Goal: Answer question/provide support: Share knowledge or assist other users

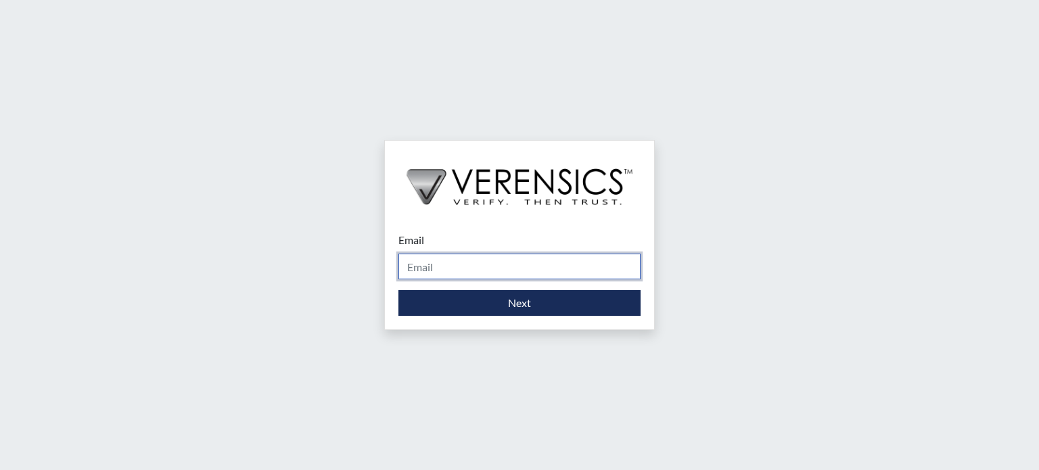
click at [455, 262] on input "Email" at bounding box center [519, 267] width 242 height 26
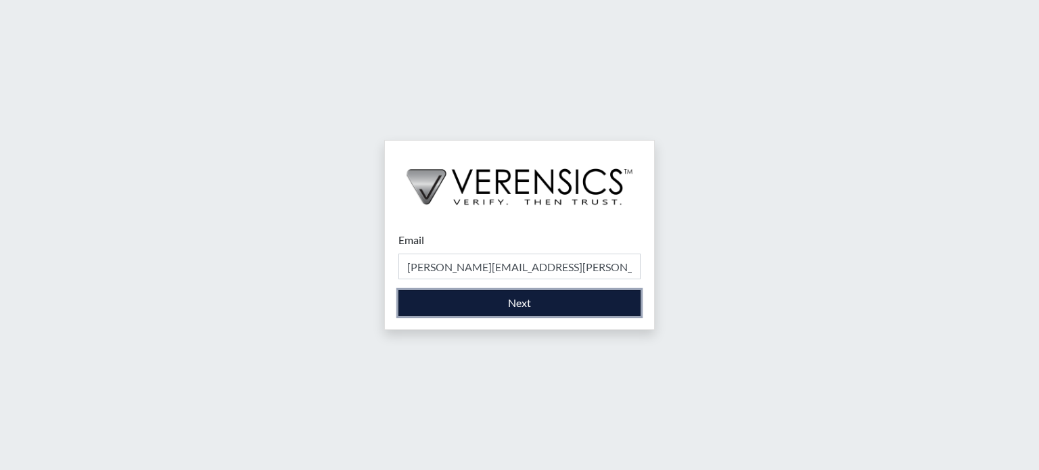
click at [532, 307] on button "Next" at bounding box center [519, 303] width 242 height 26
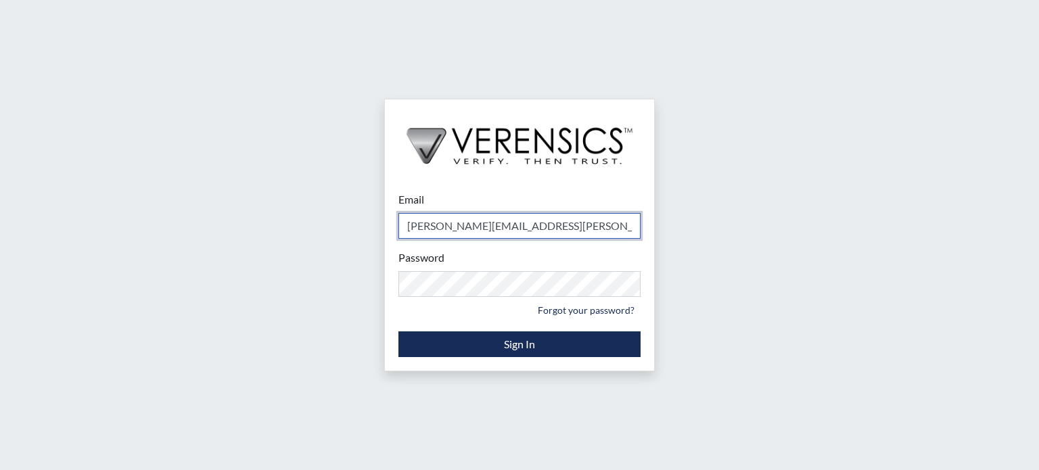
type input "[PERSON_NAME][EMAIL_ADDRESS][PERSON_NAME][DOMAIN_NAME]"
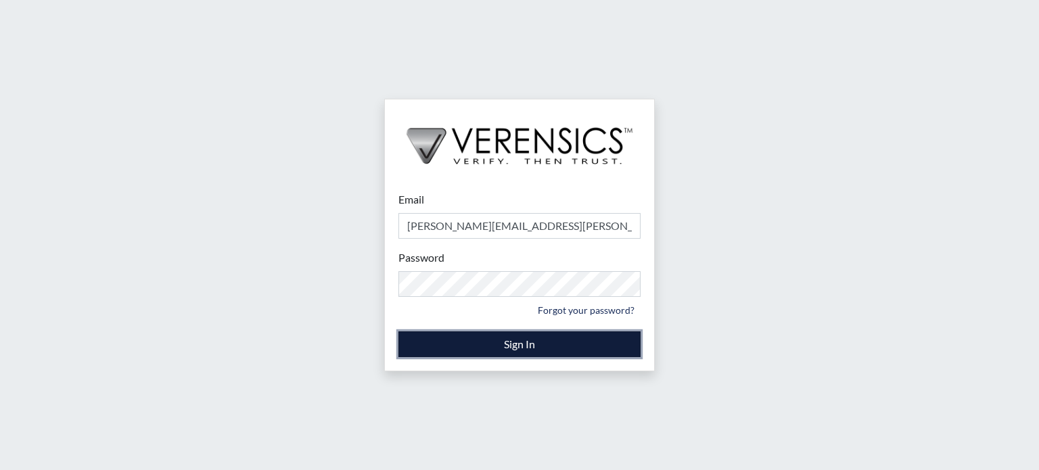
click at [498, 346] on button "Sign In" at bounding box center [519, 344] width 242 height 26
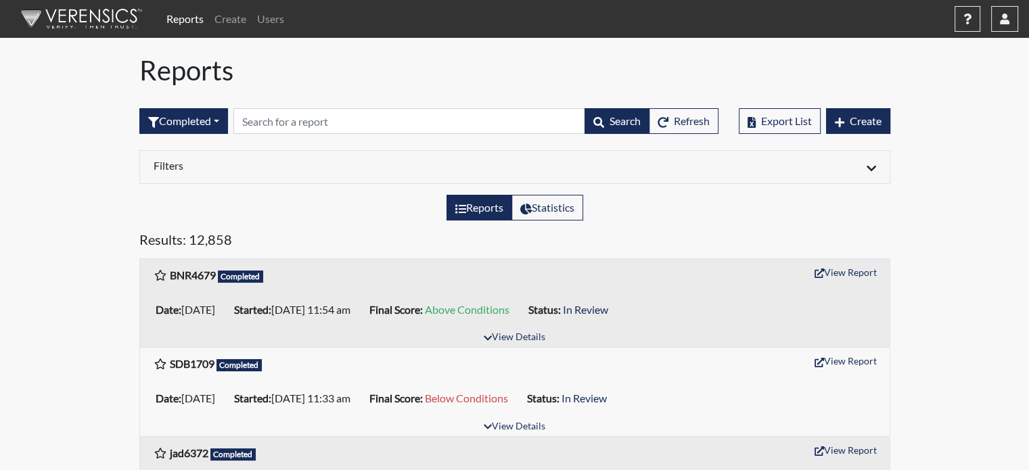
drag, startPoint x: 825, startPoint y: 338, endPoint x: 671, endPoint y: 295, distance: 160.0
click at [671, 295] on div "BNR4679 Completed View Report Date: 08/27/2025 Started: 08/27/2025 11:54 am Fin…" at bounding box center [515, 303] width 750 height 88
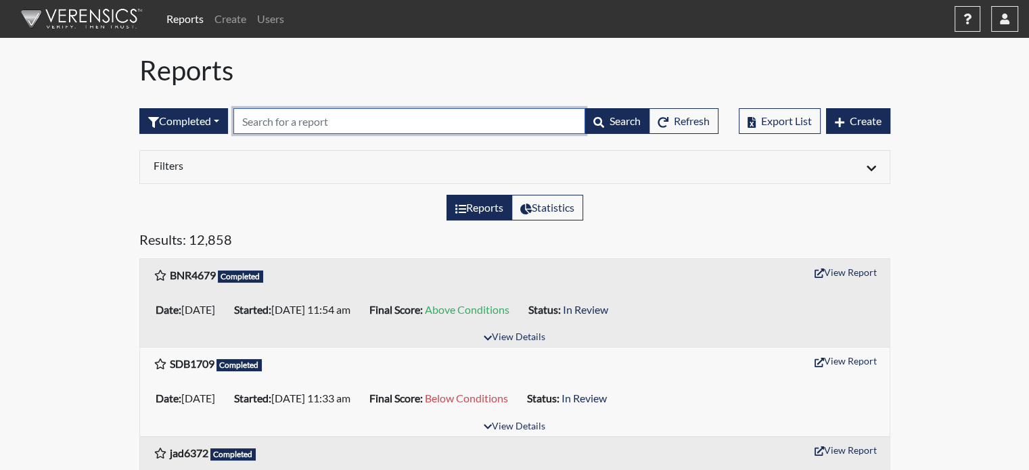
click at [368, 110] on input "text" at bounding box center [409, 121] width 352 height 26
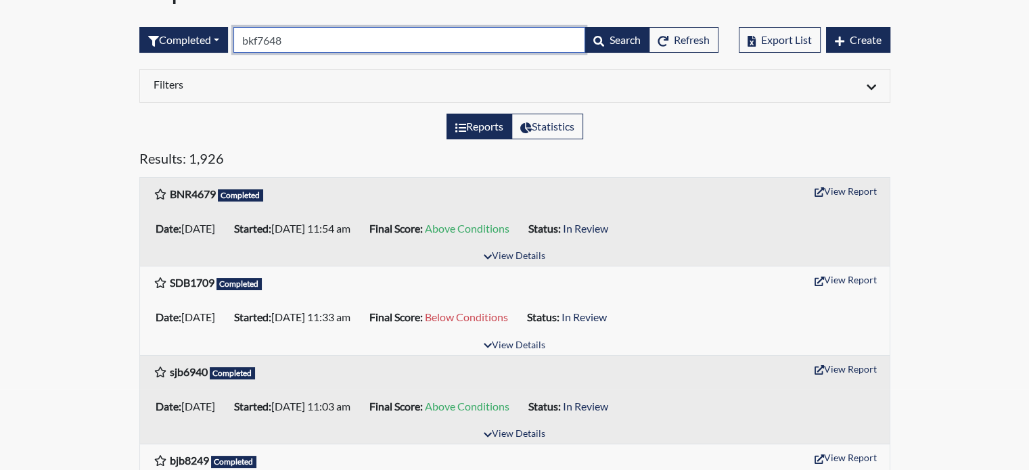
scroll to position [108, 0]
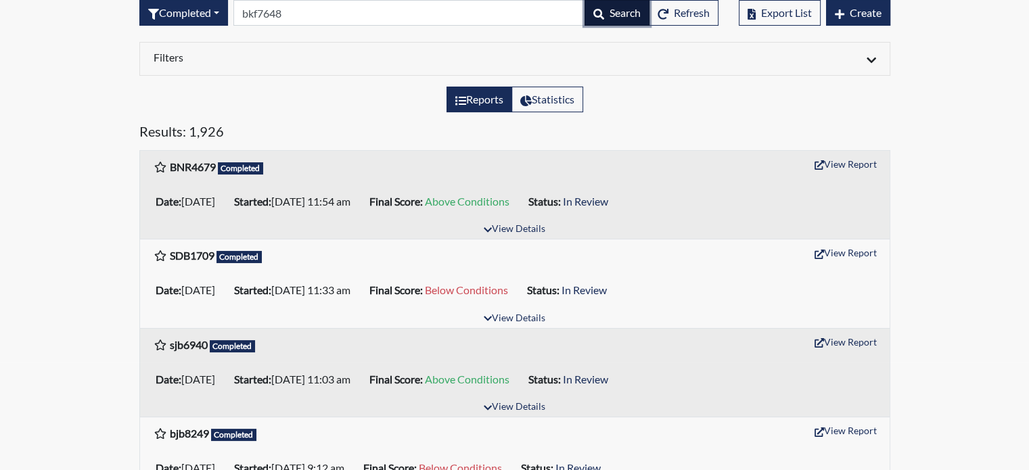
click at [628, 6] on span "Search" at bounding box center [624, 12] width 31 height 13
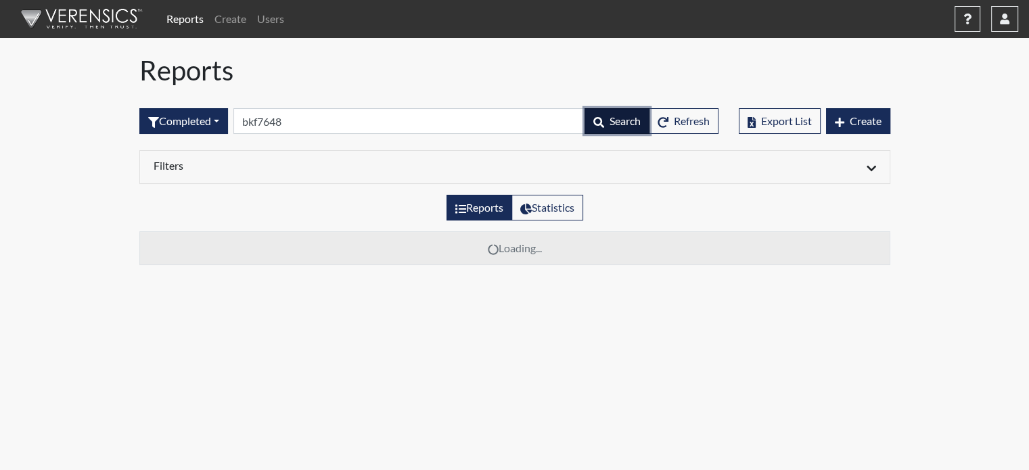
scroll to position [0, 0]
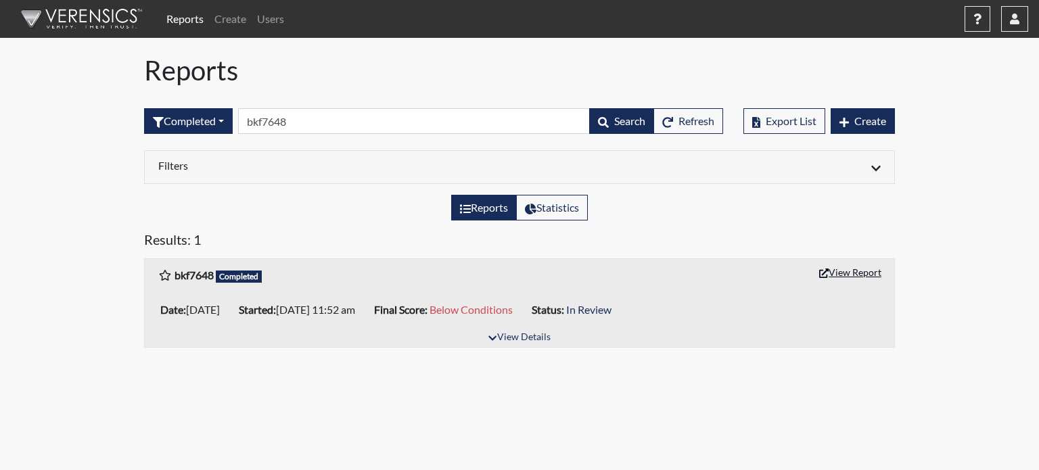
click at [856, 268] on button "View Report" at bounding box center [850, 272] width 74 height 21
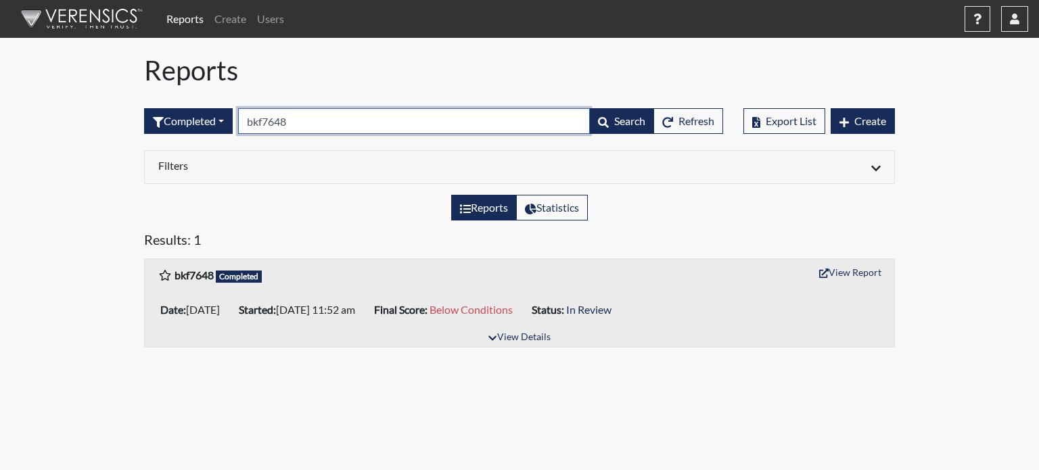
click at [311, 121] on input "bkf7648" at bounding box center [414, 121] width 352 height 26
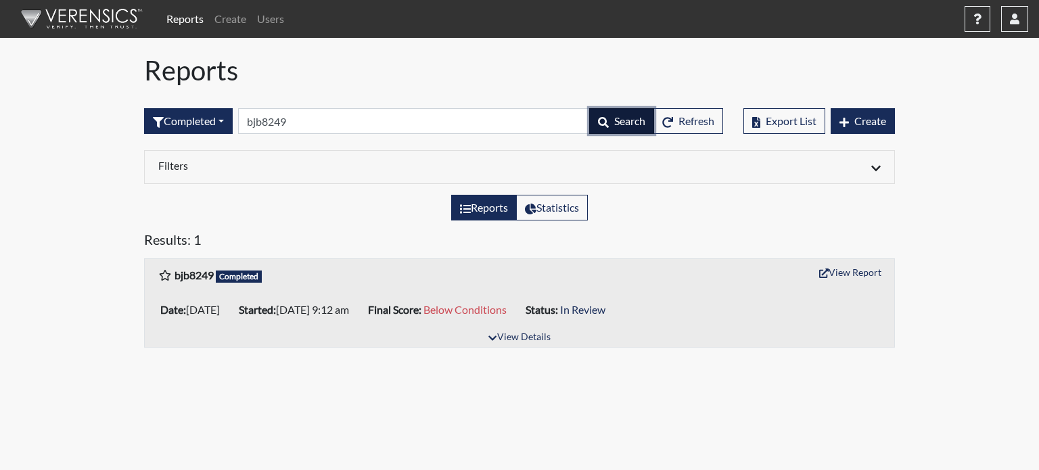
click at [598, 126] on icon "button" at bounding box center [603, 122] width 11 height 11
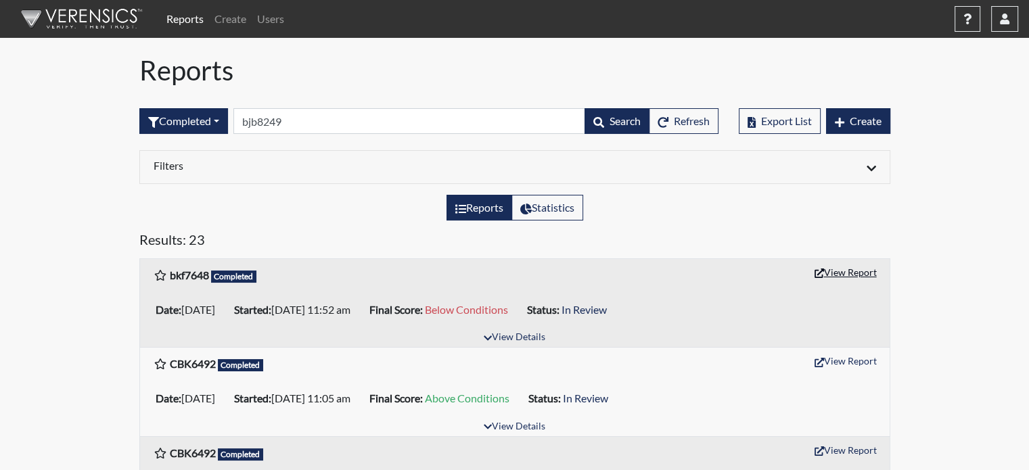
click at [852, 270] on button "View Report" at bounding box center [845, 272] width 74 height 21
click at [620, 121] on span "Search" at bounding box center [624, 120] width 31 height 13
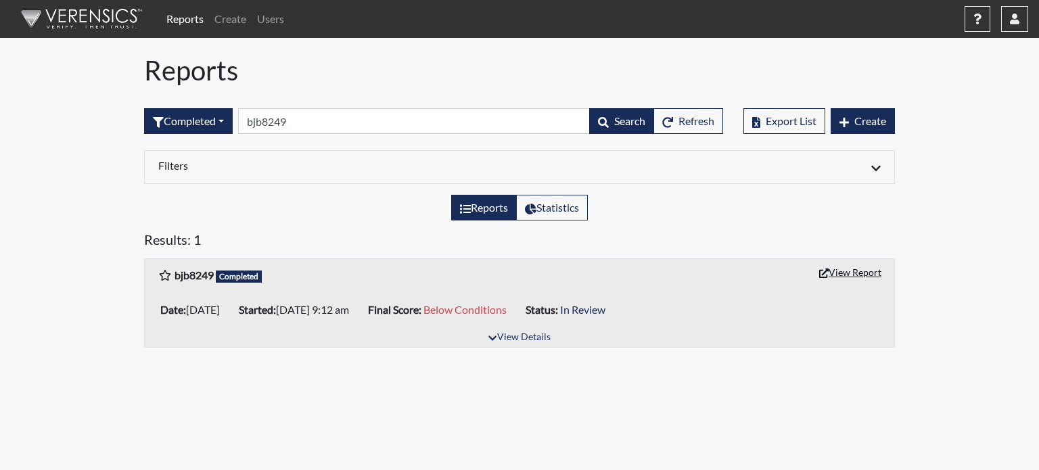
click at [852, 273] on button "View Report" at bounding box center [850, 272] width 74 height 21
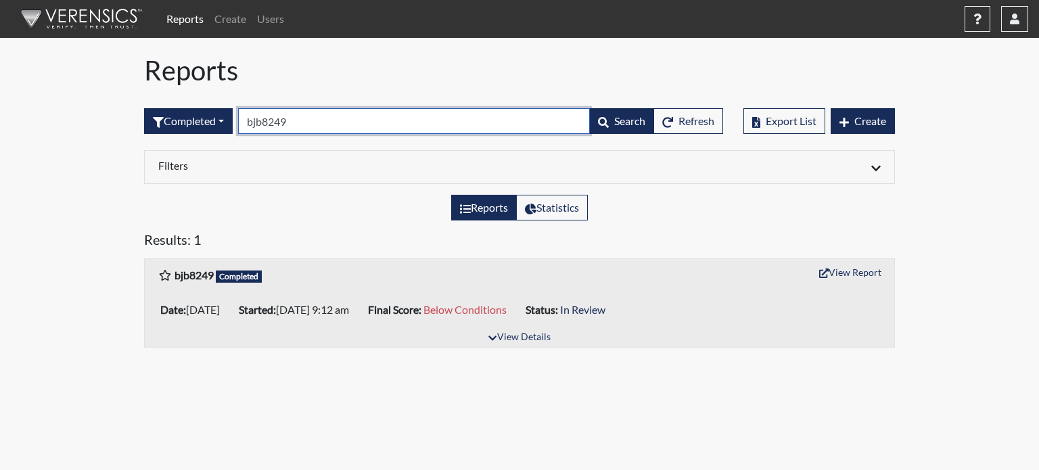
click at [322, 118] on input "bjb8249" at bounding box center [414, 121] width 352 height 26
type input "b"
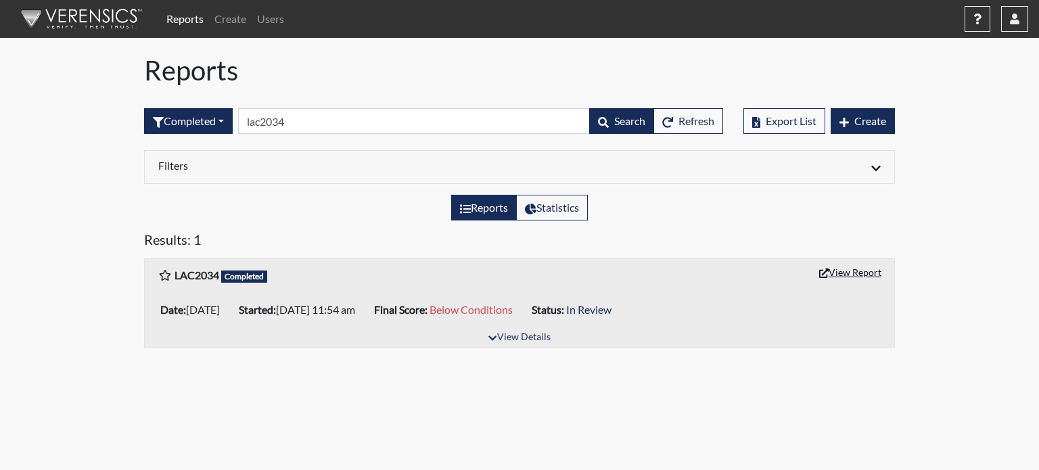
click at [855, 269] on button "View Report" at bounding box center [850, 272] width 74 height 21
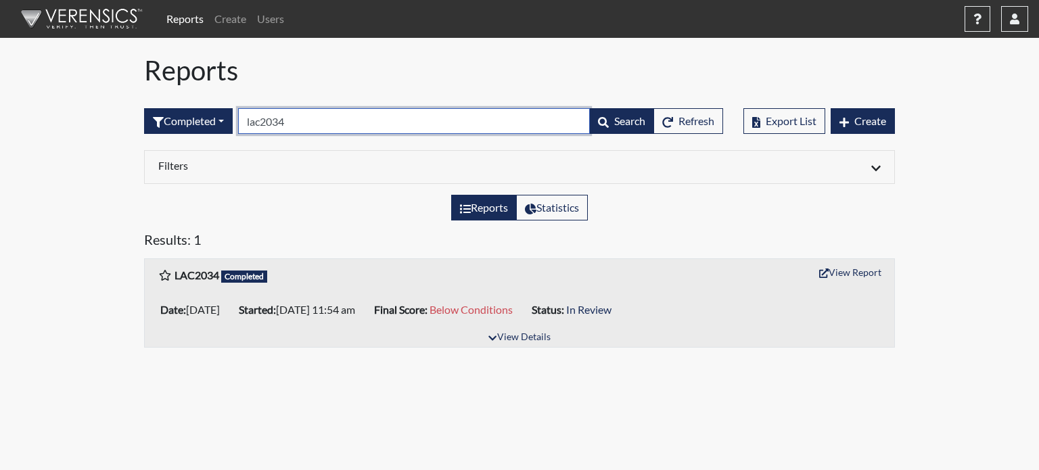
click at [300, 114] on input "lac2034" at bounding box center [414, 121] width 352 height 26
type input "l"
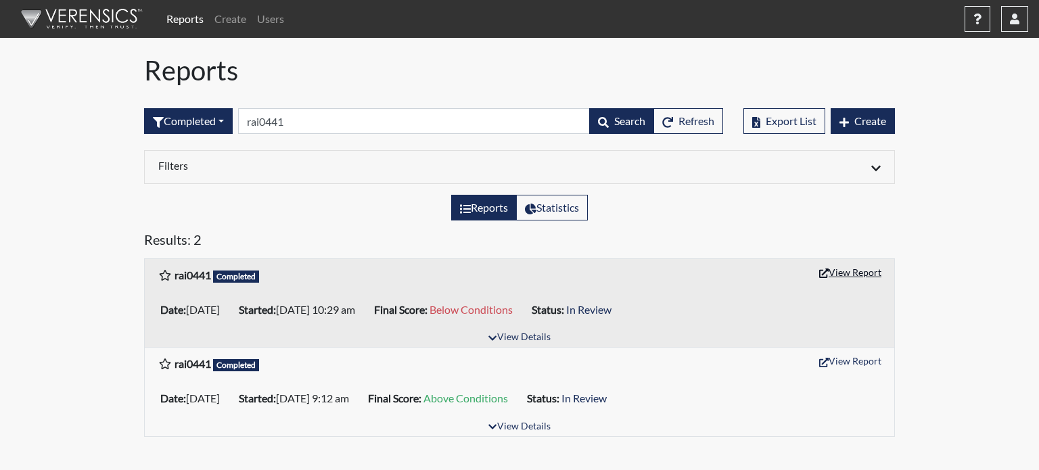
click at [850, 273] on button "View Report" at bounding box center [850, 272] width 74 height 21
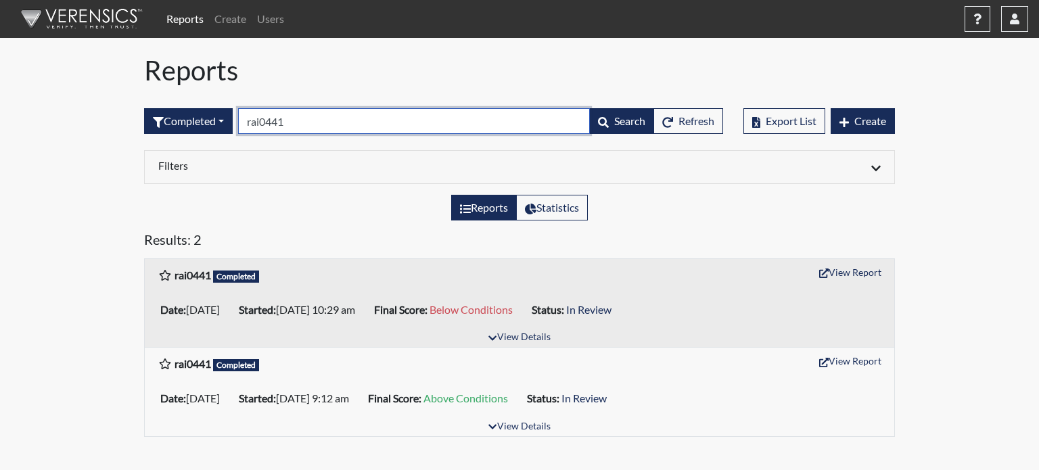
click at [306, 117] on input "rai0441" at bounding box center [414, 121] width 352 height 26
type input "r"
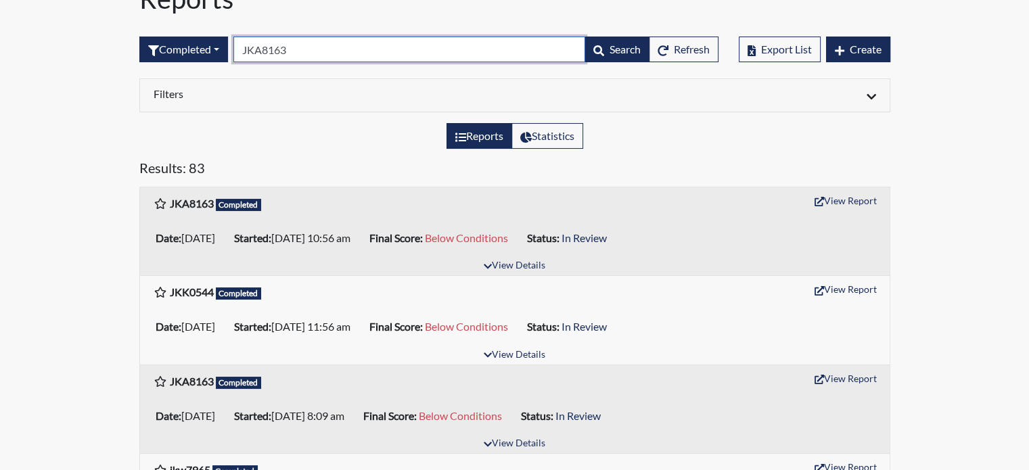
scroll to position [81, 0]
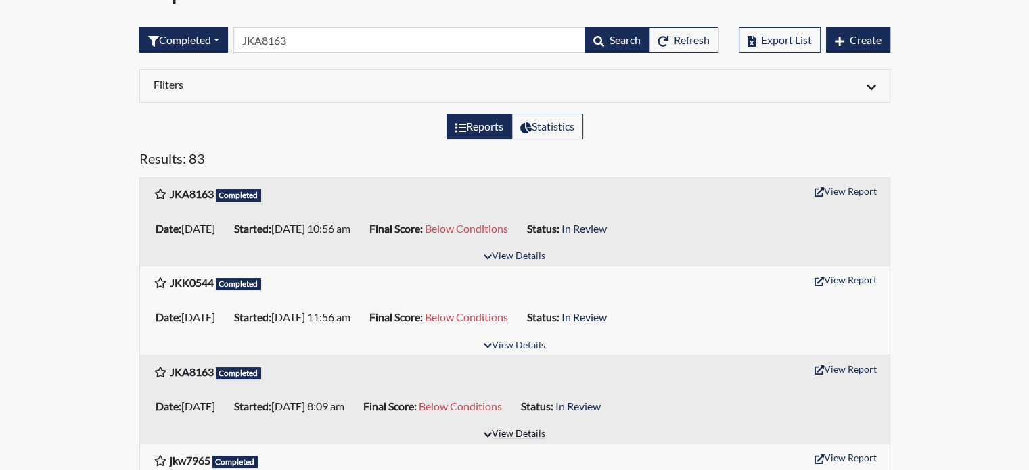
click at [514, 433] on button "View Details" at bounding box center [515, 434] width 74 height 18
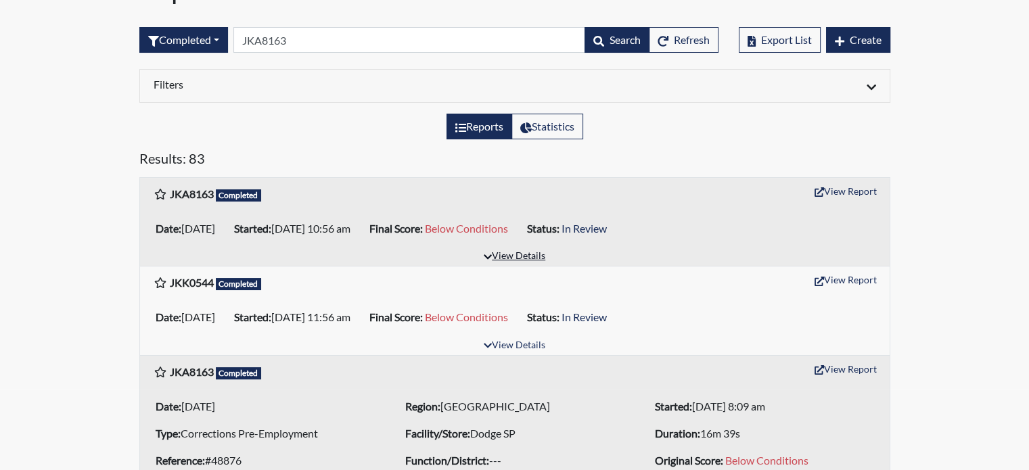
click at [534, 254] on button "View Details" at bounding box center [515, 257] width 74 height 18
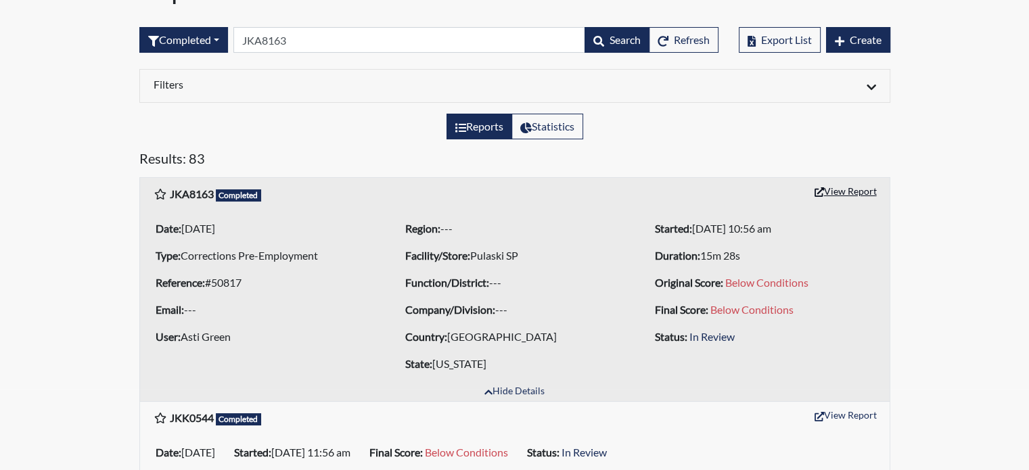
click at [861, 189] on button "View Report" at bounding box center [845, 191] width 74 height 21
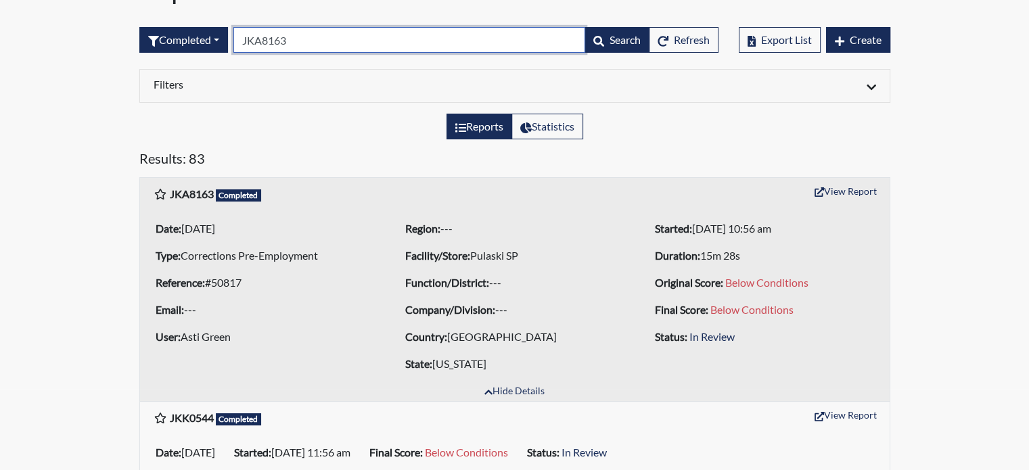
click at [294, 34] on input "JKA8163" at bounding box center [409, 40] width 352 height 26
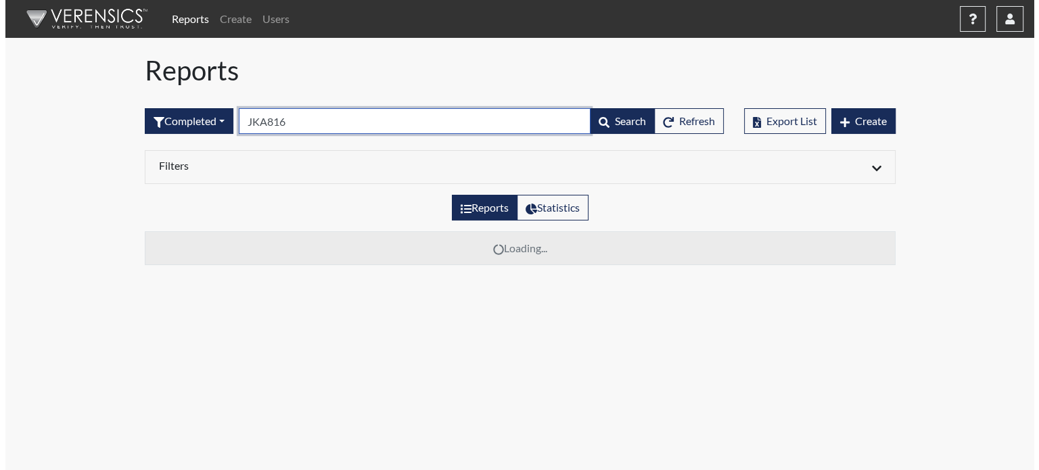
scroll to position [0, 0]
type input "J"
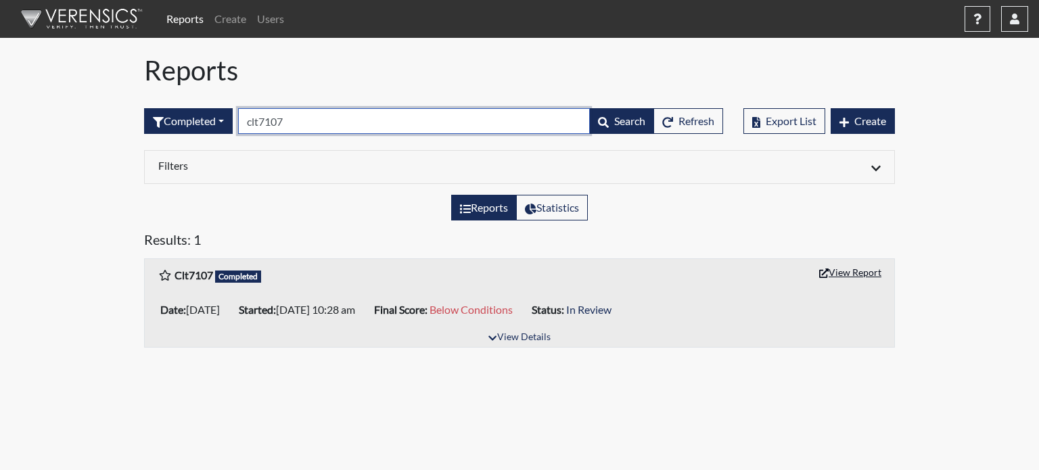
type input "clt7107"
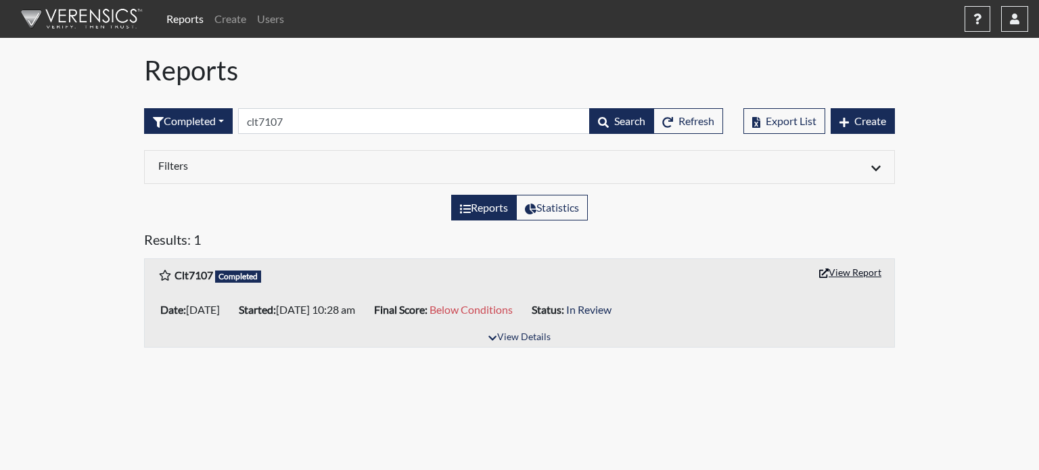
click at [862, 268] on button "View Report" at bounding box center [850, 272] width 74 height 21
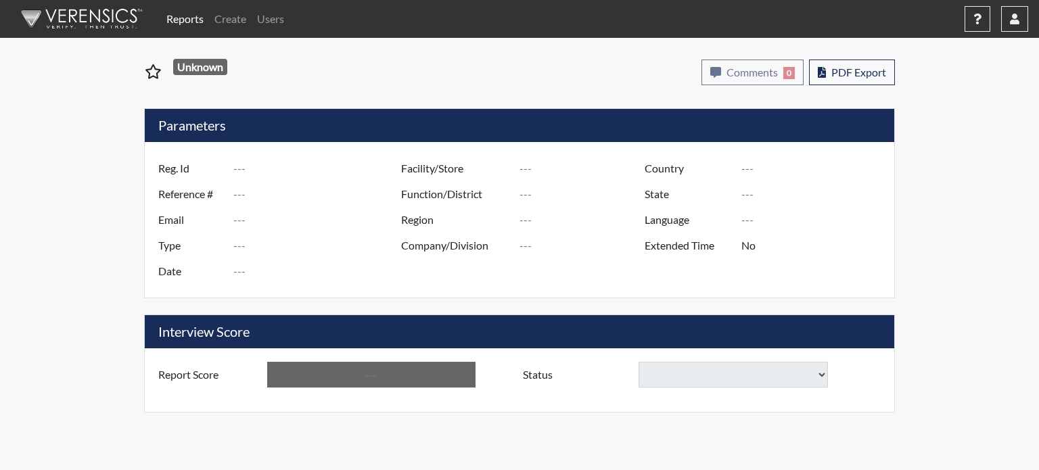
type input "bkf7648"
type input "50818"
type input "---"
type input "Corrections Pre-Employment"
type input "[DATE]"
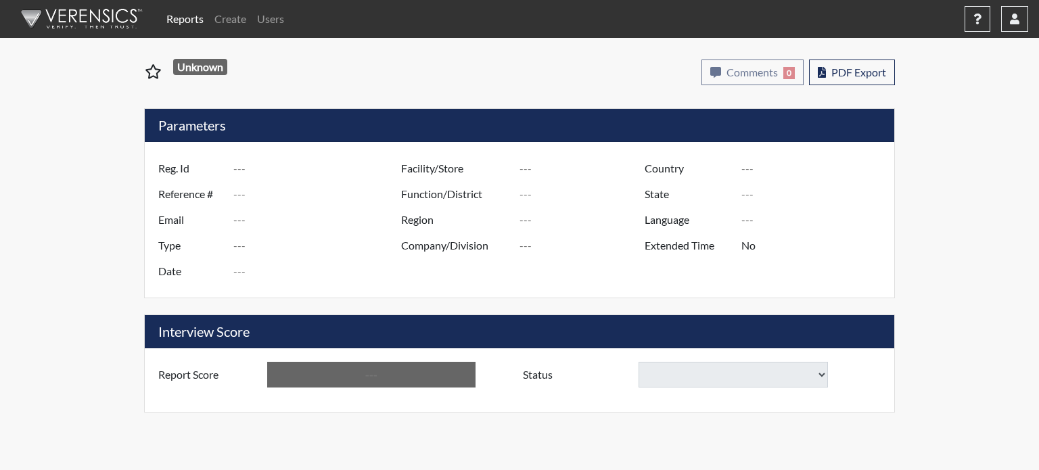
type input "Pulaski SP"
type input "[GEOGRAPHIC_DATA]"
type input "[US_STATE]"
type input "English"
type input "Below Conditions"
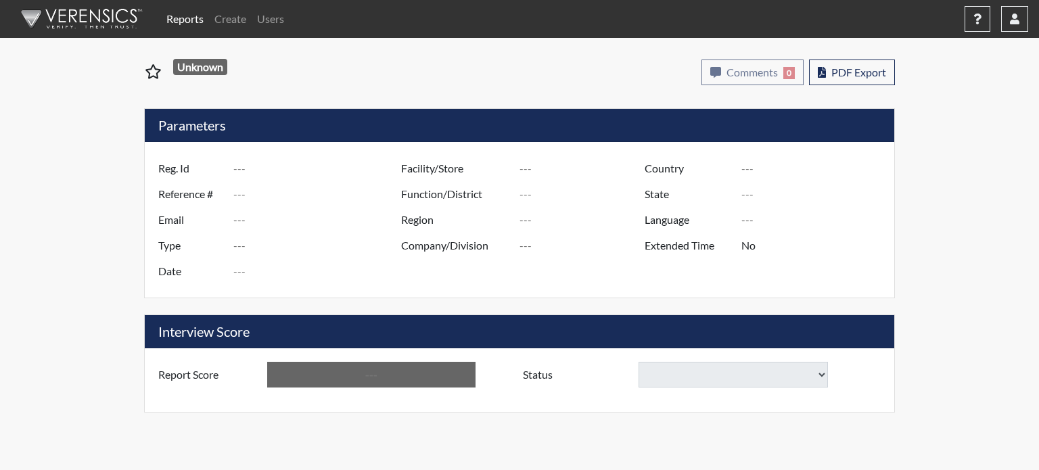
select select
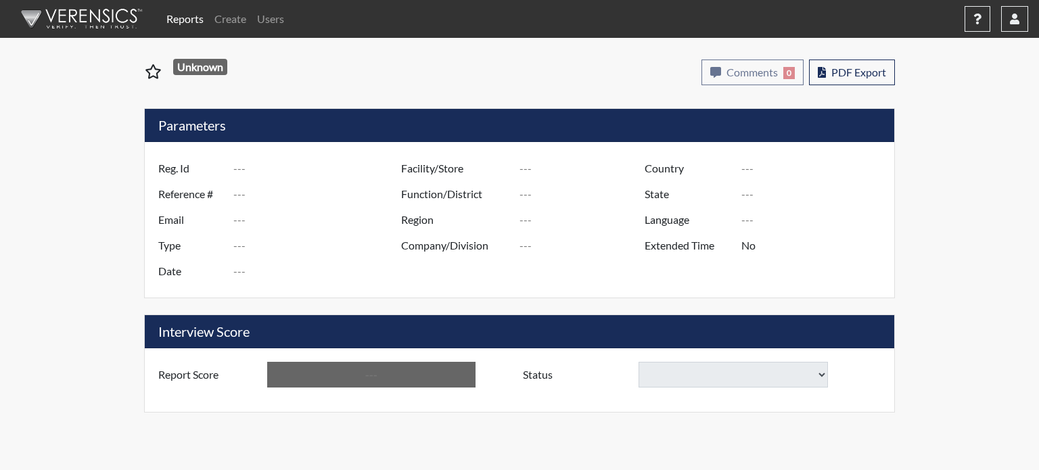
select select
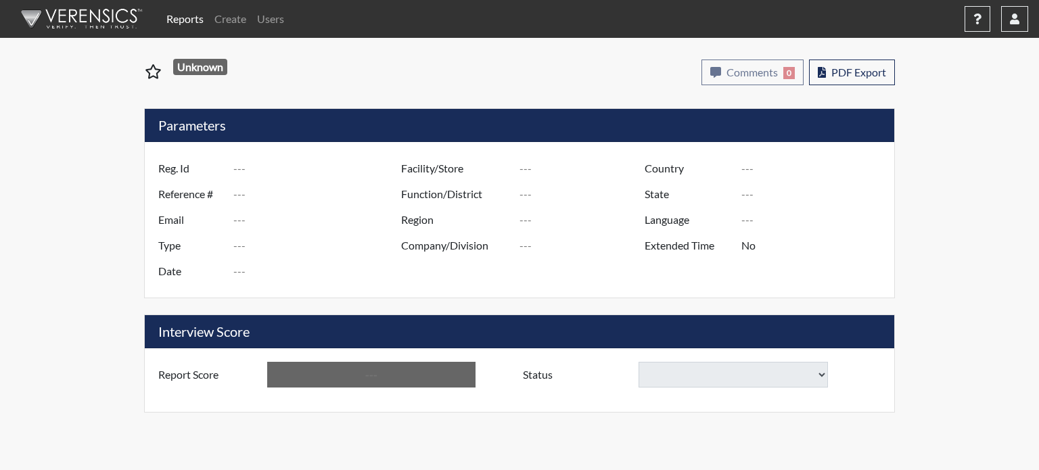
select select
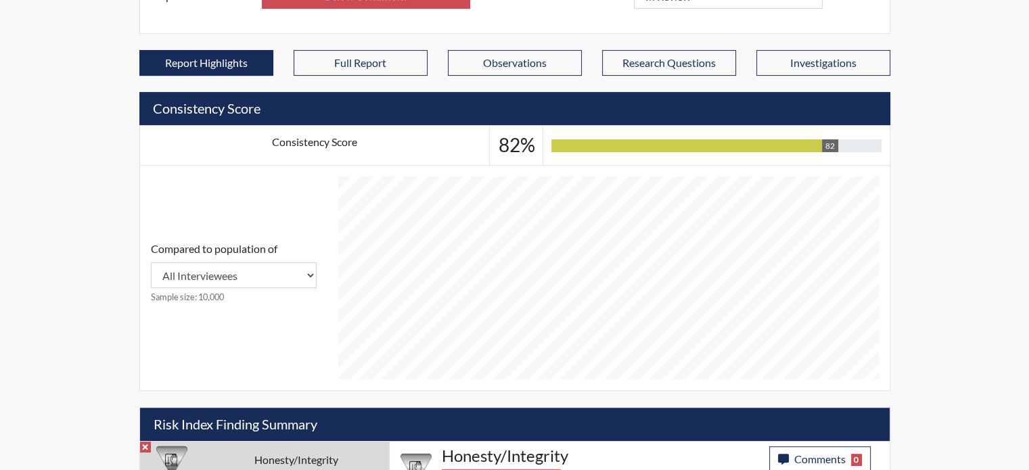
scroll to position [823, 0]
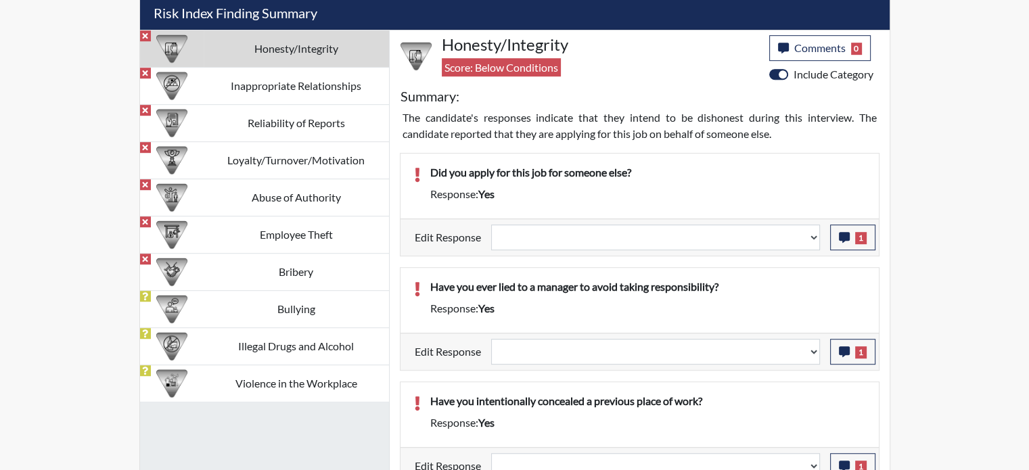
select select
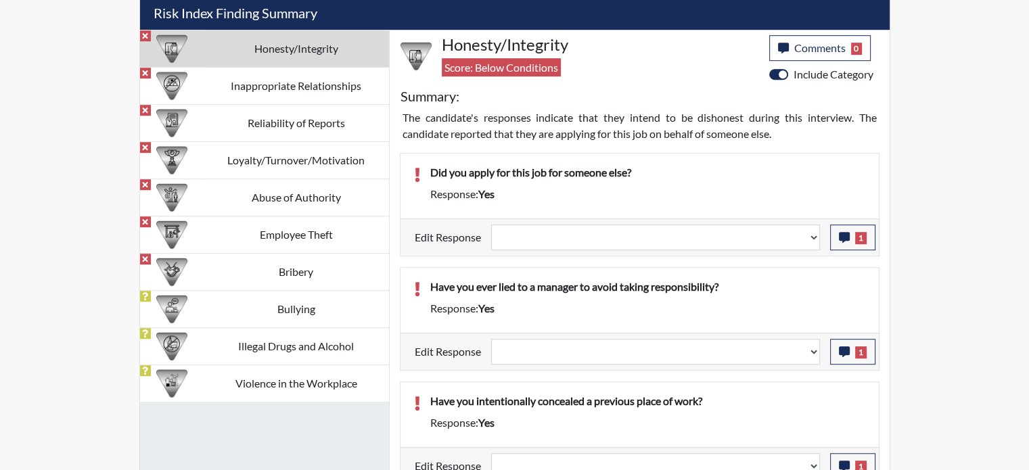
select select
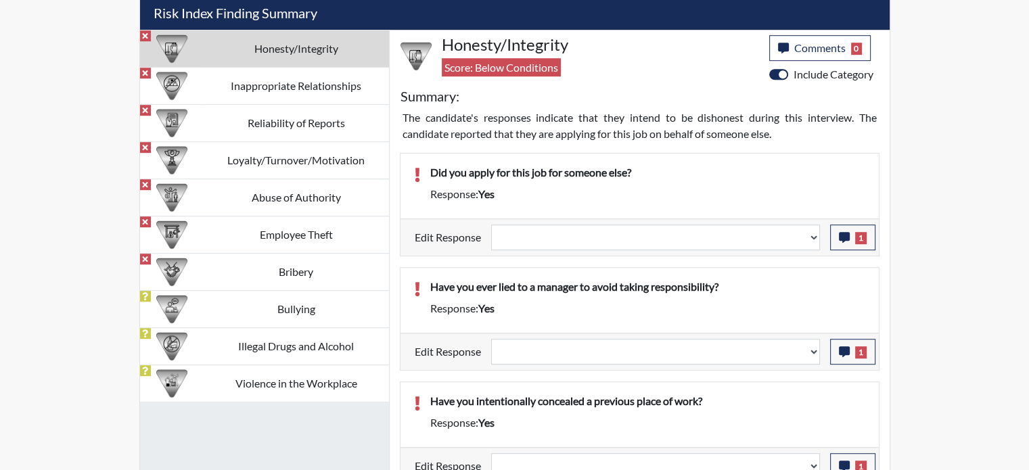
select select
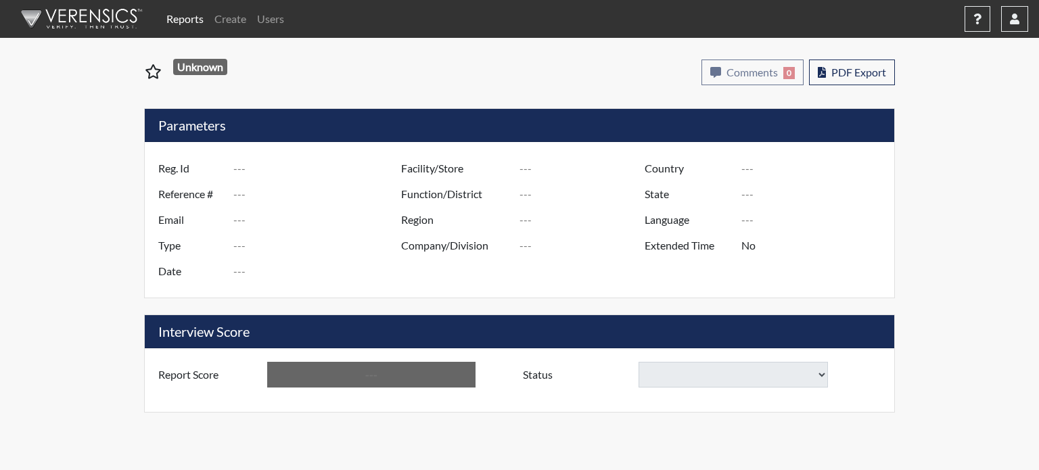
type input "bkf7648"
type input "50818"
type input "---"
type input "Corrections Pre-Employment"
type input "Aug 18, 2025"
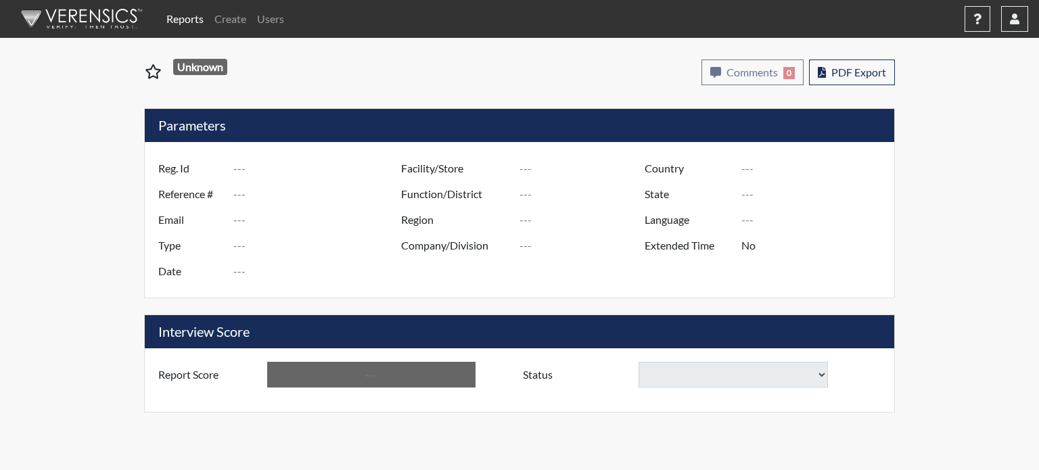
type input "Pulaski SP"
type input "[GEOGRAPHIC_DATA]"
type input "[US_STATE]"
type input "English"
type input "Below Conditions"
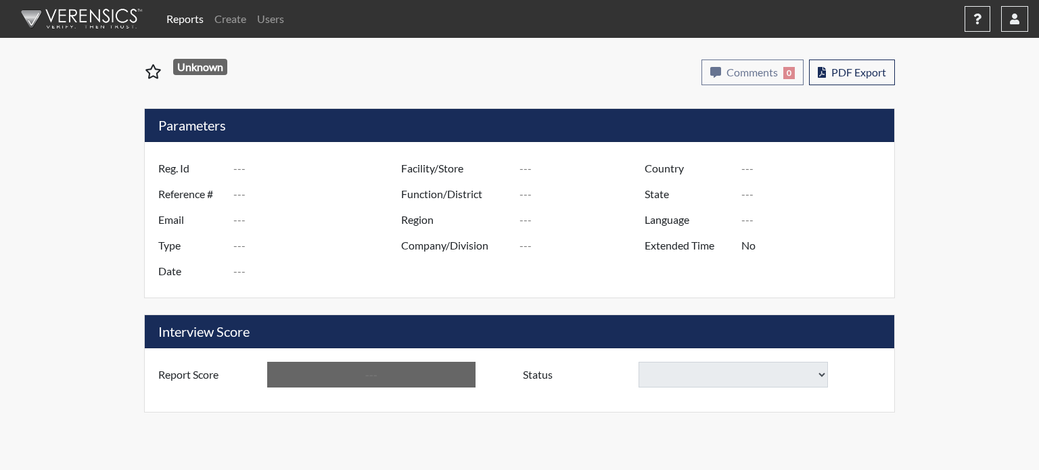
select select
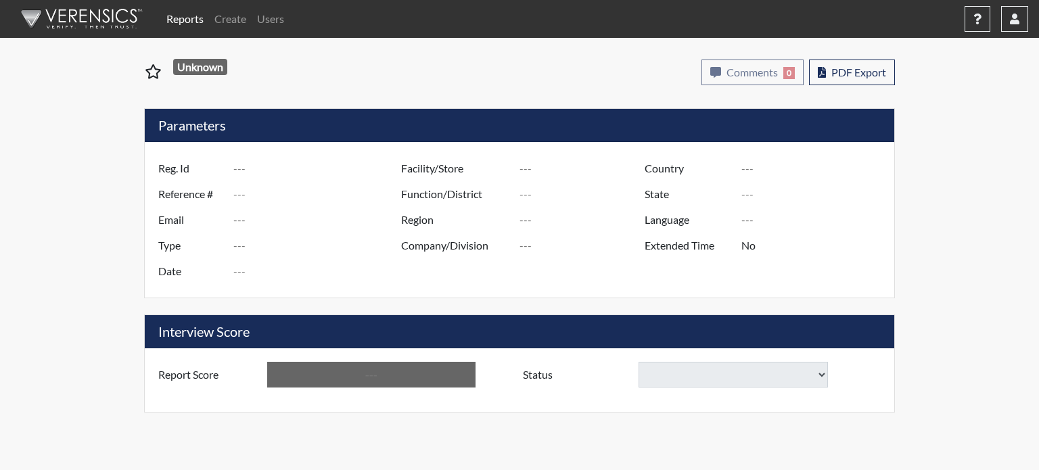
select select
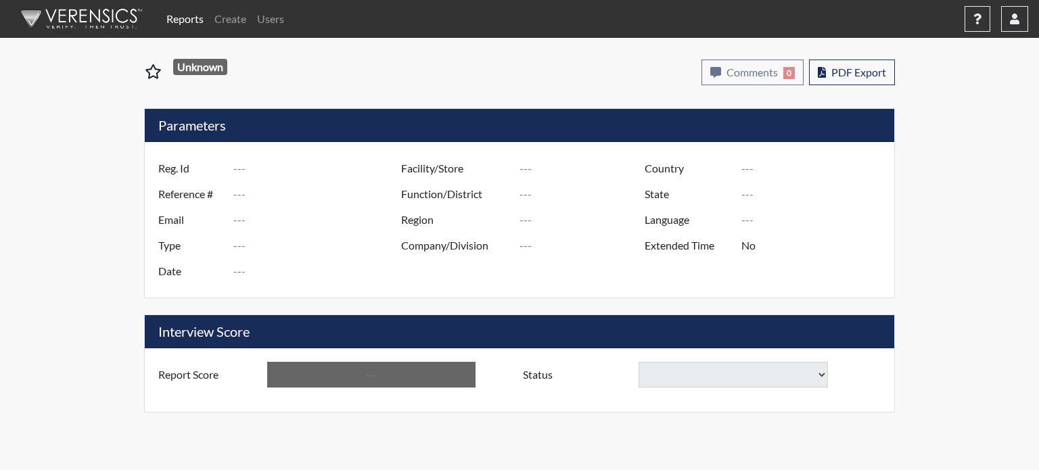
select select
type input "bjb8249"
type input "50943"
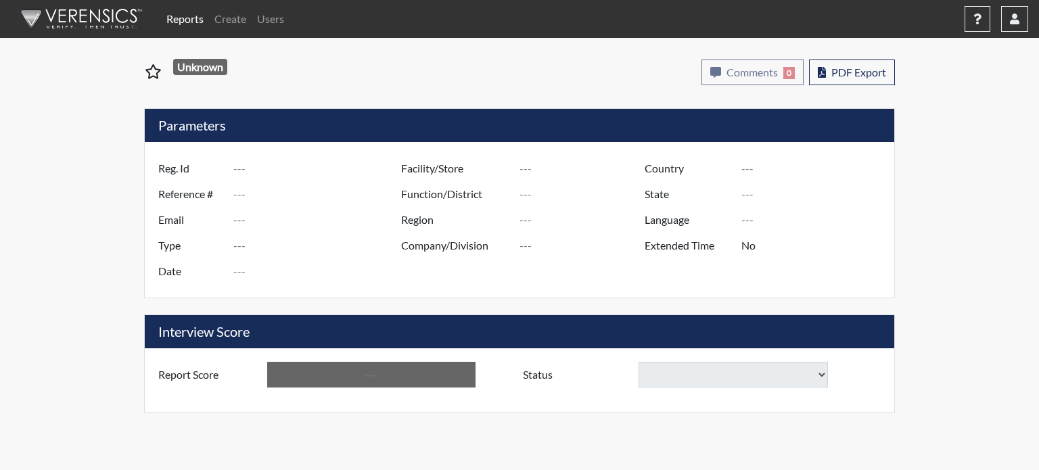
type input "---"
type input "Corrections Pre-Employment"
type input "Aug 26, 2025"
type input "Columbus TC"
type input "Southwest Region"
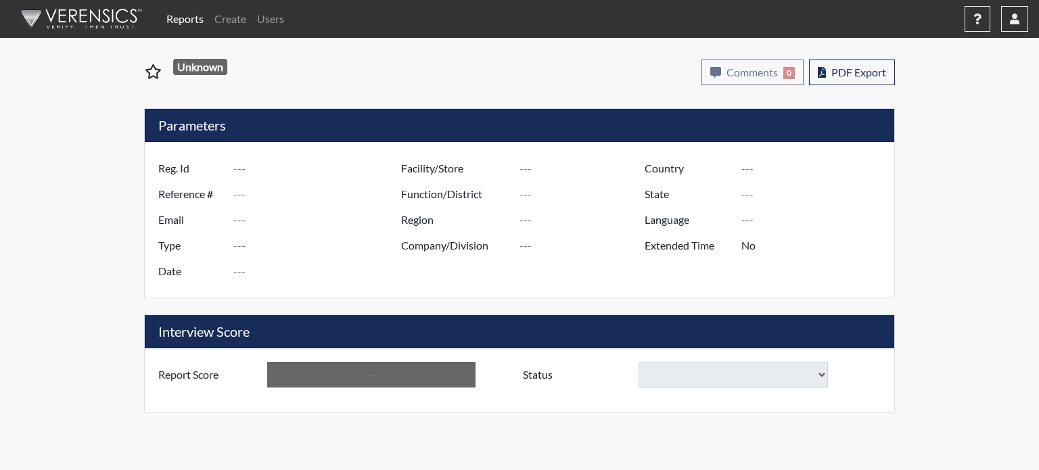
type input "[GEOGRAPHIC_DATA]"
type input "[US_STATE]"
type input "English"
type input "Below Conditions"
select select
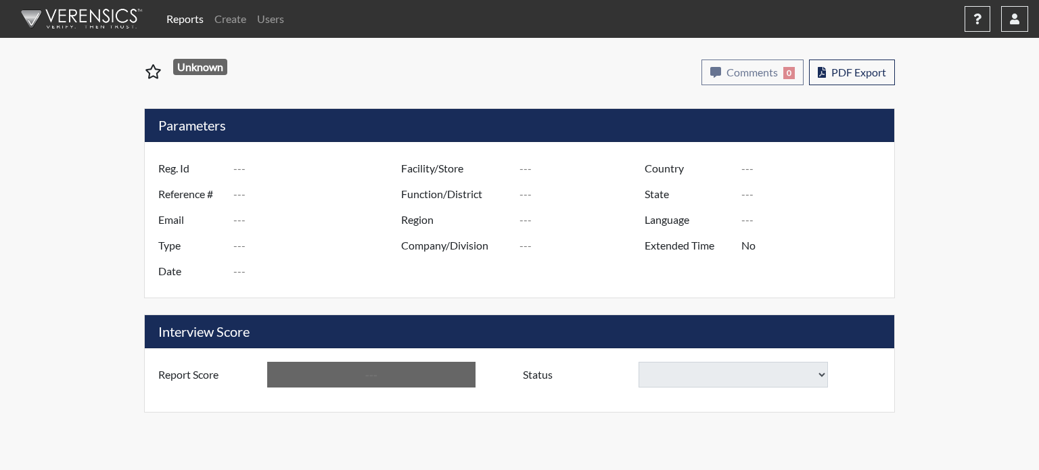
select select
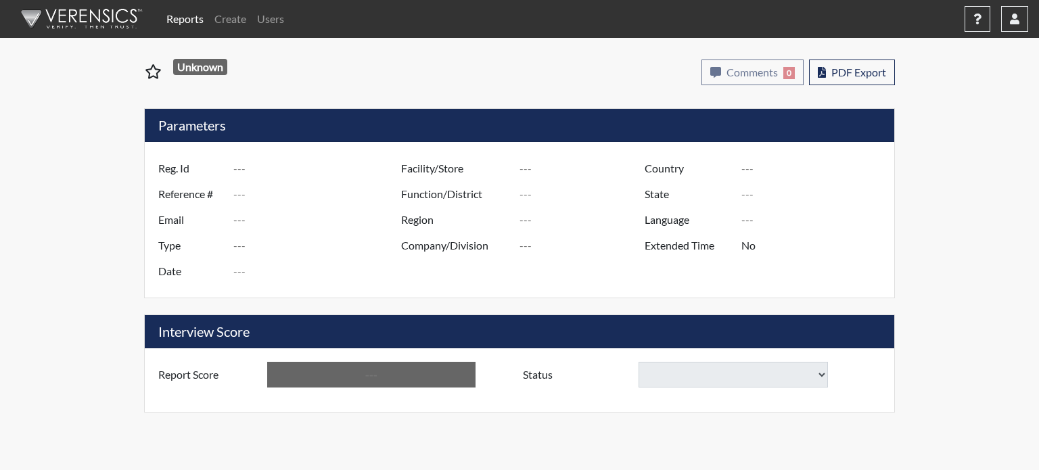
select select
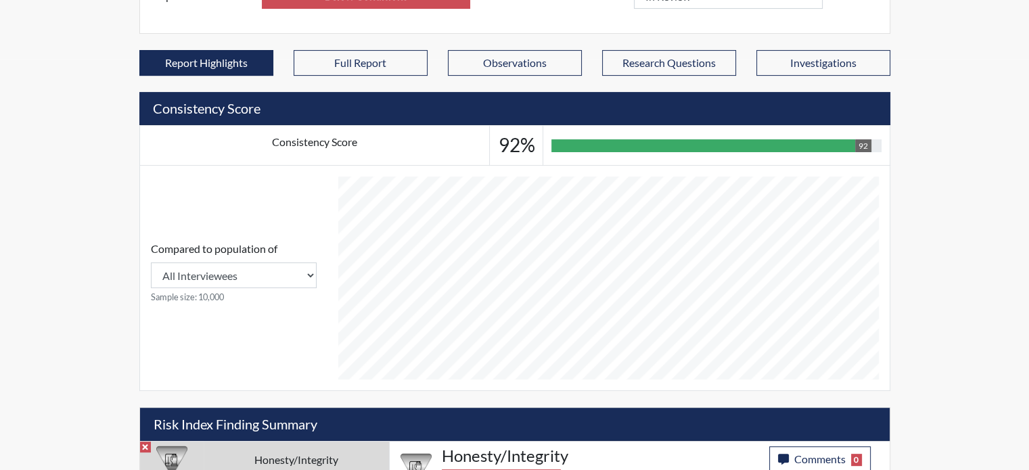
scroll to position [823, 0]
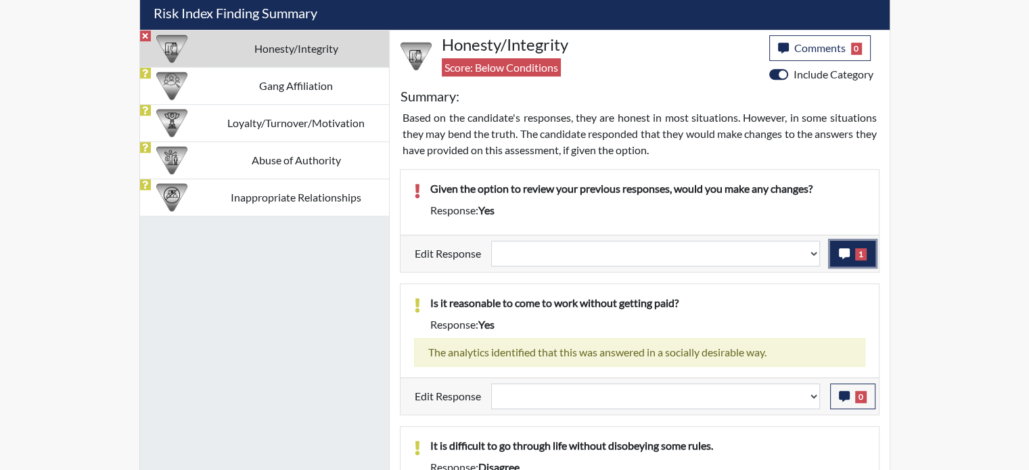
click at [848, 258] on button "1" at bounding box center [852, 254] width 45 height 26
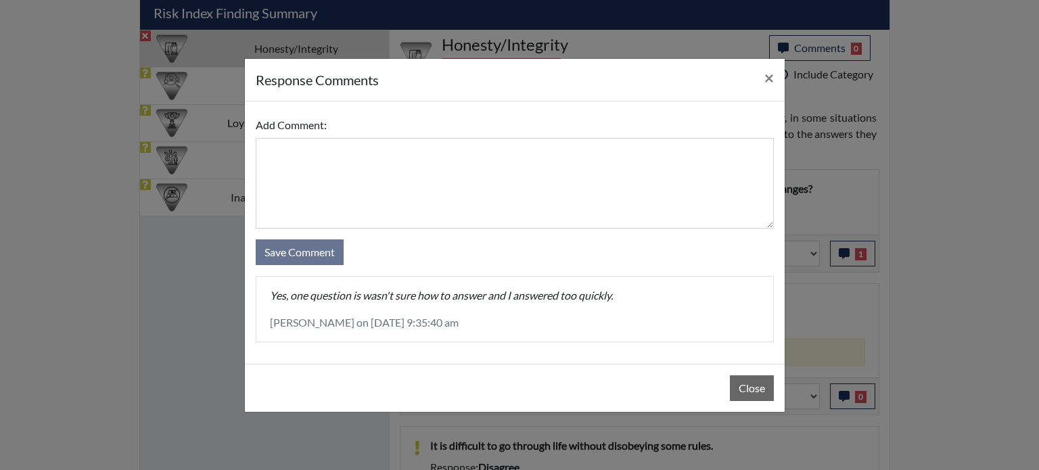
click at [729, 398] on div "Close" at bounding box center [515, 388] width 540 height 48
click at [751, 396] on button "Close" at bounding box center [752, 388] width 44 height 26
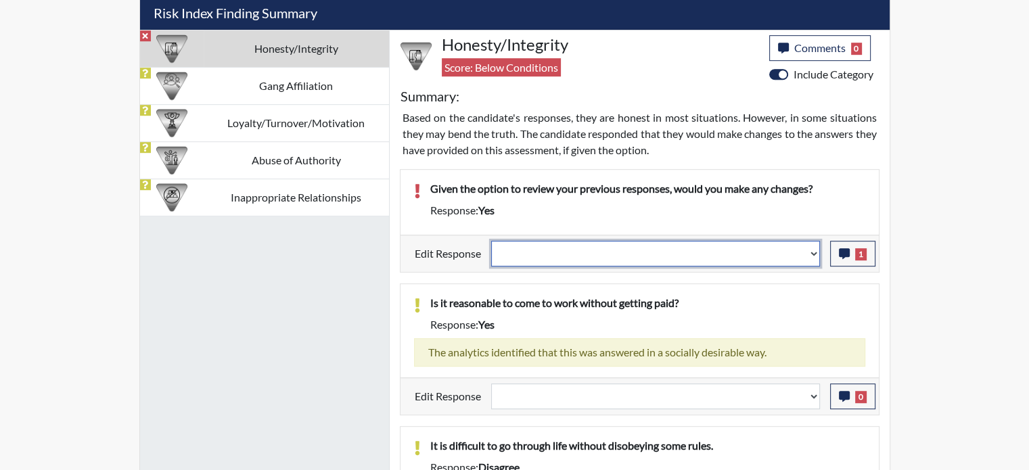
click at [817, 246] on select "Question is not relevant. Results will be updated. Reasonable explanation provi…" at bounding box center [655, 254] width 329 height 26
select select "reasonable-explanation-provided"
click at [491, 241] on select "Question is not relevant. Results will be updated. Reasonable explanation provi…" at bounding box center [655, 254] width 329 height 26
select select
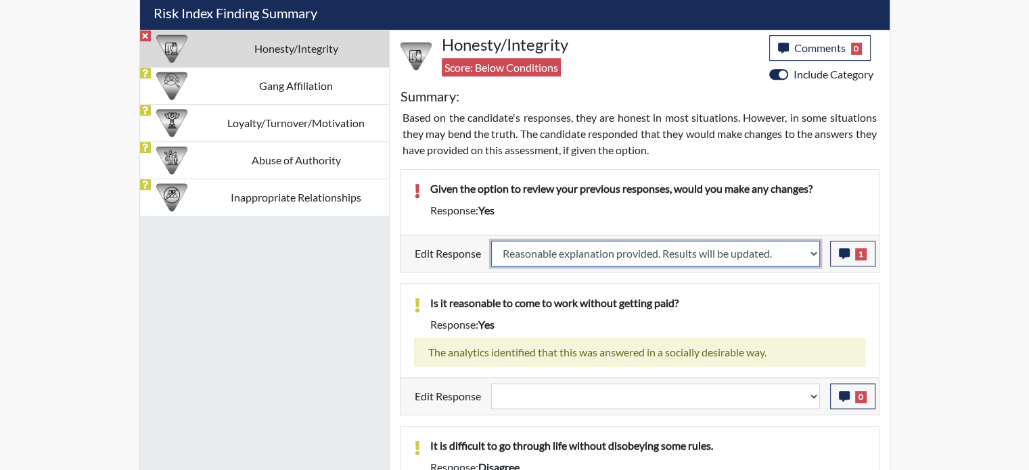
select select
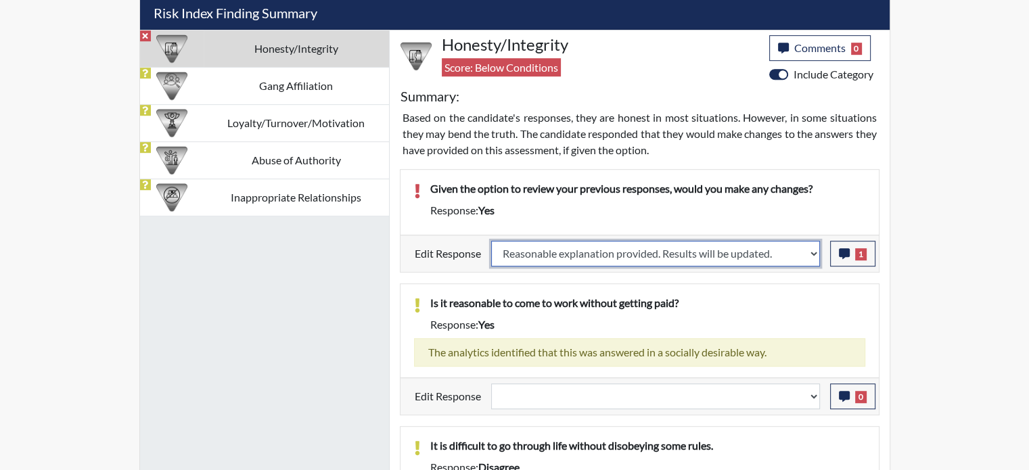
select select
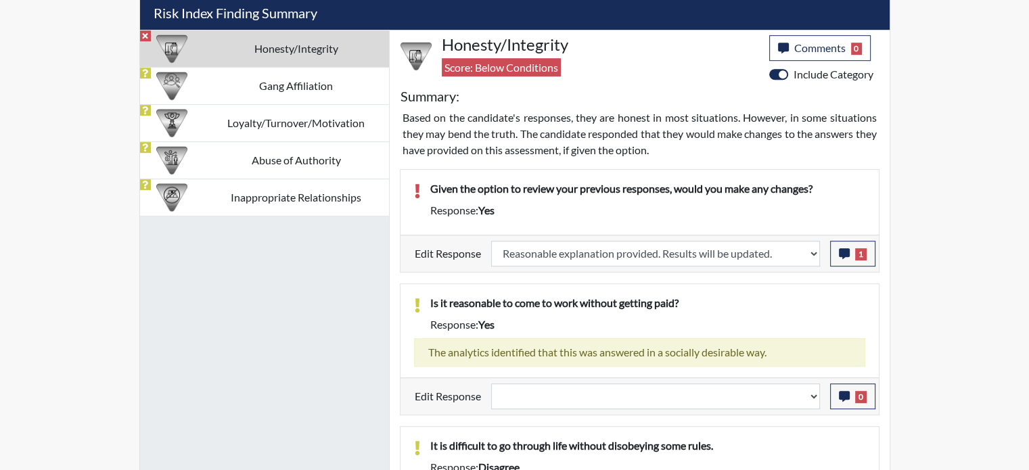
select select
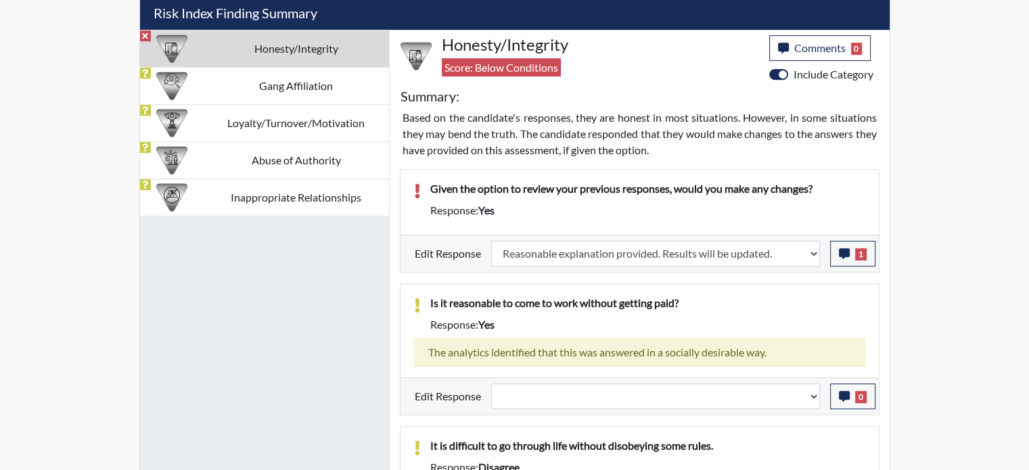
select select
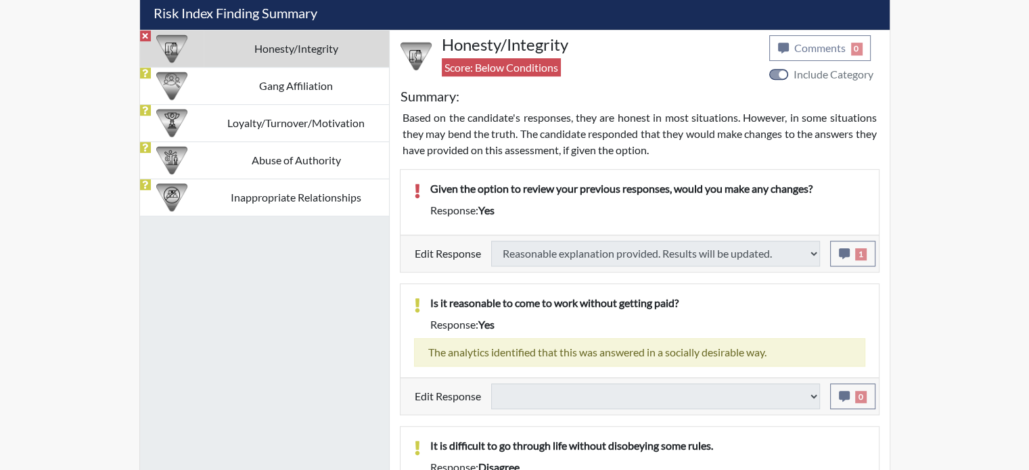
select select
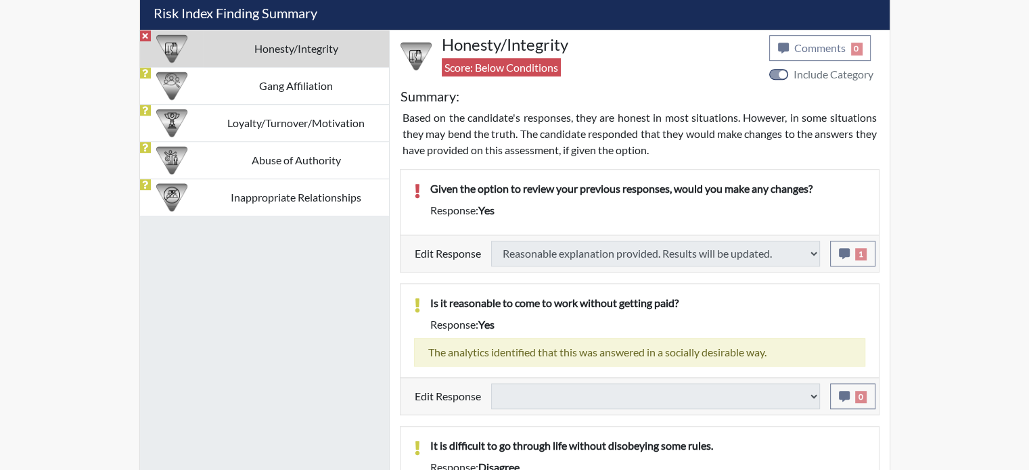
select select
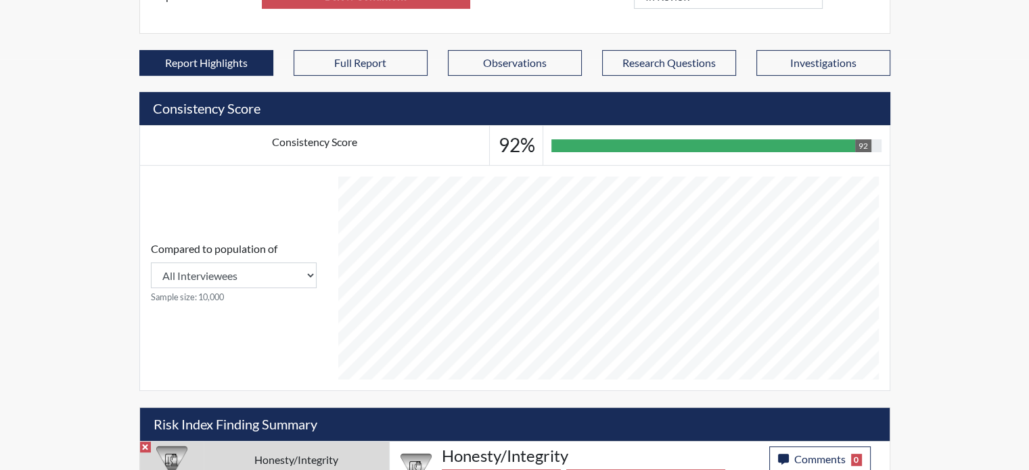
scroll to position [0, 0]
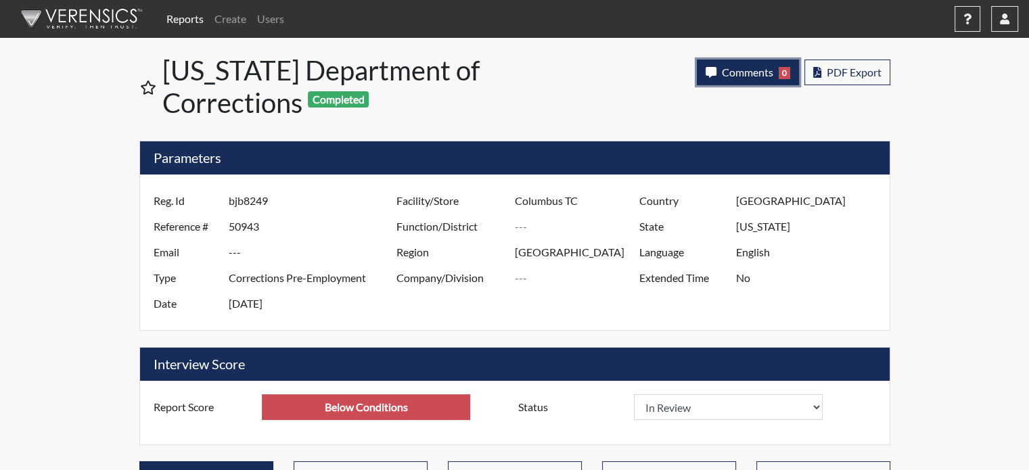
click at [755, 78] on span "Comments" at bounding box center [747, 72] width 51 height 13
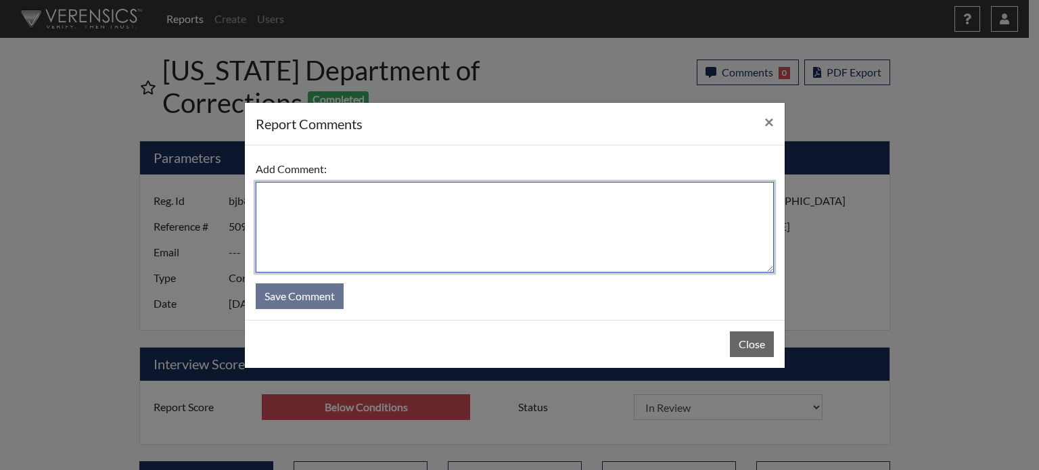
click at [610, 212] on textarea at bounding box center [515, 227] width 518 height 91
type textarea "SL 8/27/25"
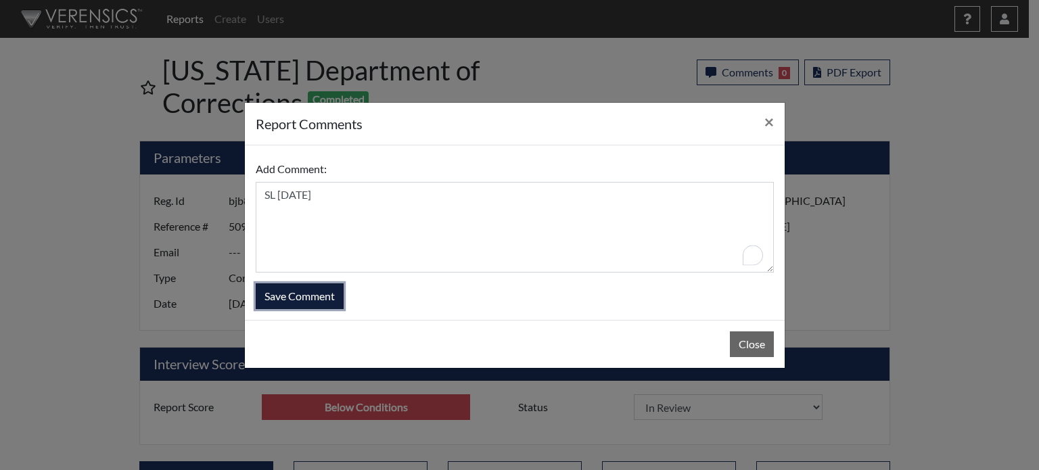
click at [318, 298] on button "Save Comment" at bounding box center [300, 296] width 88 height 26
select select
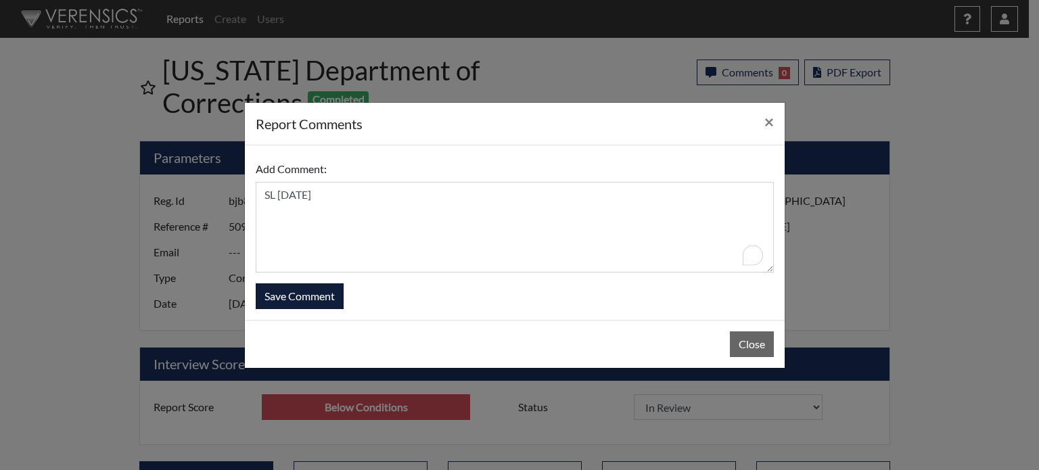
select select
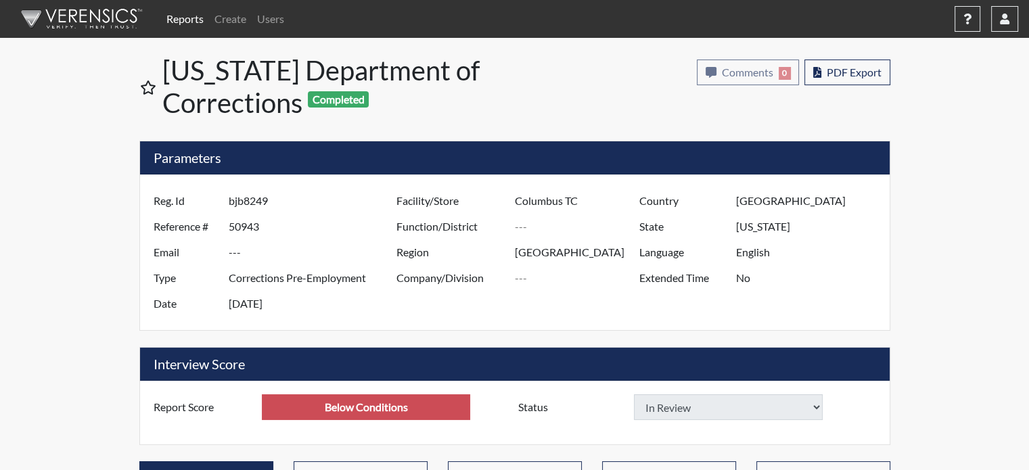
select select
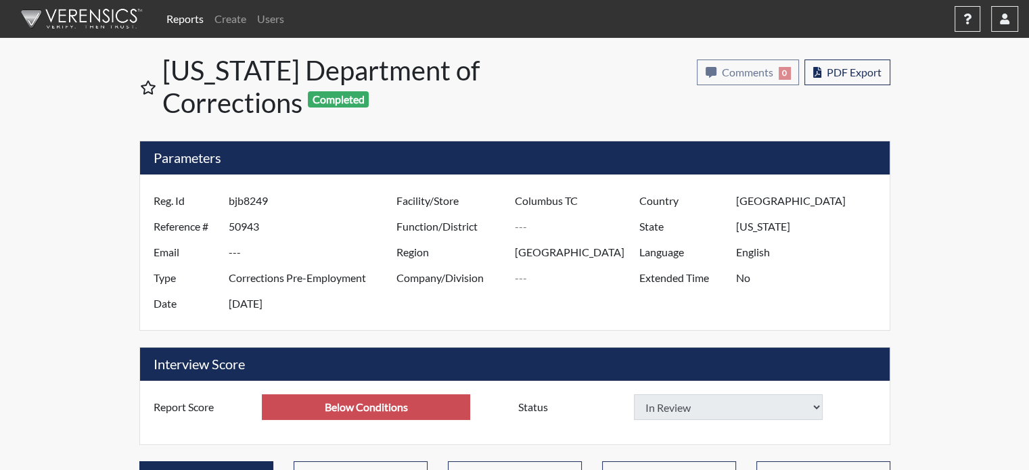
select select
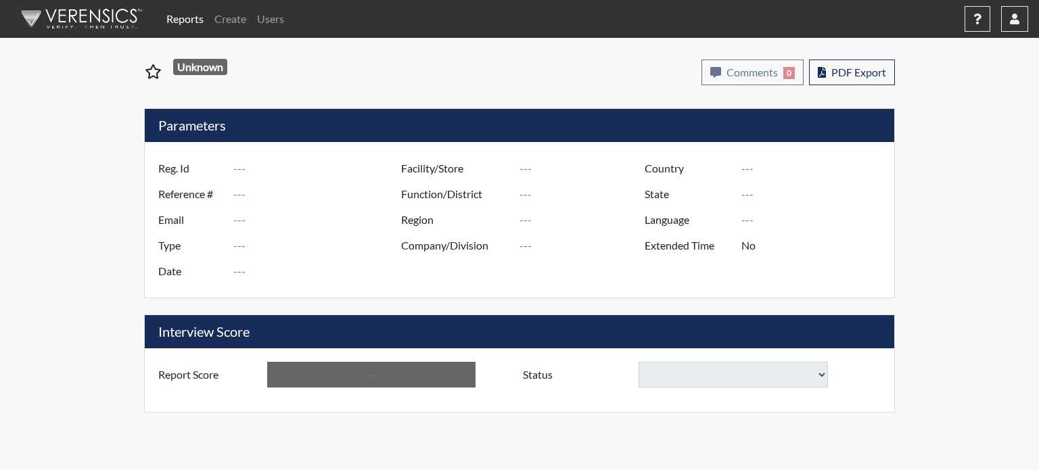
type input "LAC2034"
type input "50819"
type input "---"
type input "Corrections Pre-Employment"
type input "[DATE]"
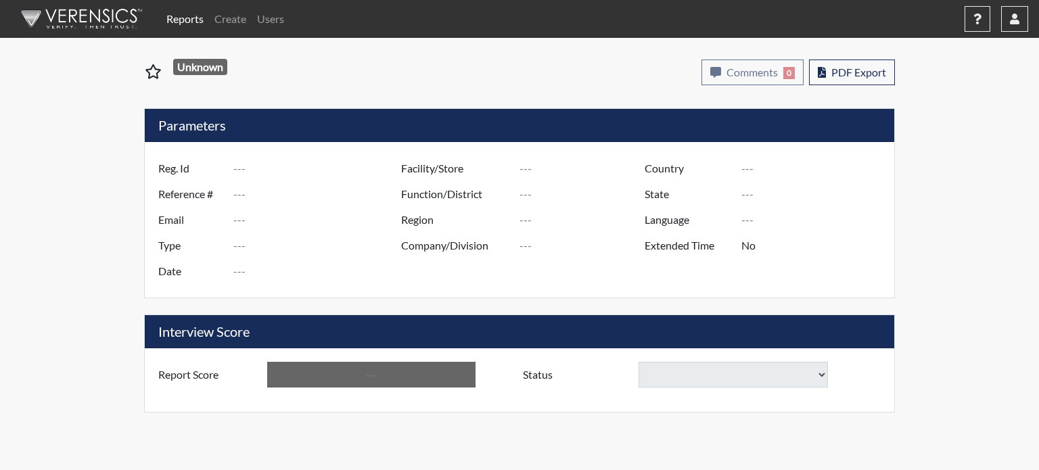
type input "Pulaski SP"
type input "[GEOGRAPHIC_DATA]"
type input "[US_STATE]"
type input "English"
type input "Below Conditions"
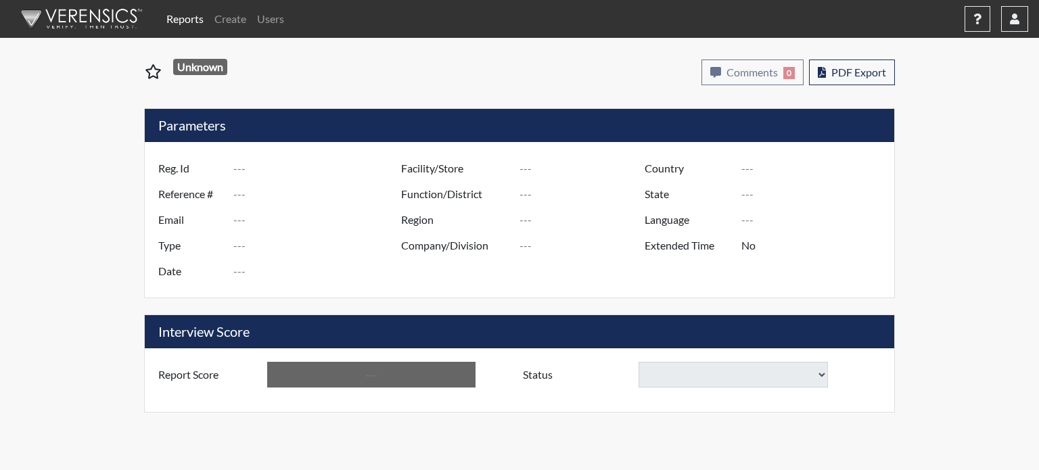
select select
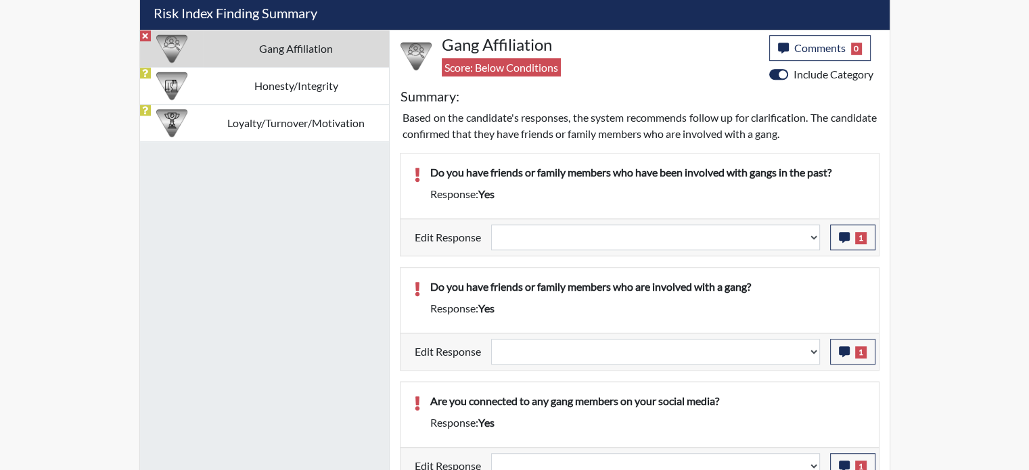
scroll to position [834, 0]
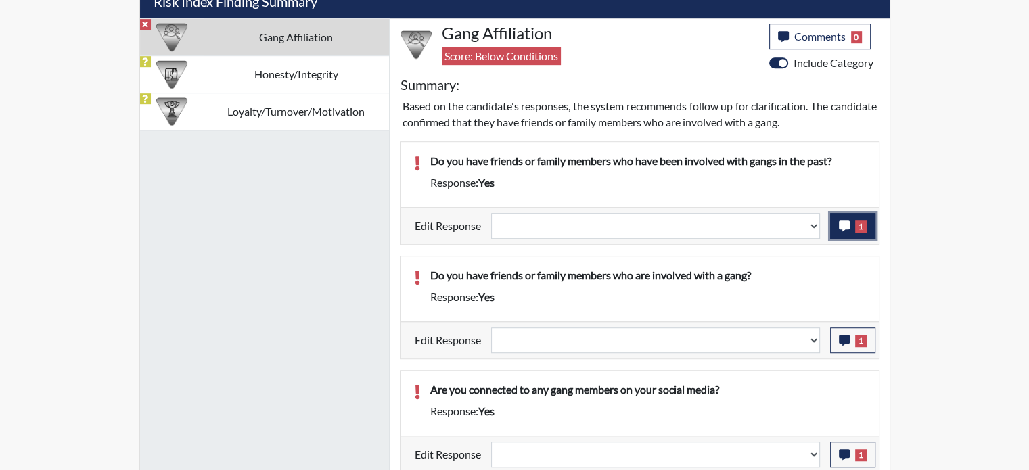
click at [845, 223] on icon "button" at bounding box center [844, 226] width 11 height 11
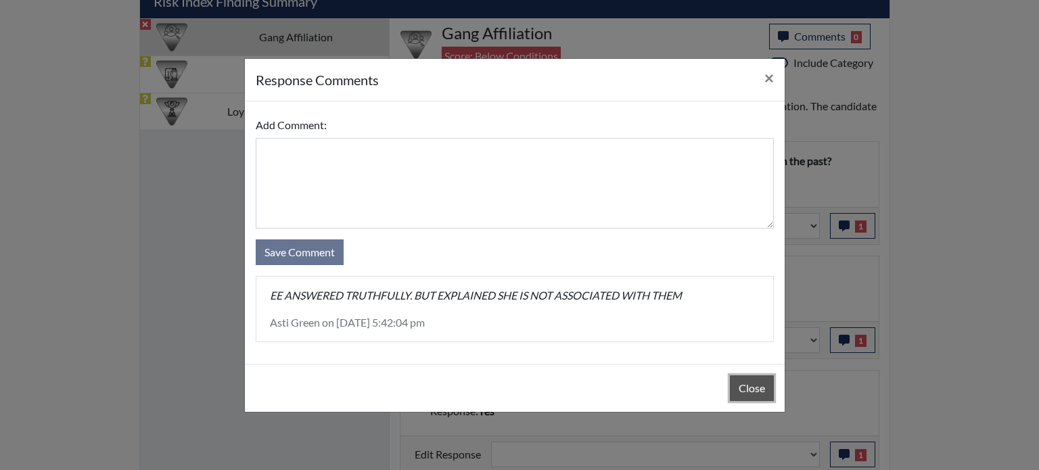
click at [755, 386] on button "Close" at bounding box center [752, 388] width 44 height 26
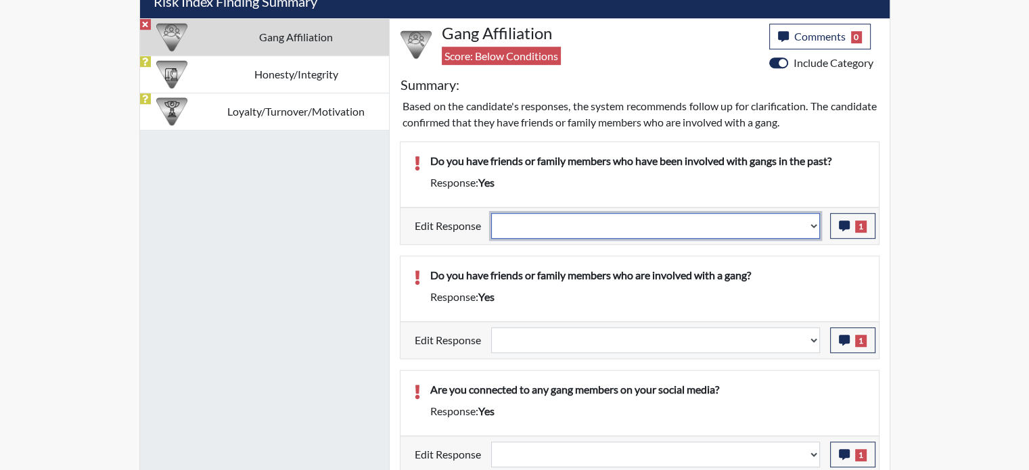
click at [815, 218] on select "Question is not relevant. Results will be updated. Reasonable explanation provi…" at bounding box center [655, 226] width 329 height 26
select select "reasonable-explanation-provided"
click at [491, 213] on select "Question is not relevant. Results will be updated. Reasonable explanation provi…" at bounding box center [655, 226] width 329 height 26
select select
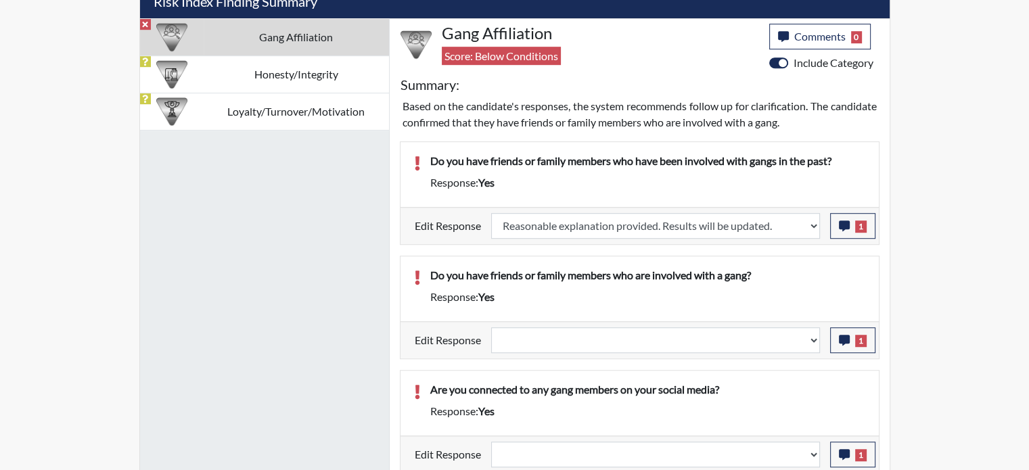
select select
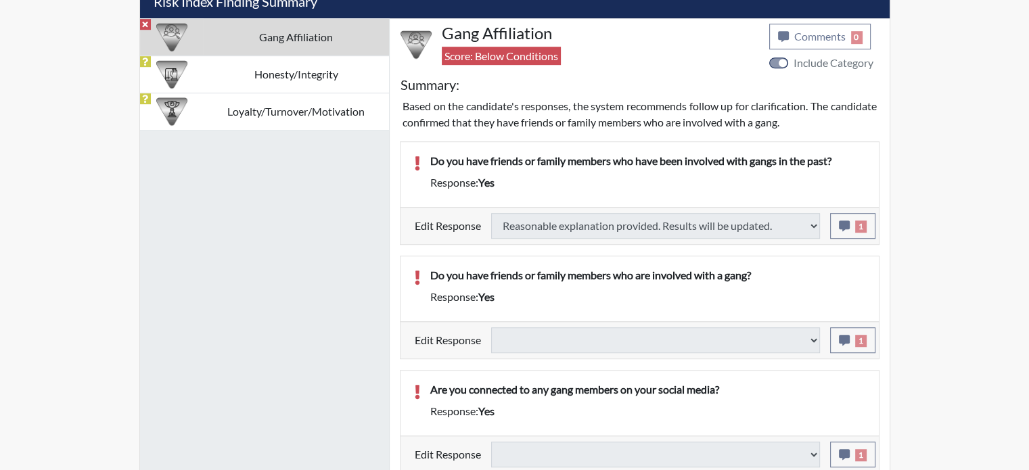
type input "Above Conditions"
select select
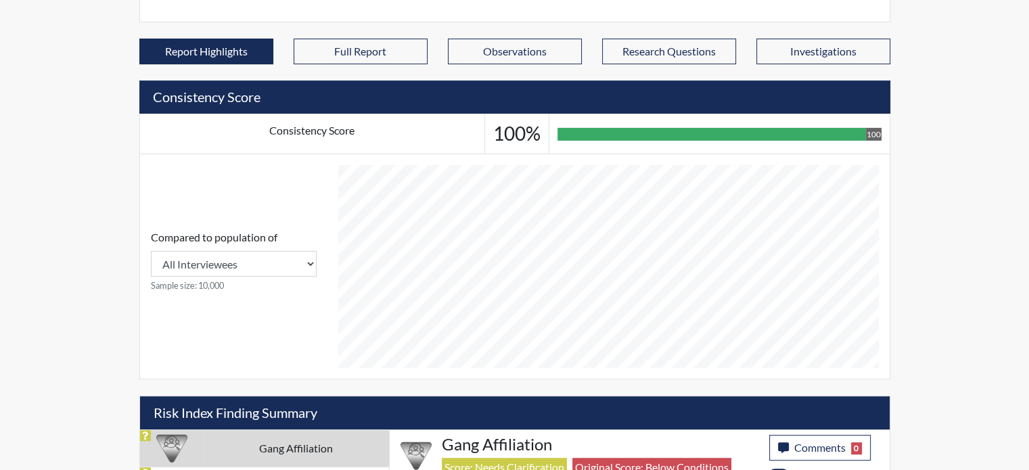
scroll to position [11, 0]
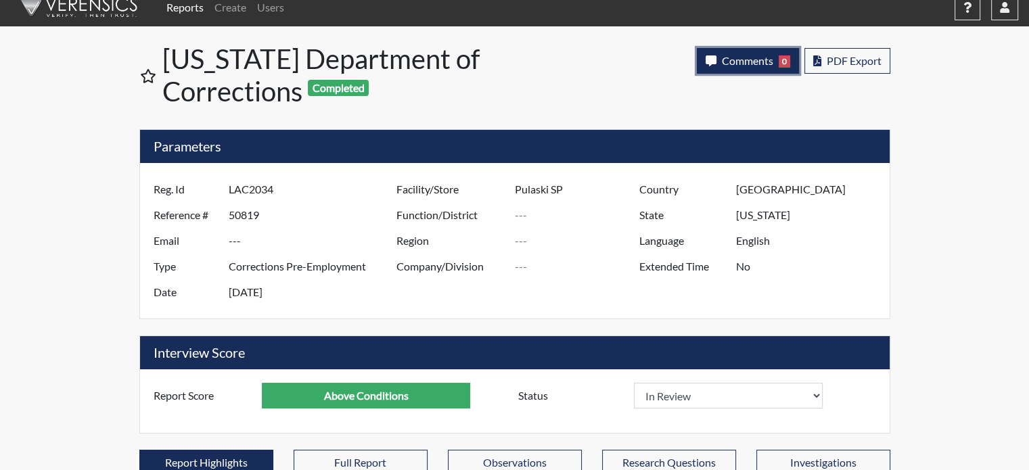
click at [729, 58] on span "Comments" at bounding box center [747, 60] width 51 height 13
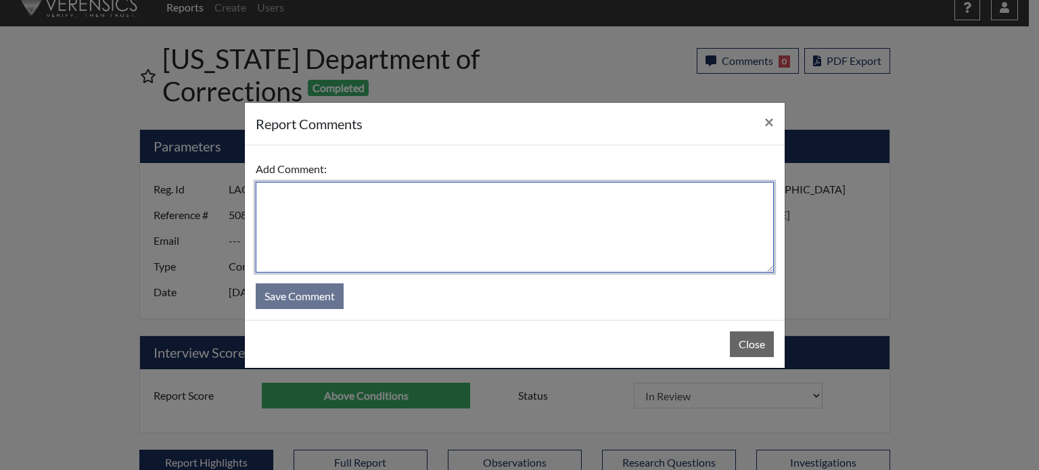
click at [611, 235] on textarea at bounding box center [515, 227] width 518 height 91
type textarea "SL [DATE]"
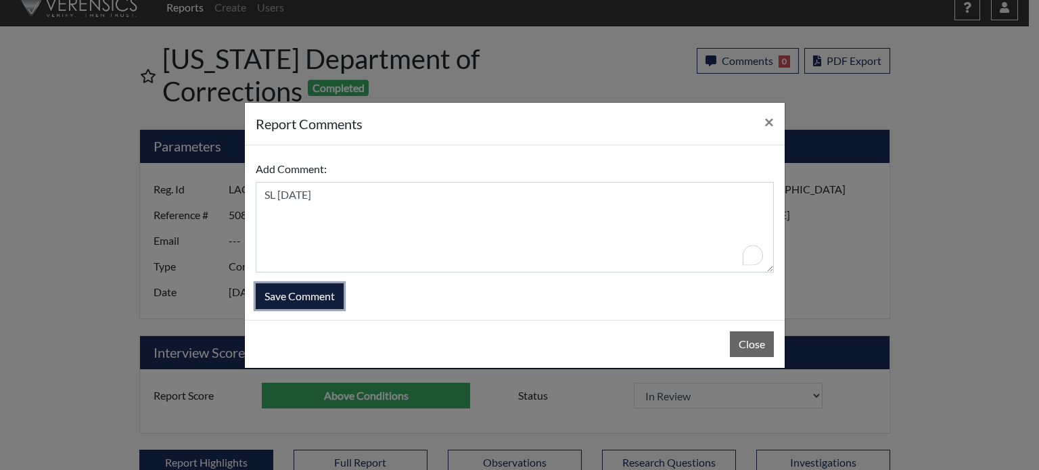
click at [304, 299] on button "Save Comment" at bounding box center [300, 296] width 88 height 26
select select
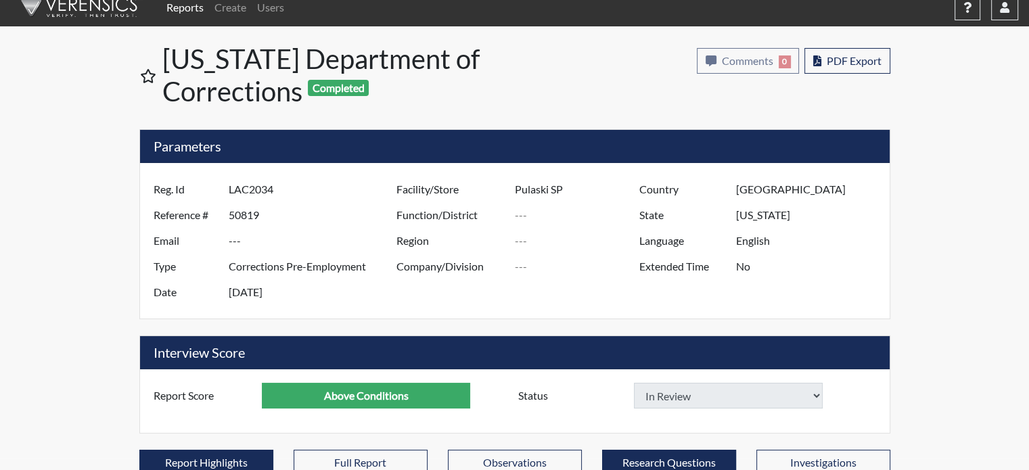
select select
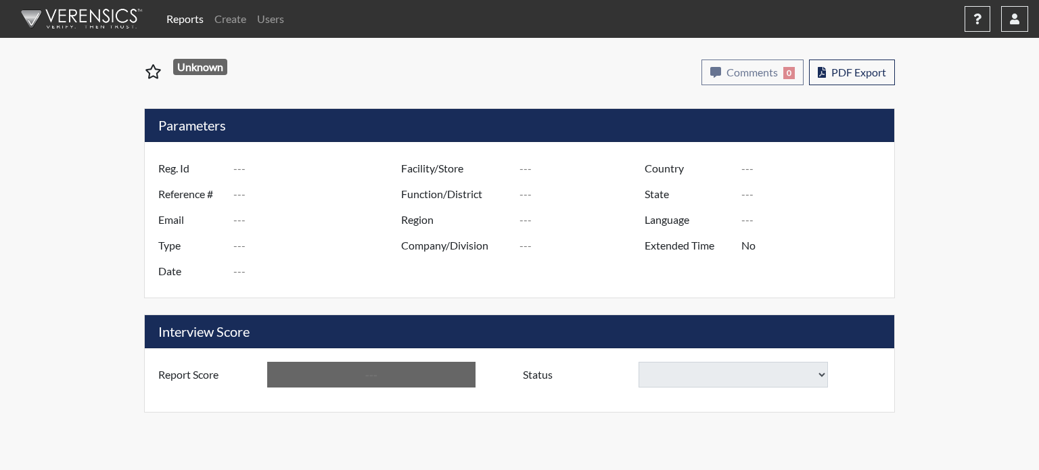
type input "rai0441"
type input "50813"
type input "---"
type input "Corrections Pre-Employment"
type input "[DATE]"
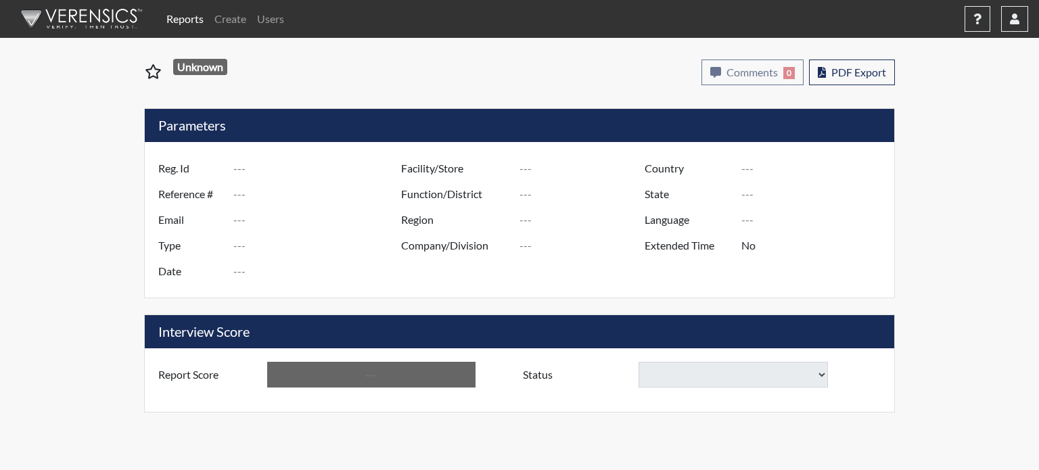
type input "Pulaski SP"
type input "[GEOGRAPHIC_DATA]"
type input "[US_STATE]"
type input "English"
type input "Below Conditions"
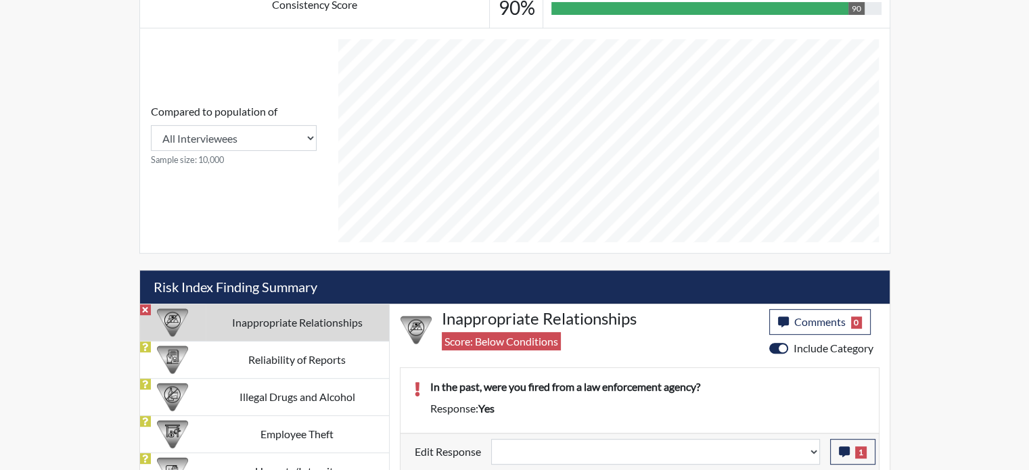
scroll to position [566, 0]
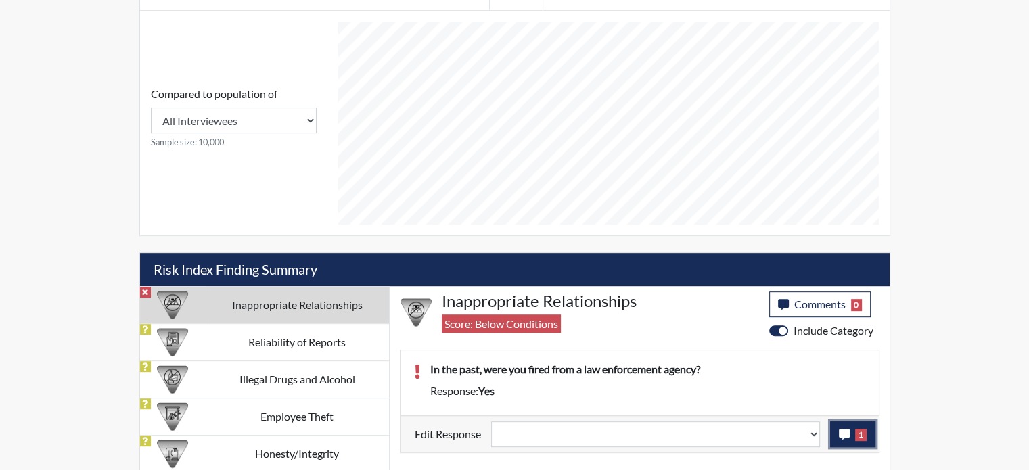
click at [849, 430] on icon "button" at bounding box center [844, 434] width 11 height 11
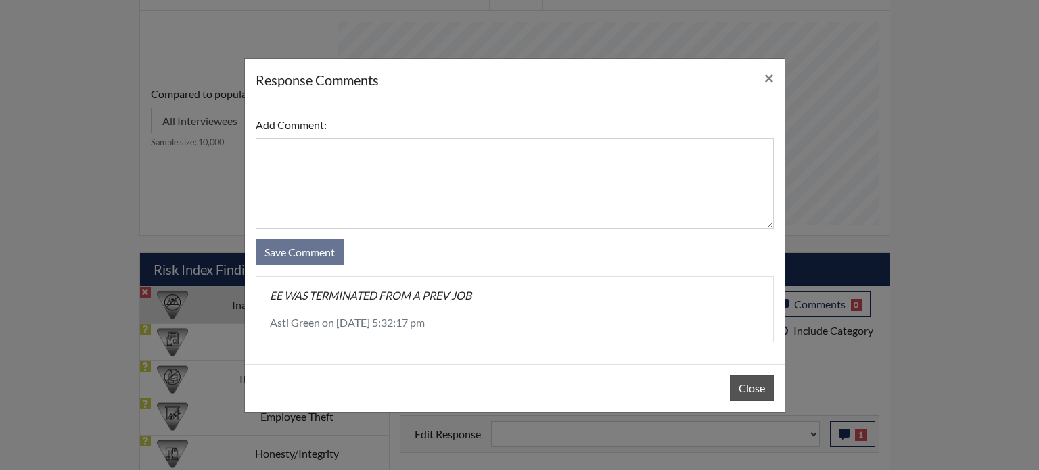
click at [749, 400] on div "Close" at bounding box center [515, 388] width 540 height 48
click at [753, 391] on button "Close" at bounding box center [752, 388] width 44 height 26
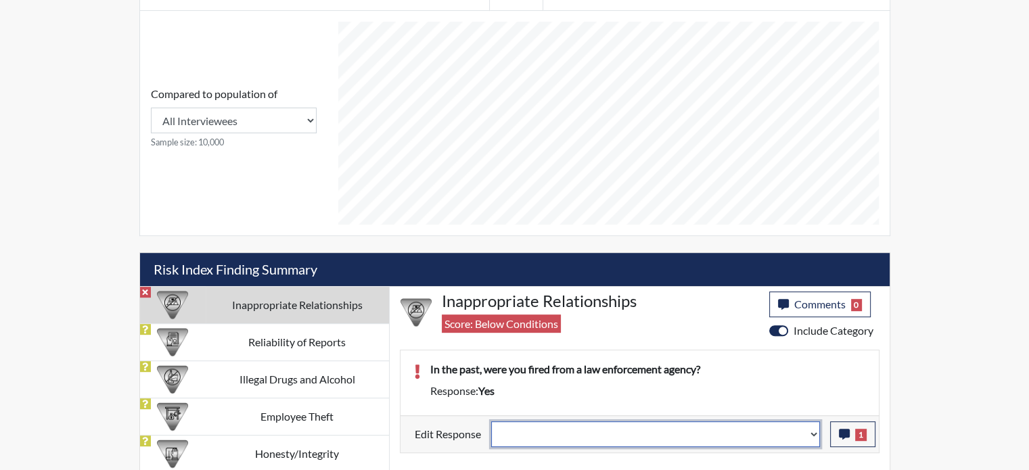
click at [814, 432] on select "Question is not relevant. Results will be updated. Reasonable explanation provi…" at bounding box center [655, 434] width 329 height 26
select select "reasonable-explanation-provided"
click at [491, 421] on select "Question is not relevant. Results will be updated. Reasonable explanation provi…" at bounding box center [655, 434] width 329 height 26
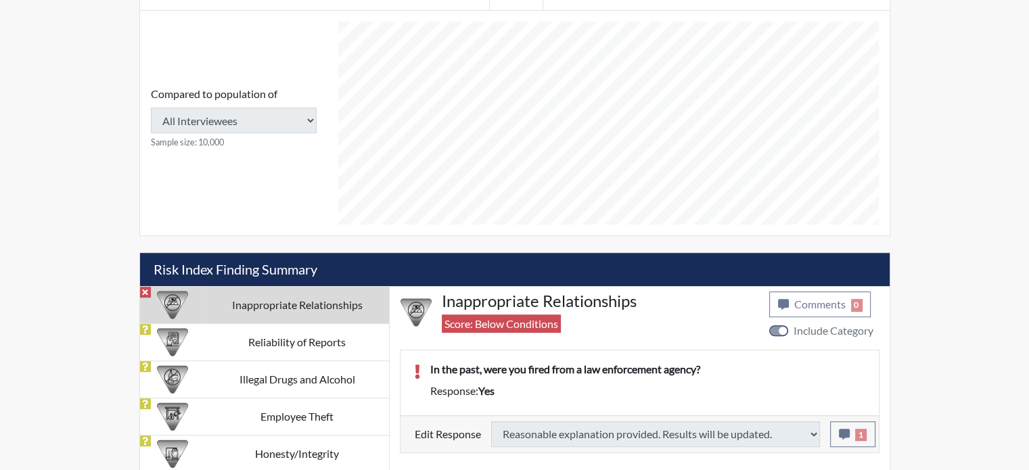
type input "Above Conditions"
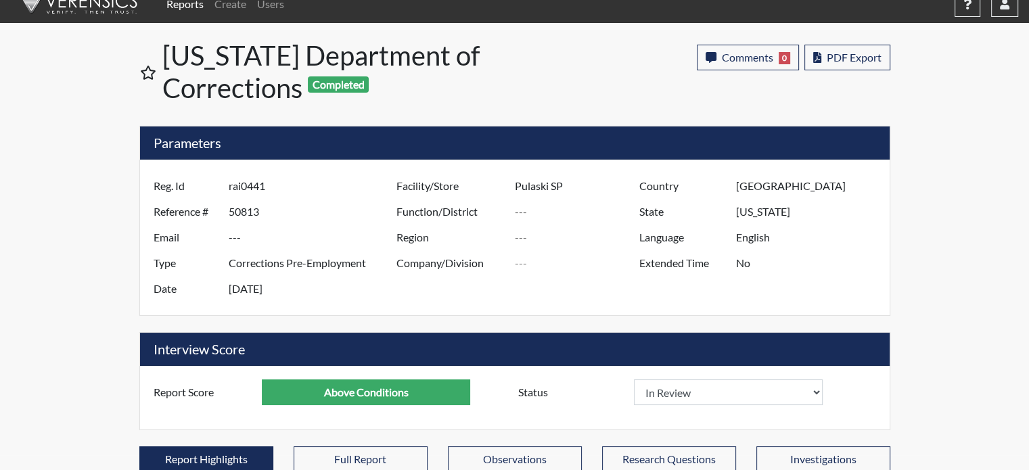
scroll to position [0, 0]
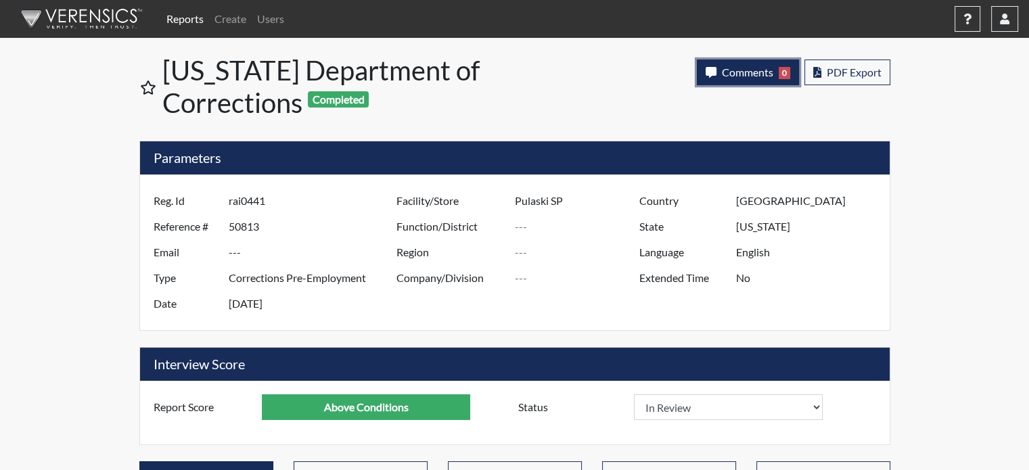
click at [744, 72] on span "Comments" at bounding box center [747, 72] width 51 height 13
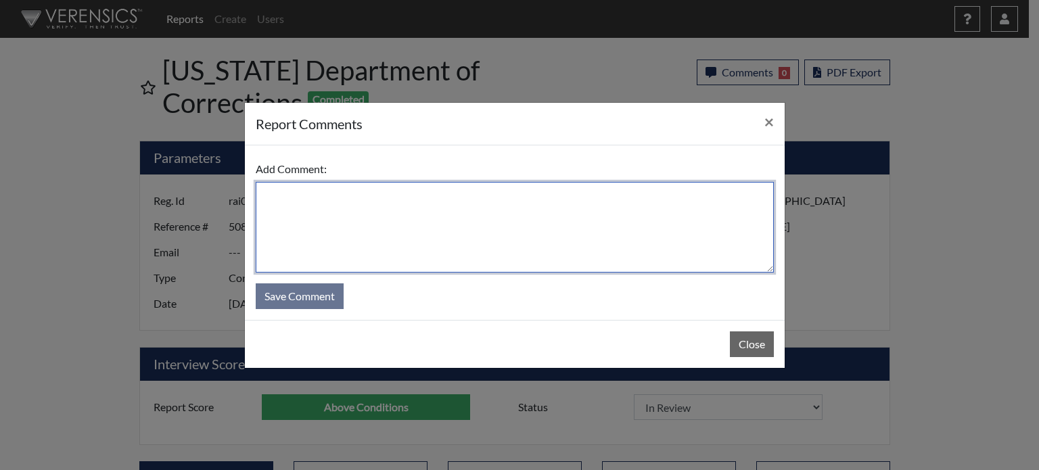
click at [636, 184] on textarea at bounding box center [515, 227] width 518 height 91
type textarea "SL 8/27/25"
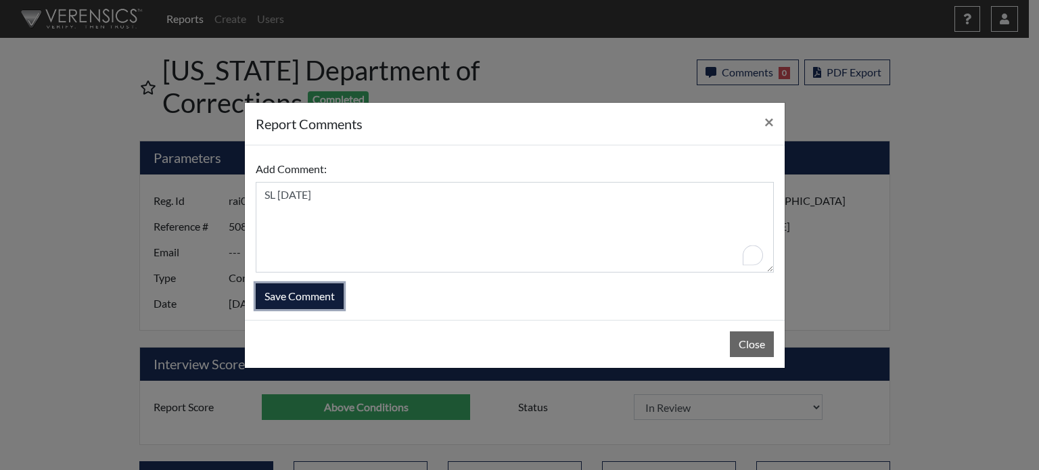
click at [279, 302] on button "Save Comment" at bounding box center [300, 296] width 88 height 26
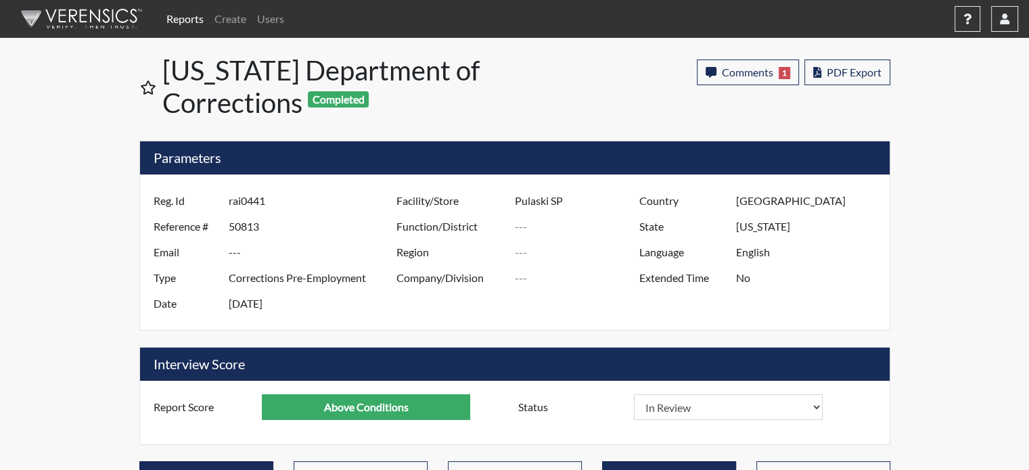
scroll to position [225, 562]
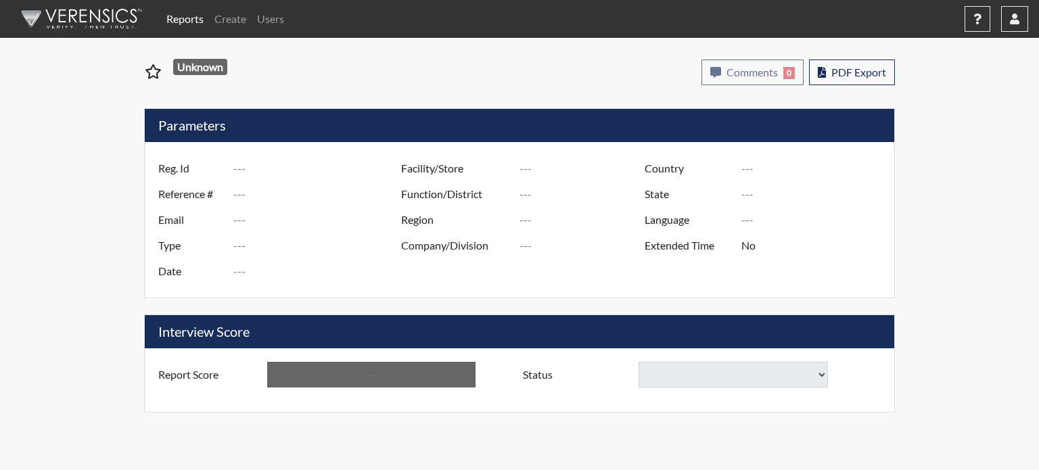
type input "JKA8163"
type input "50817"
type input "---"
type input "Corrections Pre-Employment"
type input "[DATE]"
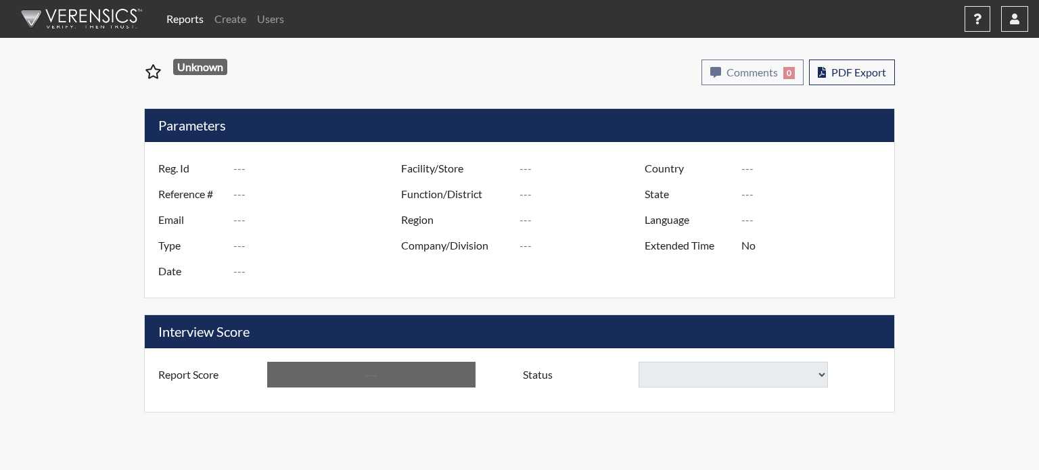
type input "Pulaski SP"
type input "[GEOGRAPHIC_DATA]"
type input "[US_STATE]"
type input "English"
type input "Below Conditions"
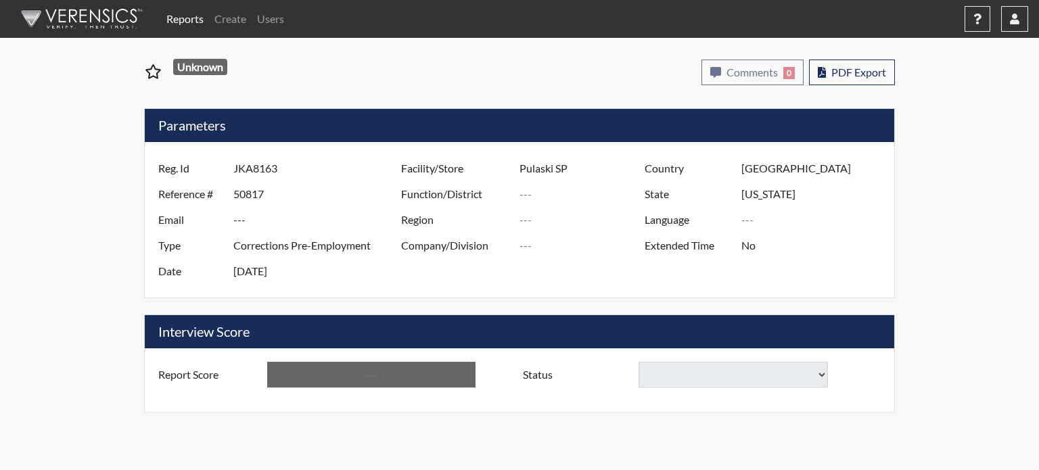
select select
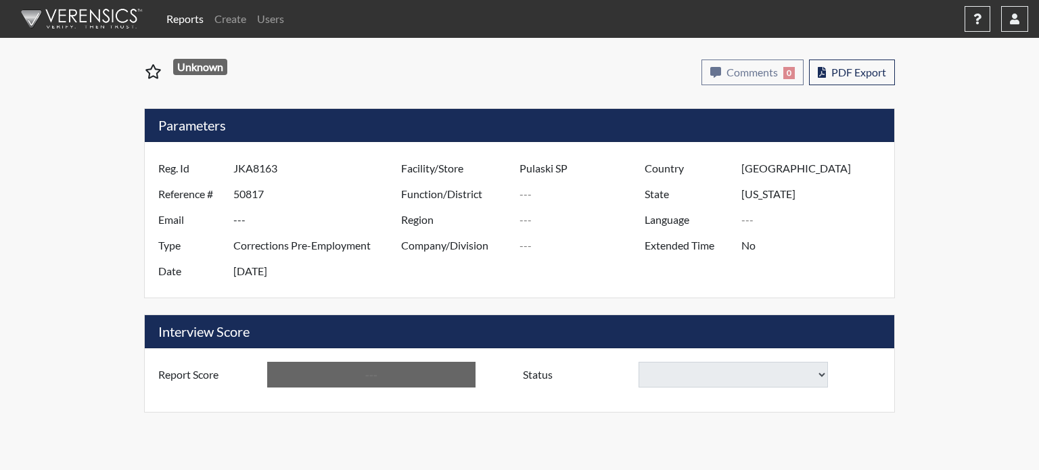
select select
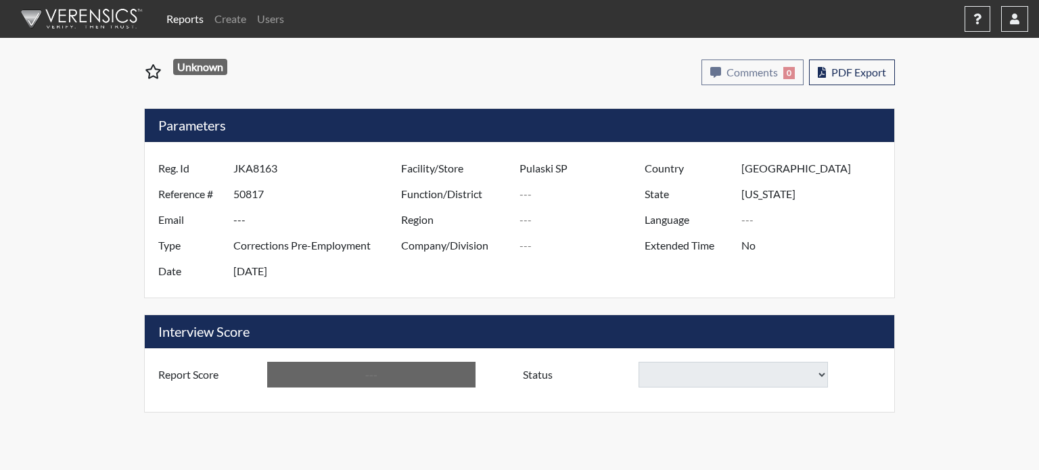
select select
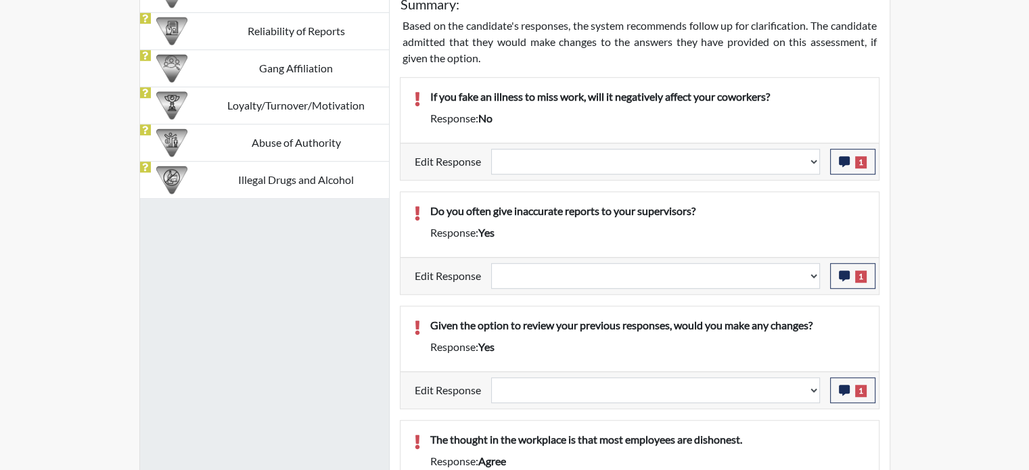
scroll to position [917, 0]
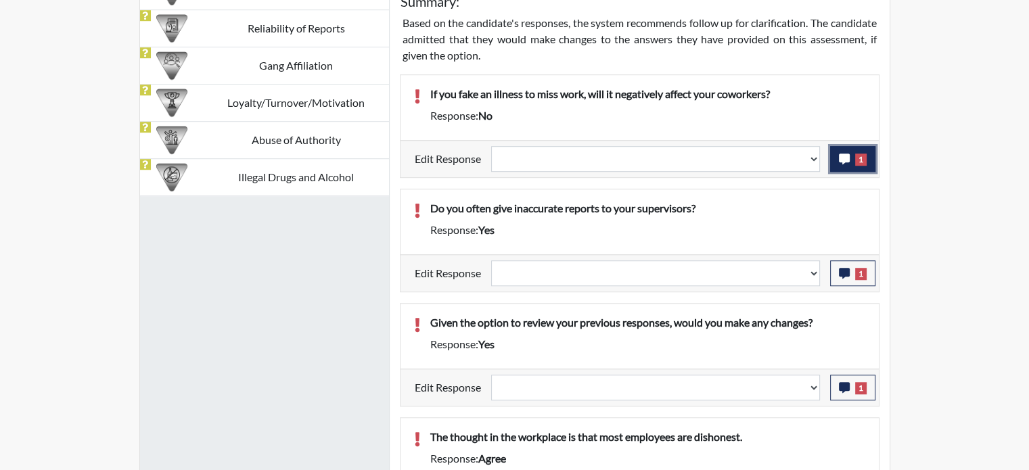
click at [839, 162] on button "1" at bounding box center [852, 159] width 45 height 26
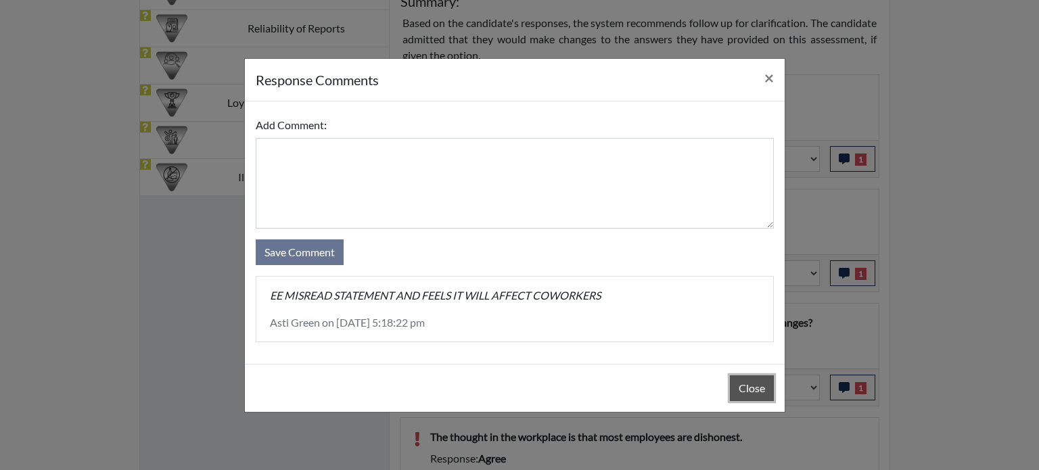
click at [763, 389] on button "Close" at bounding box center [752, 388] width 44 height 26
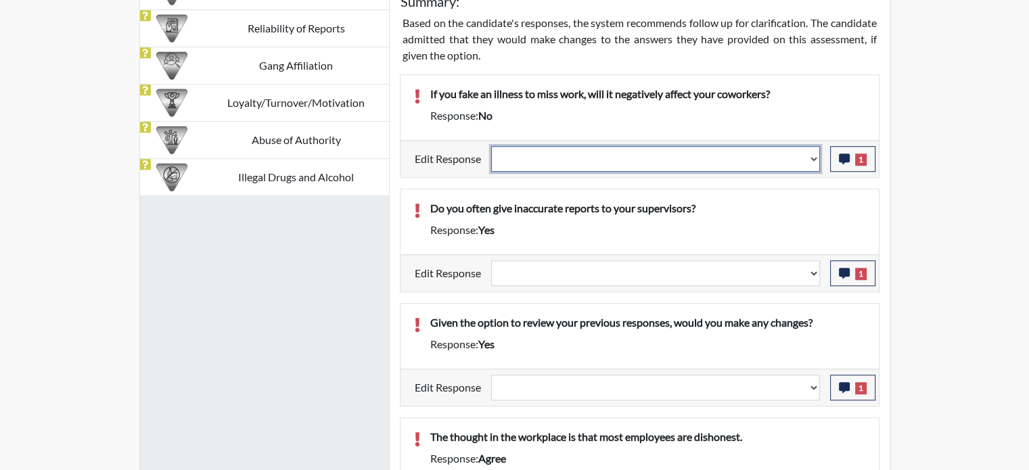
click at [819, 153] on select "Question is not relevant. Results will be updated. Reasonable explanation provi…" at bounding box center [655, 159] width 329 height 26
select select "reasonable-explanation-provided"
click at [491, 146] on select "Question is not relevant. Results will be updated. Reasonable explanation provi…" at bounding box center [655, 159] width 329 height 26
select select
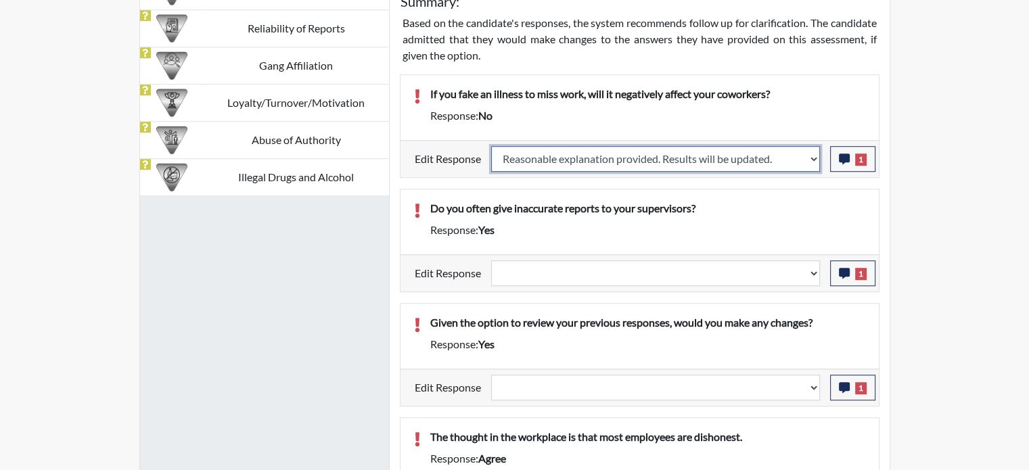
select select
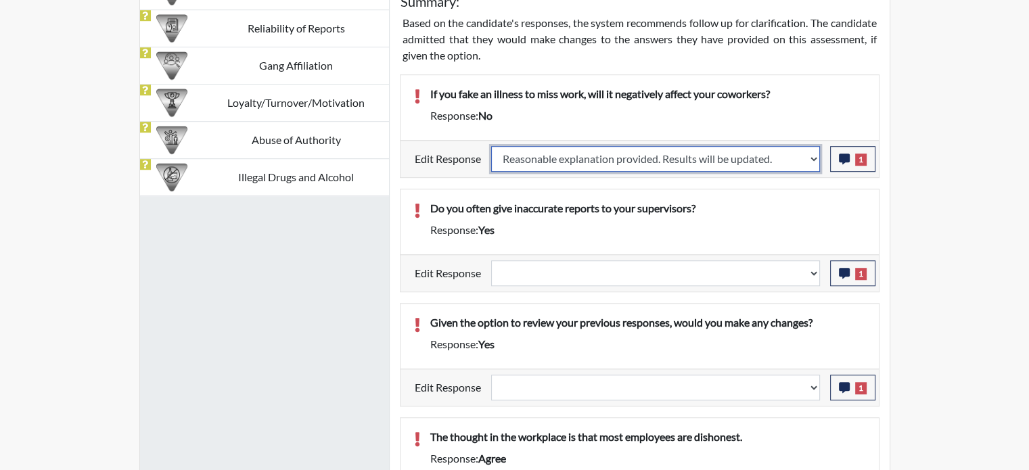
select select
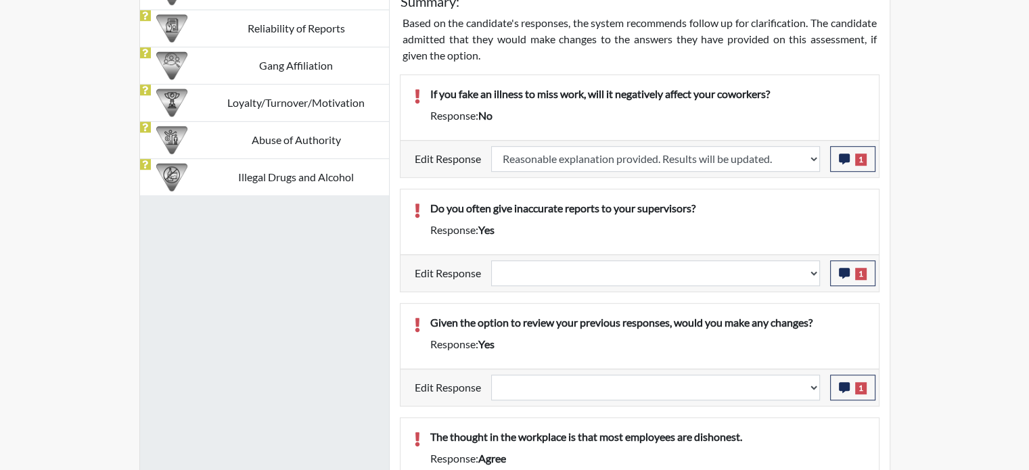
select select
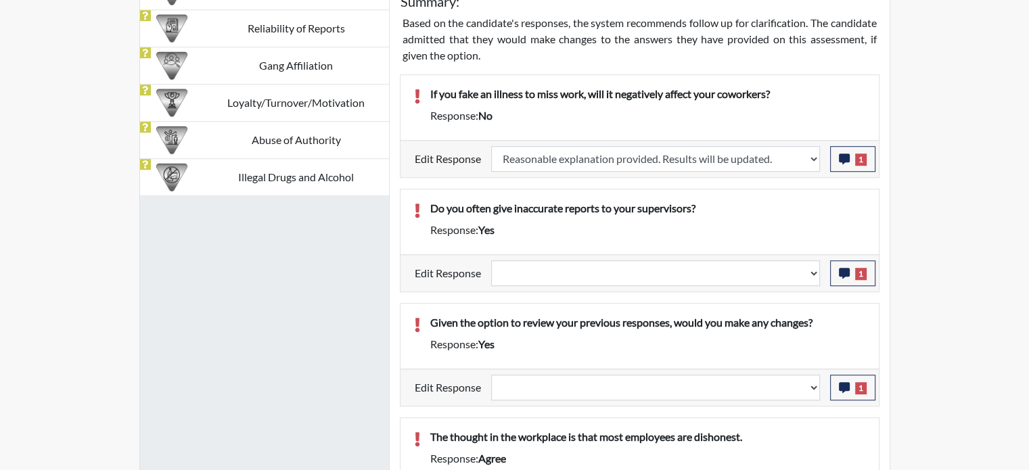
select select
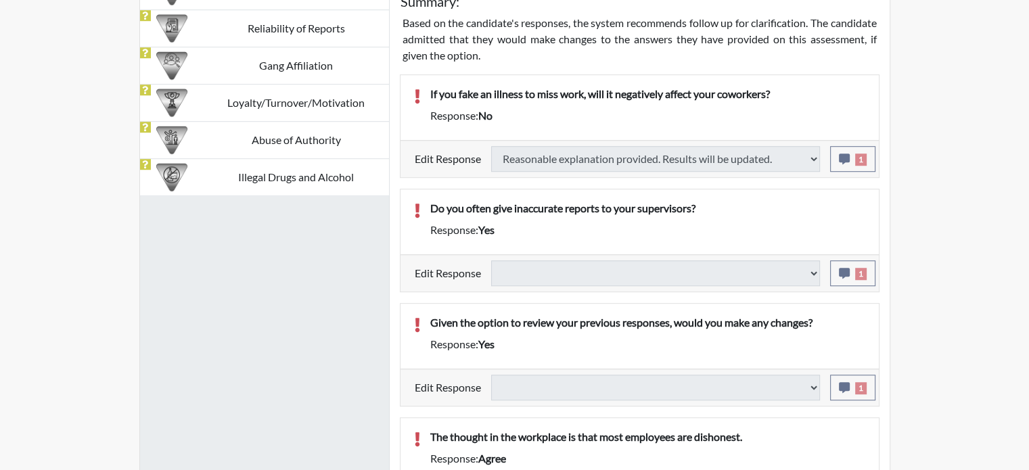
select select
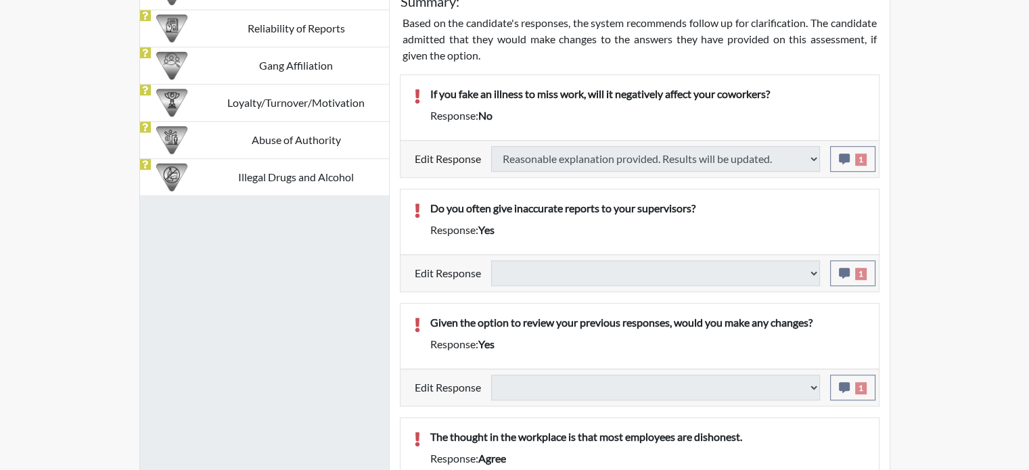
select select
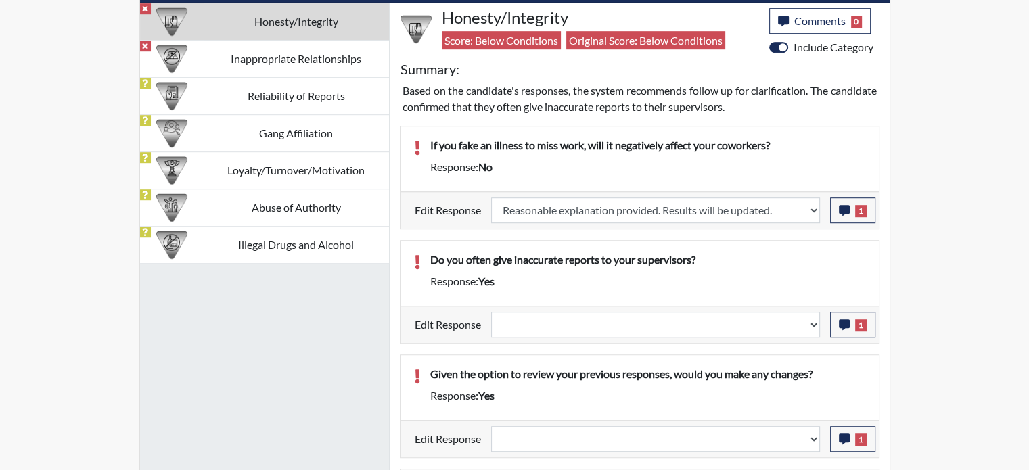
scroll to position [878, 0]
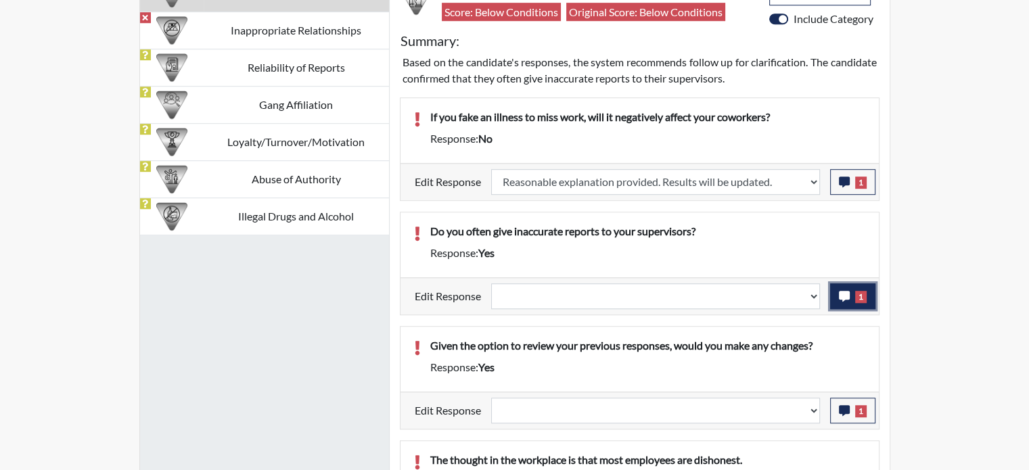
click at [835, 289] on button "1" at bounding box center [852, 296] width 45 height 26
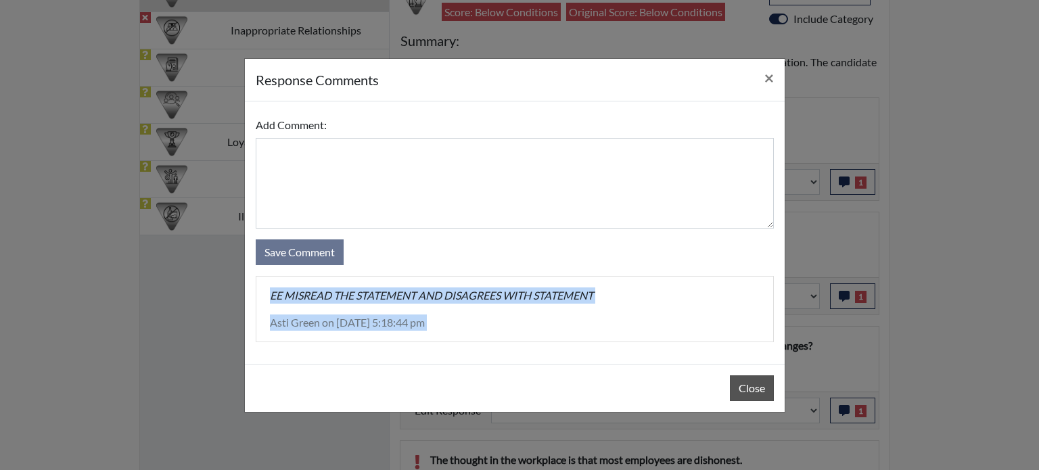
drag, startPoint x: 759, startPoint y: 254, endPoint x: 744, endPoint y: 386, distance: 132.7
click at [744, 386] on div "response Comments × Add Comment: Save Comment EE MISREAD THE STATEMENT AND DISA…" at bounding box center [514, 235] width 541 height 354
click at [744, 386] on button "Close" at bounding box center [752, 388] width 44 height 26
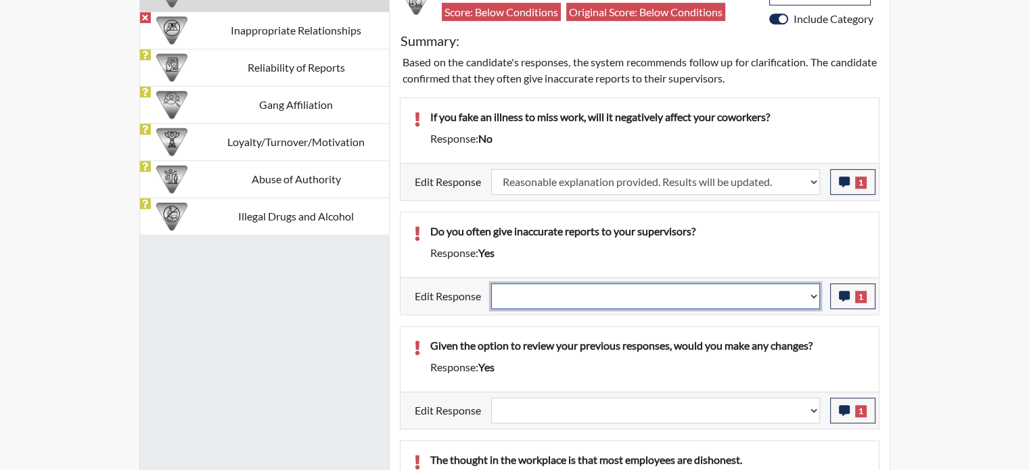
click at [814, 292] on select "Question is not relevant. Results will be updated. Reasonable explanation provi…" at bounding box center [655, 296] width 329 height 26
select select "reasonable-explanation-provided"
click at [491, 283] on select "Question is not relevant. Results will be updated. Reasonable explanation provi…" at bounding box center [655, 296] width 329 height 26
select select
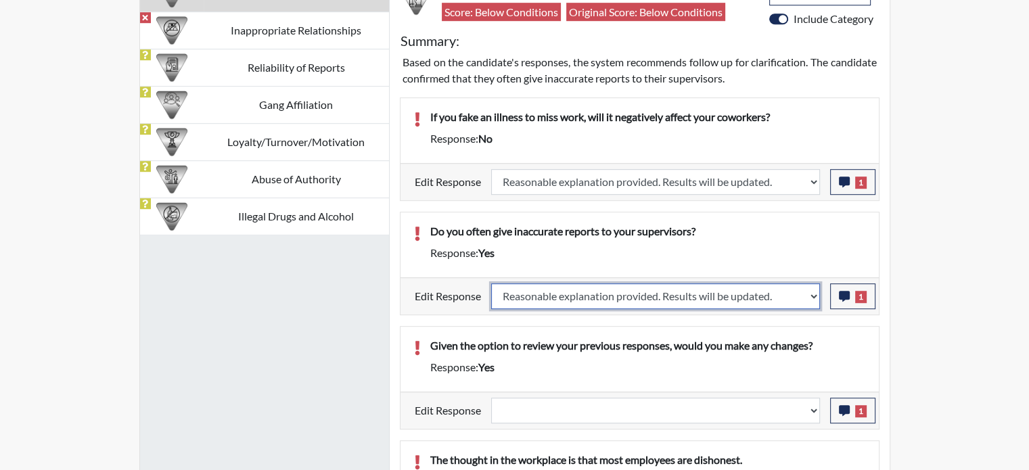
select select
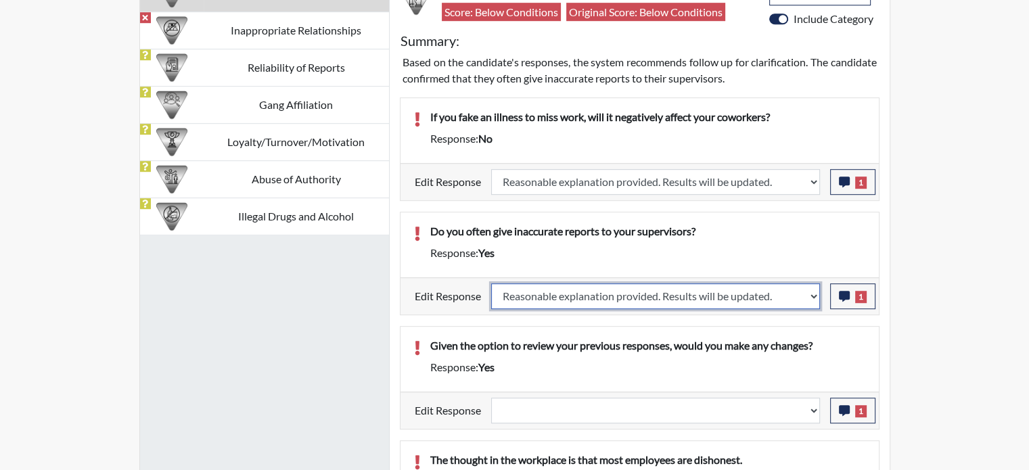
select select
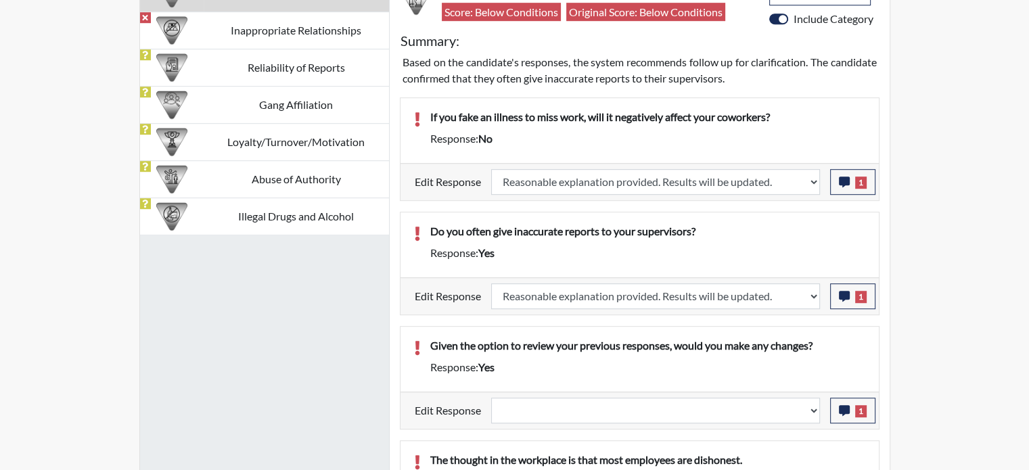
select select
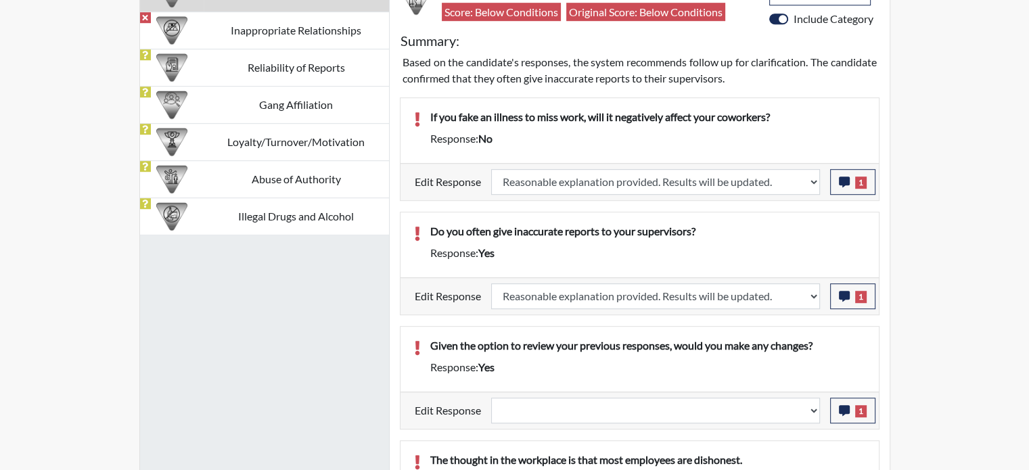
select select
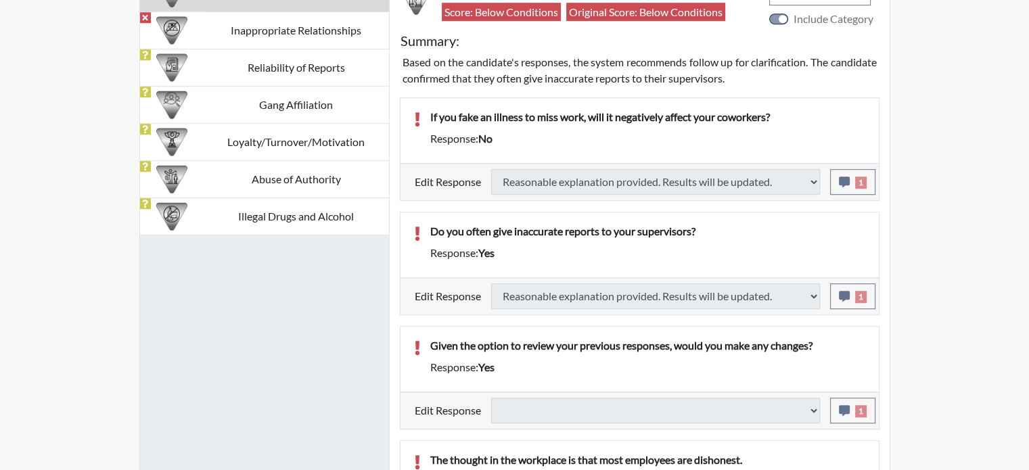
select select
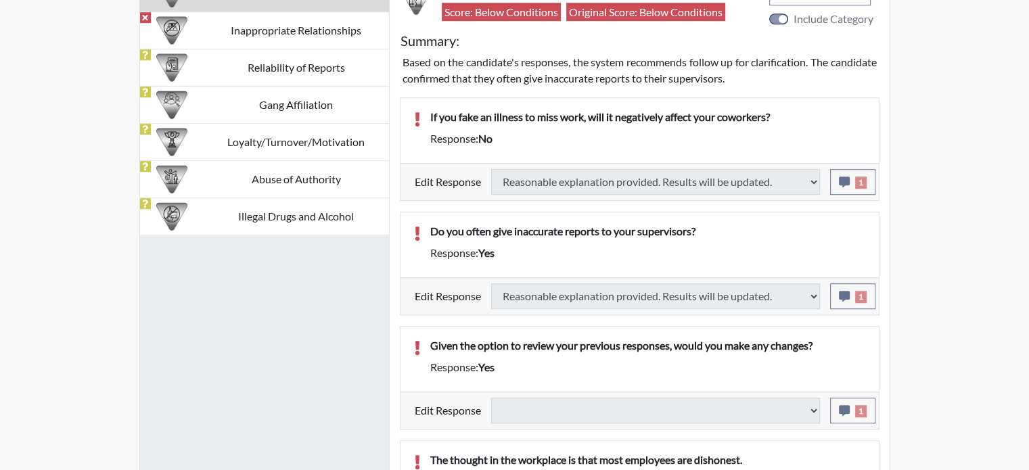
select select
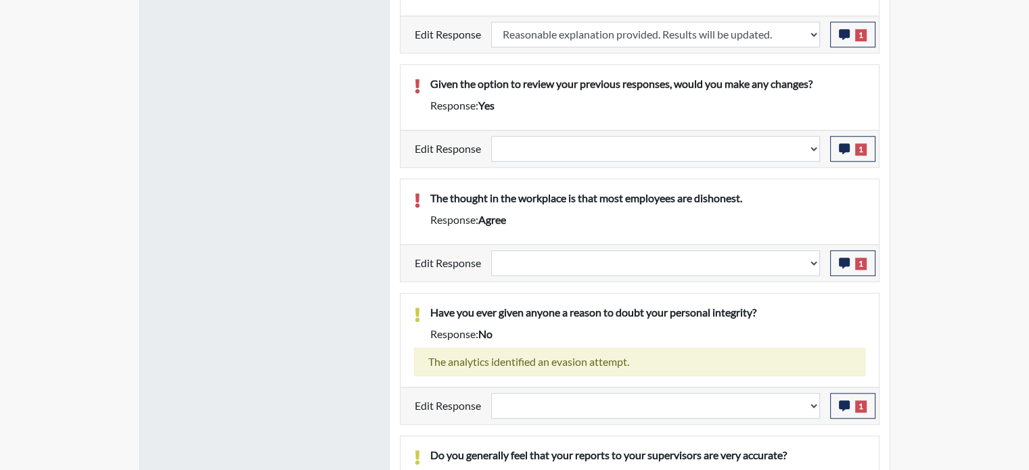
scroll to position [1155, 0]
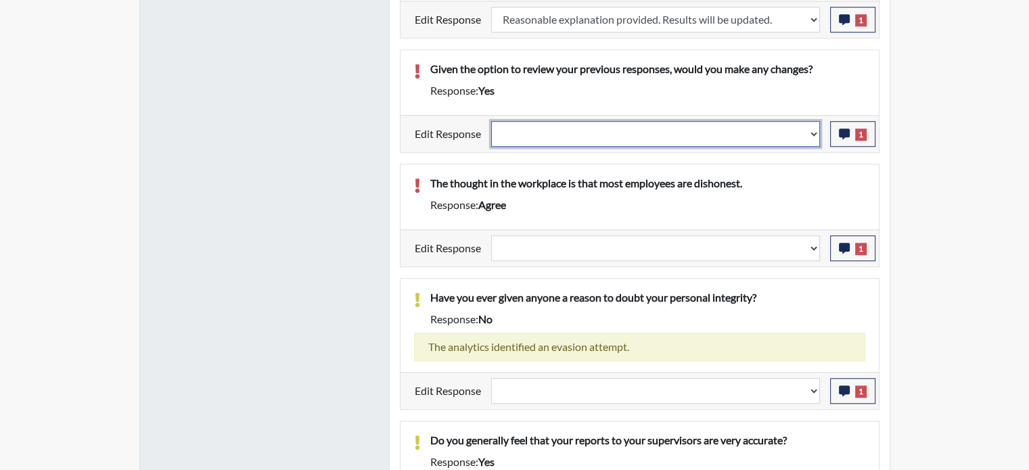
click at [814, 147] on select "Question is not relevant. Results will be updated. Reasonable explanation provi…" at bounding box center [655, 134] width 329 height 26
select select "reasonable-explanation-provided"
click at [491, 133] on select "Question is not relevant. Results will be updated. Reasonable explanation provi…" at bounding box center [655, 134] width 329 height 26
select select
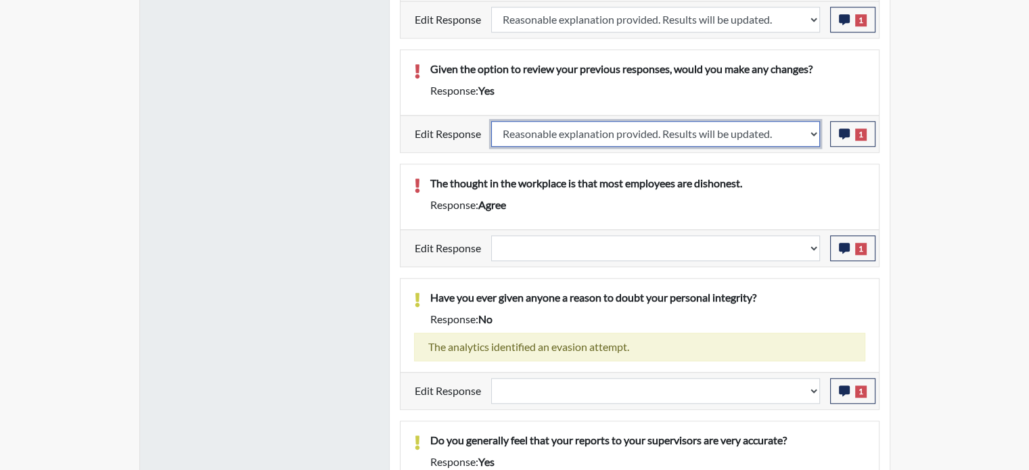
select select
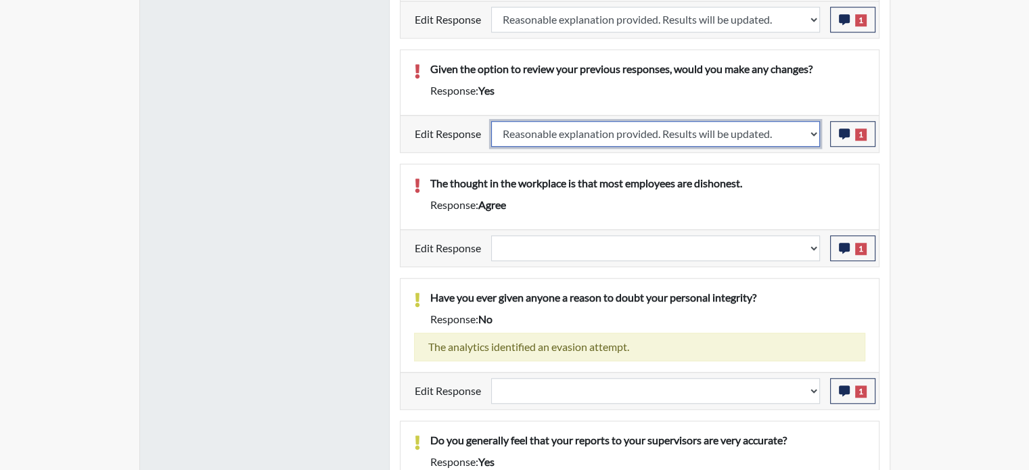
select select
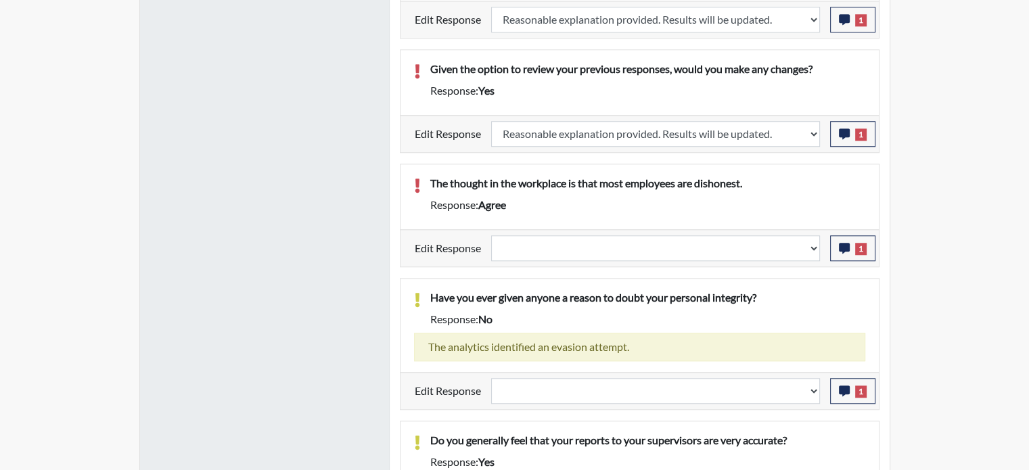
select select
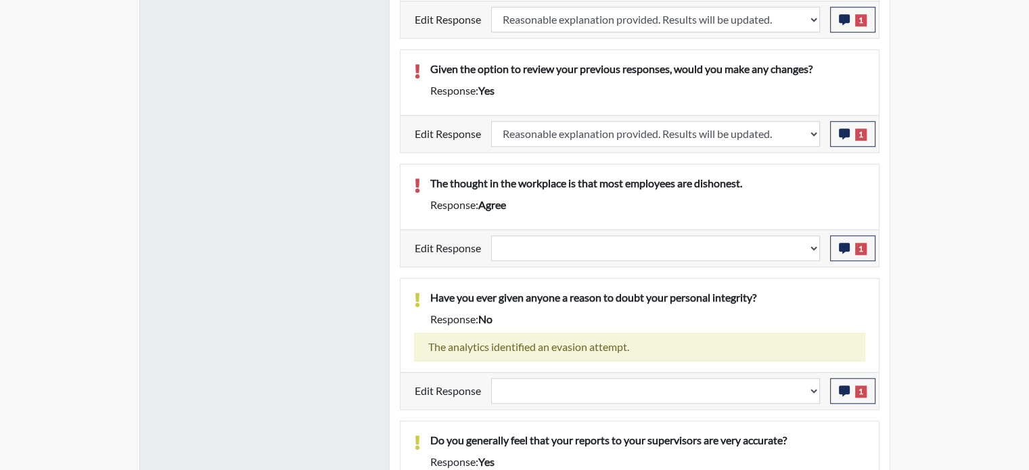
select select
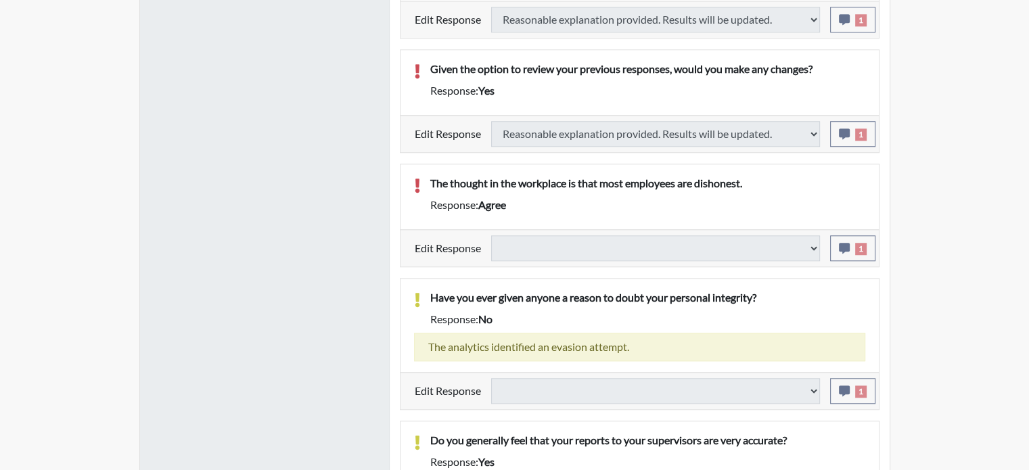
select select
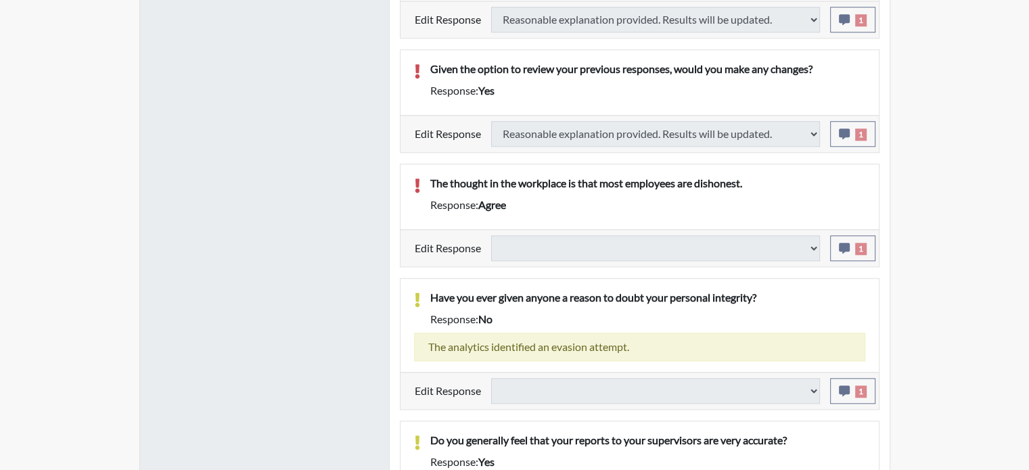
select select
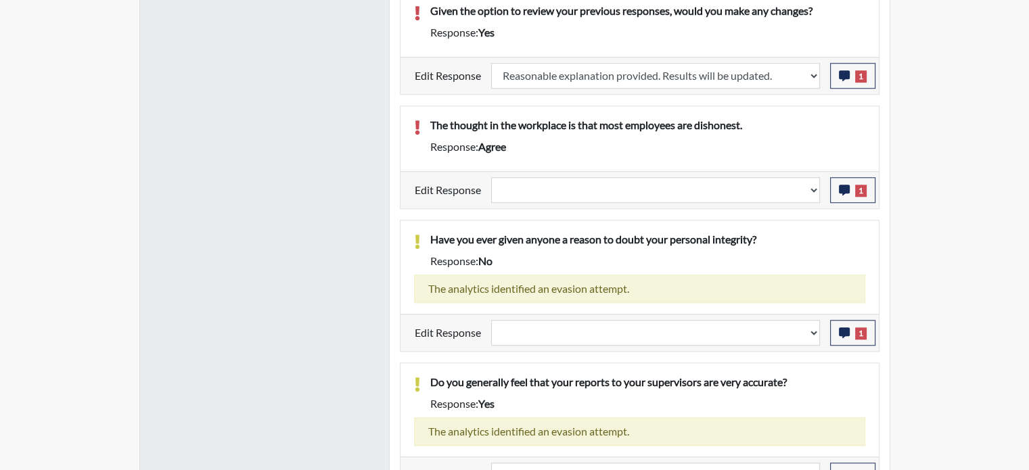
scroll to position [1216, 0]
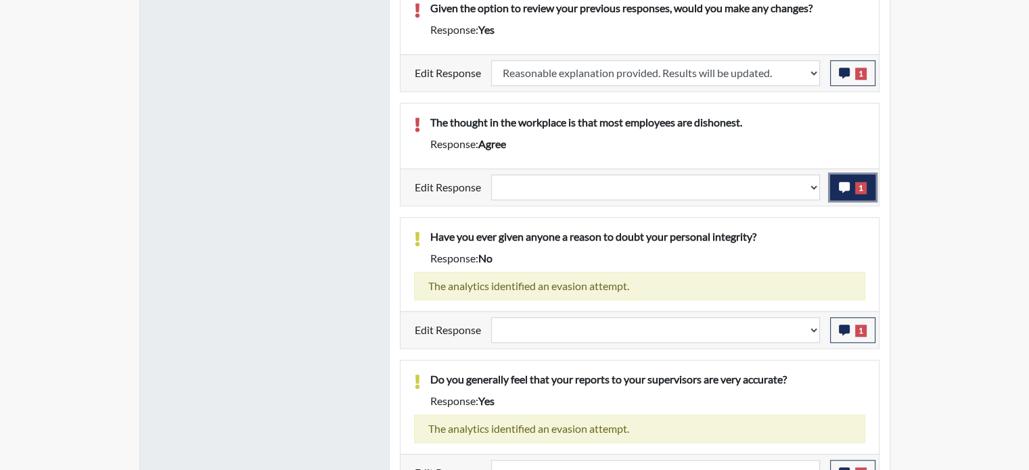
click at [849, 182] on icon "button" at bounding box center [844, 187] width 11 height 11
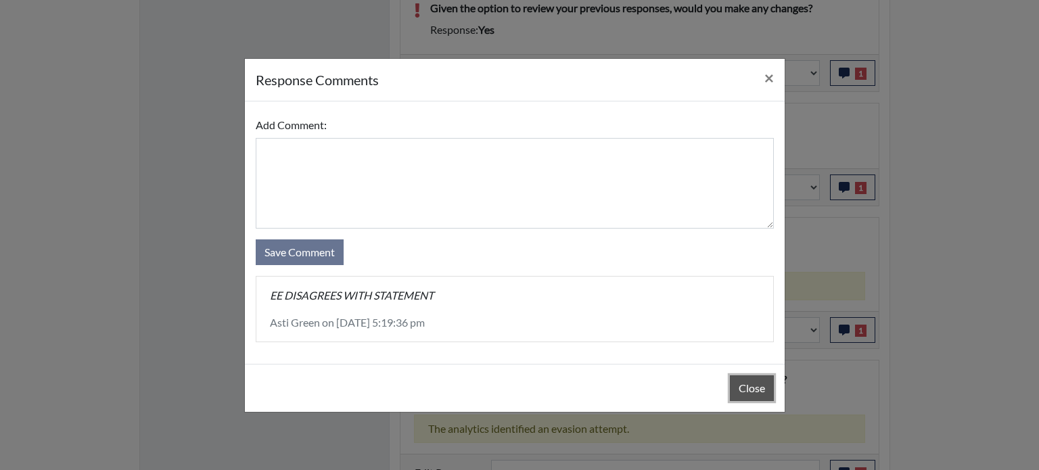
drag, startPoint x: 766, startPoint y: 394, endPoint x: 743, endPoint y: 388, distance: 23.0
click at [743, 388] on button "Close" at bounding box center [752, 388] width 44 height 26
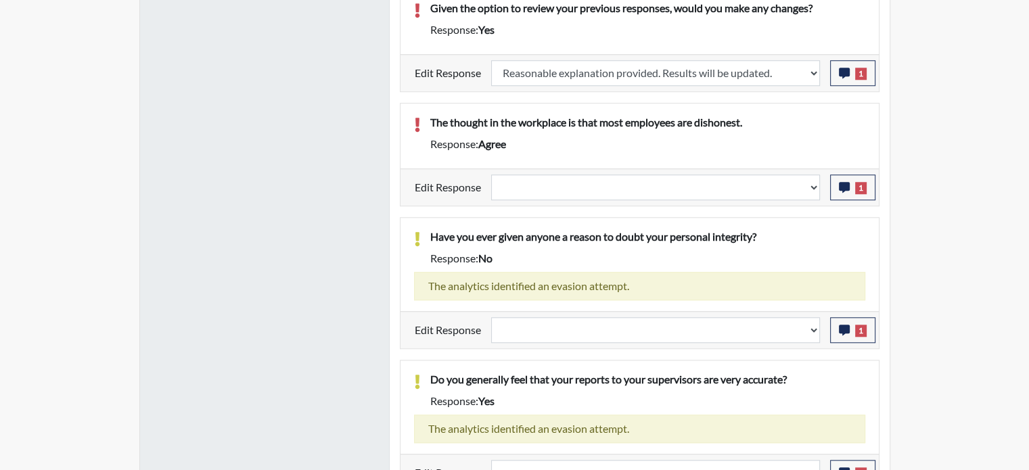
click at [743, 393] on div "Response: yes" at bounding box center [647, 401] width 455 height 16
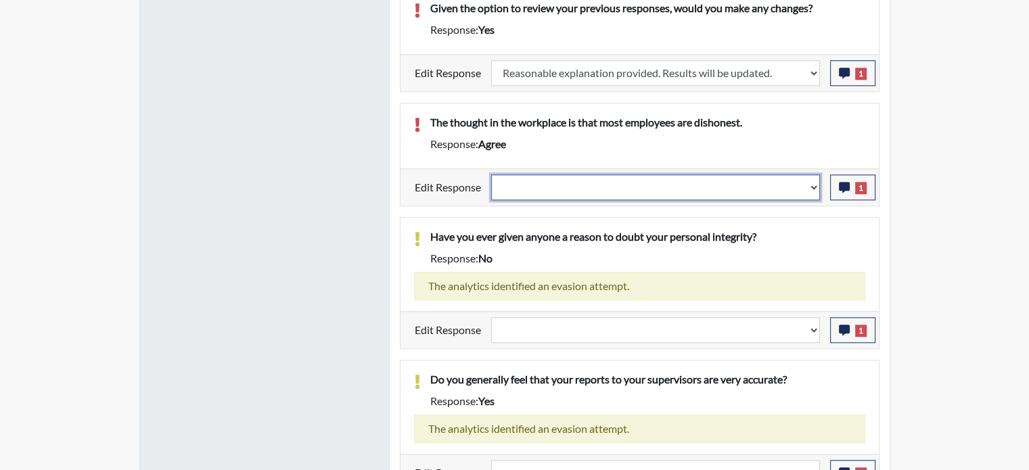
click at [816, 184] on select "Question is not relevant. Results will be updated. Reasonable explanation provi…" at bounding box center [655, 188] width 329 height 26
select select "reasonable-explanation-provided"
click at [491, 175] on select "Question is not relevant. Results will be updated. Reasonable explanation provi…" at bounding box center [655, 188] width 329 height 26
select select
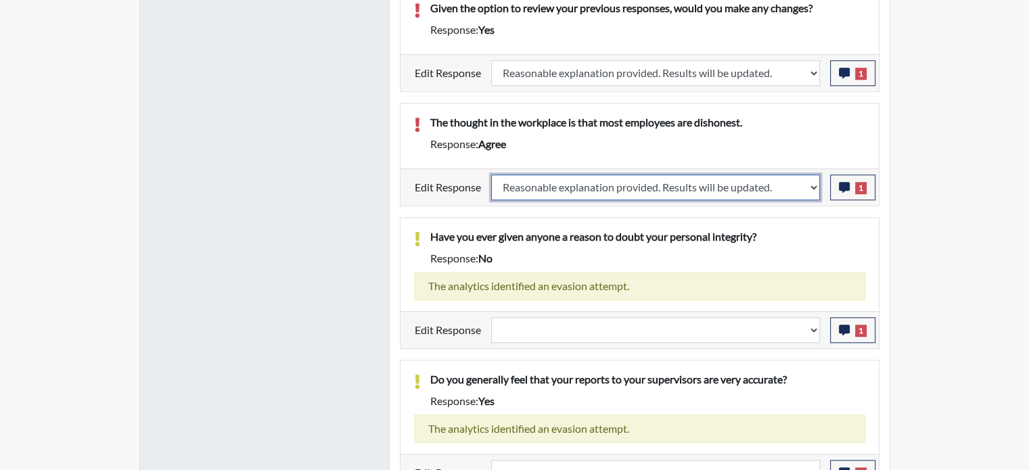
select select
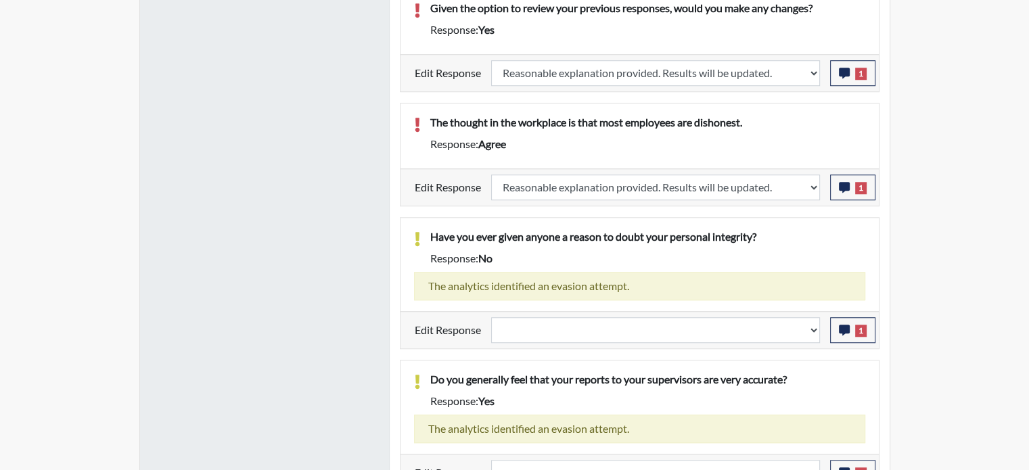
select select
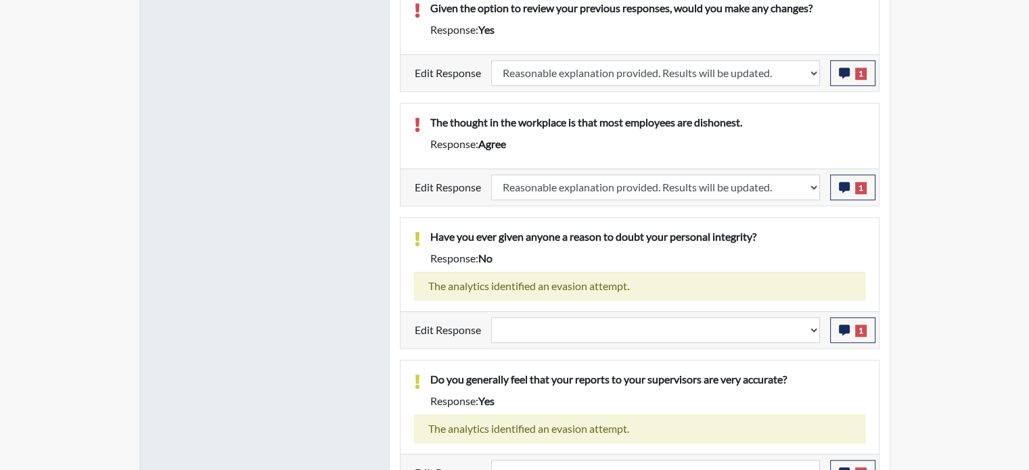
select select
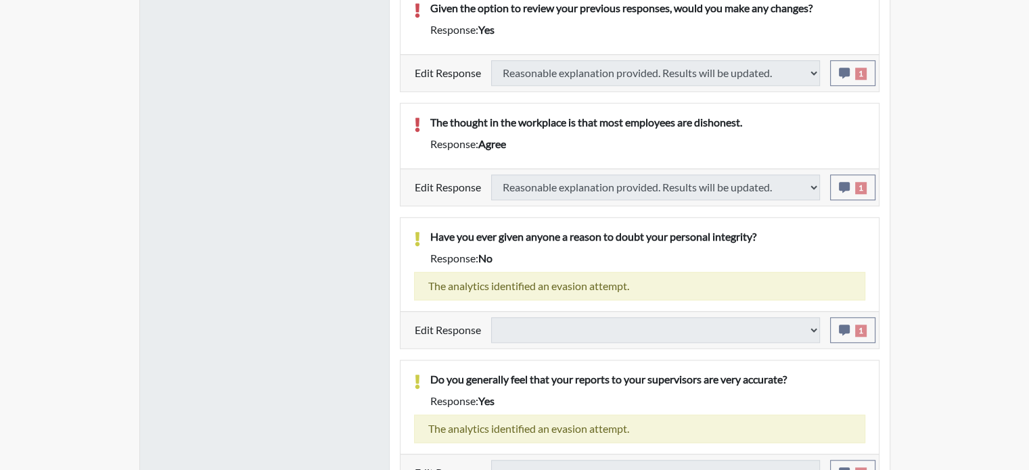
select select
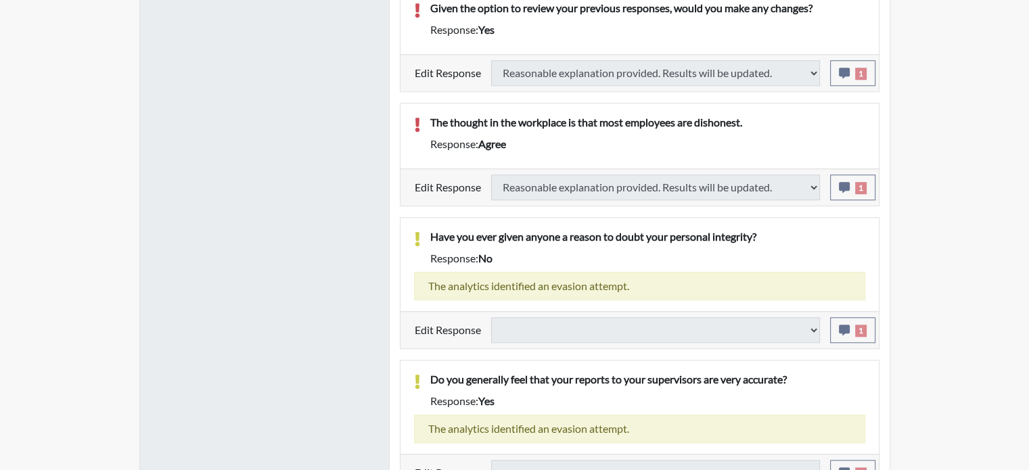
select select
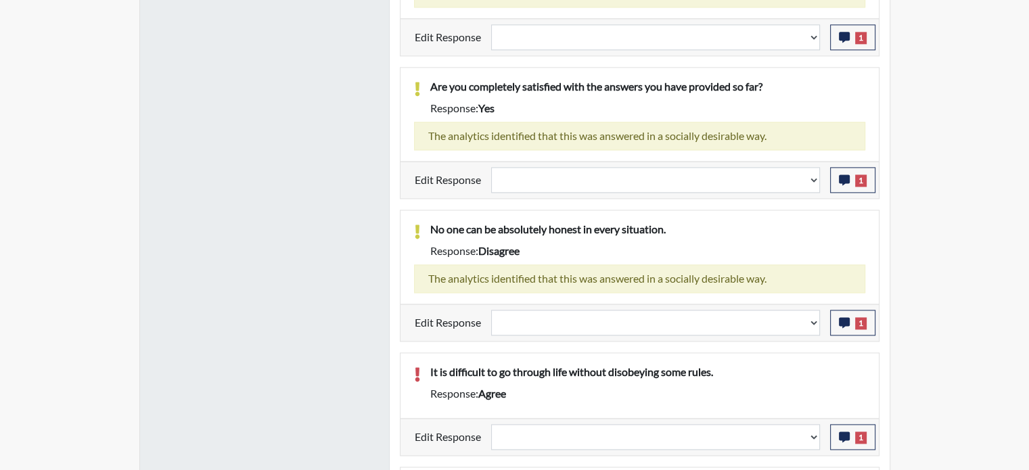
scroll to position [1918, 0]
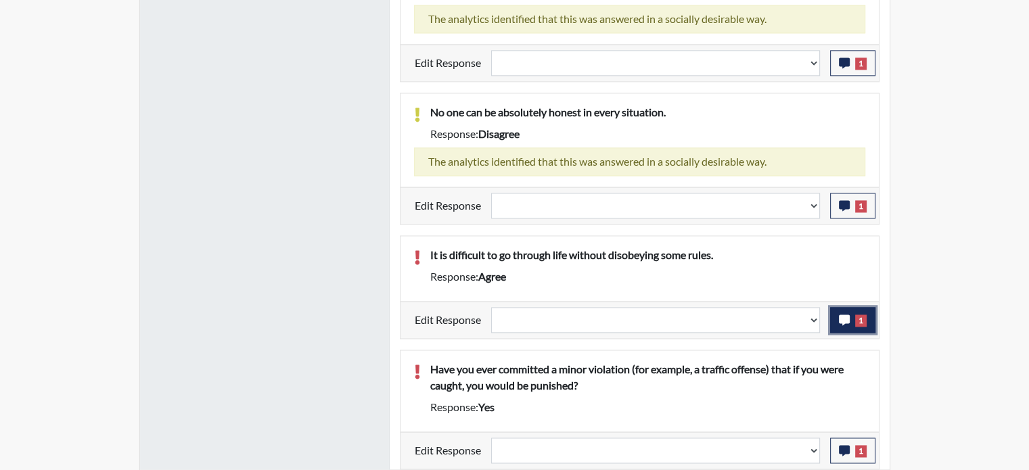
click at [840, 323] on icon "button" at bounding box center [844, 320] width 11 height 11
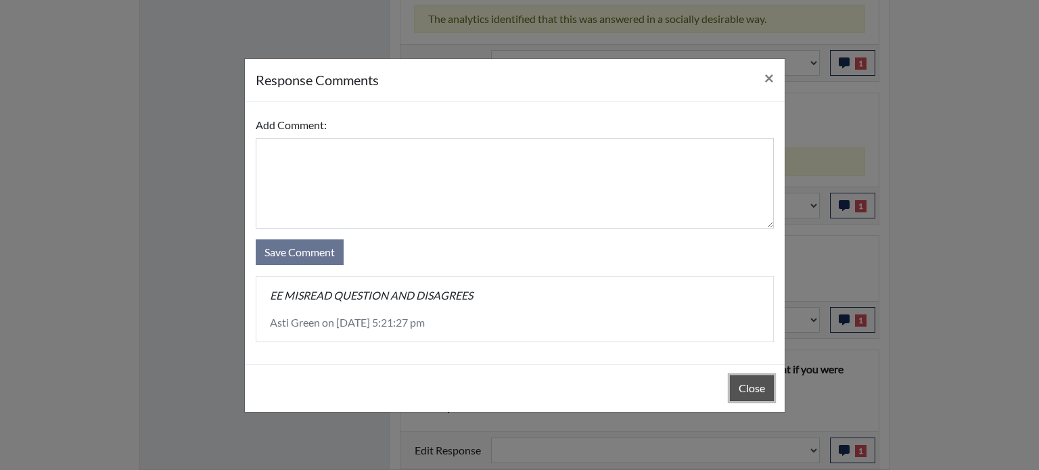
click at [760, 382] on button "Close" at bounding box center [752, 388] width 44 height 26
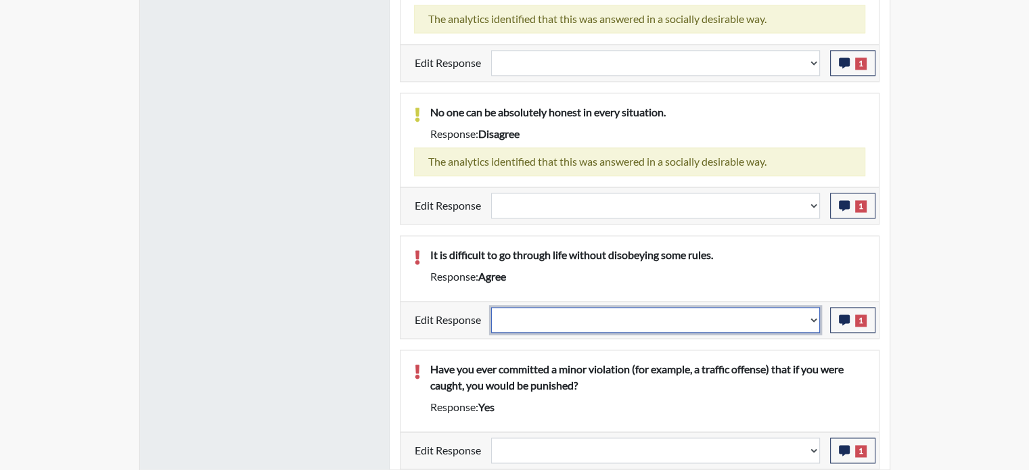
click at [815, 318] on select "Question is not relevant. Results will be updated. Reasonable explanation provi…" at bounding box center [655, 320] width 329 height 26
select select "reasonable-explanation-provided"
click at [491, 307] on select "Question is not relevant. Results will be updated. Reasonable explanation provi…" at bounding box center [655, 320] width 329 height 26
select select
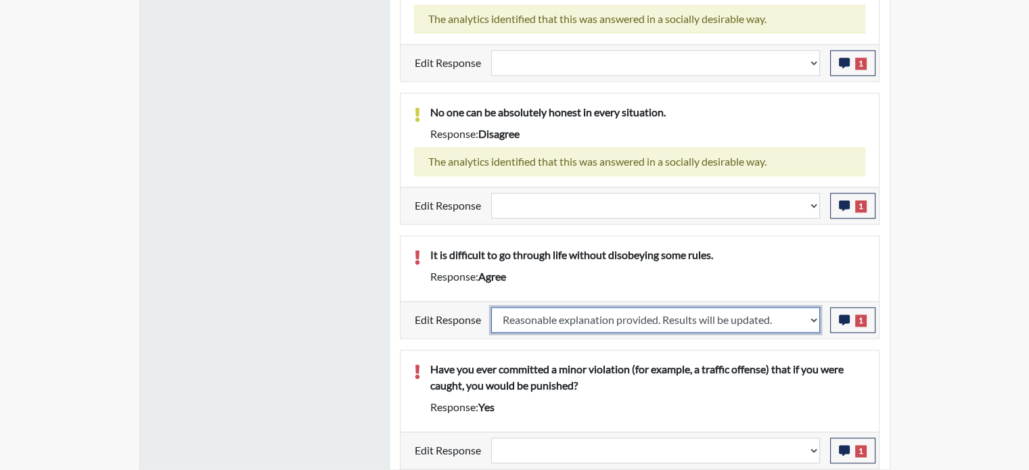
select select
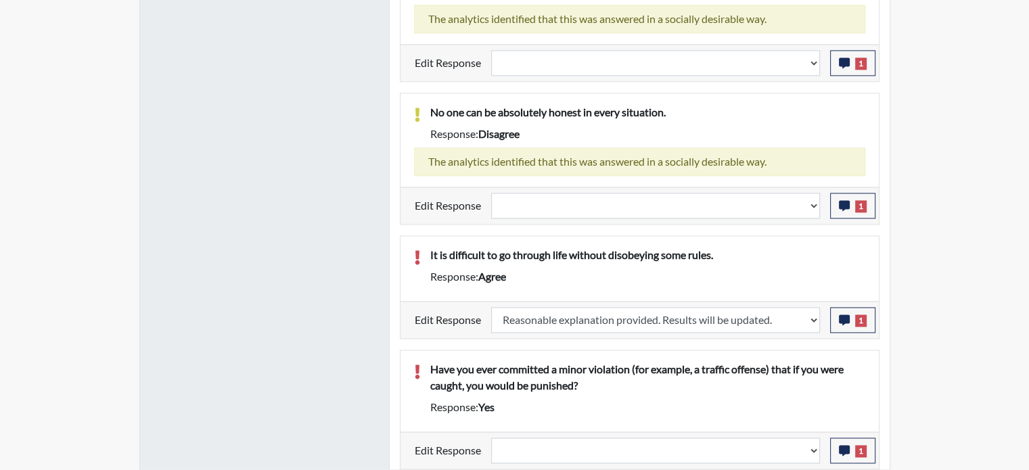
select select
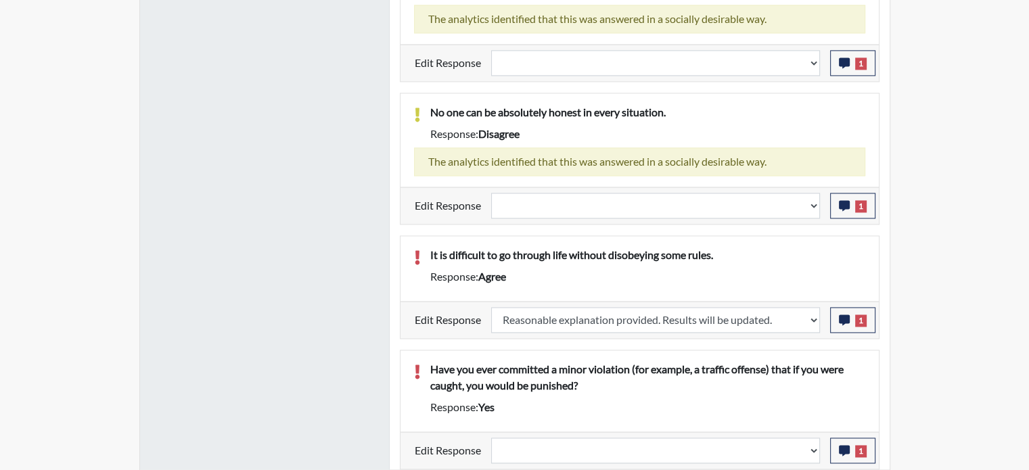
select select
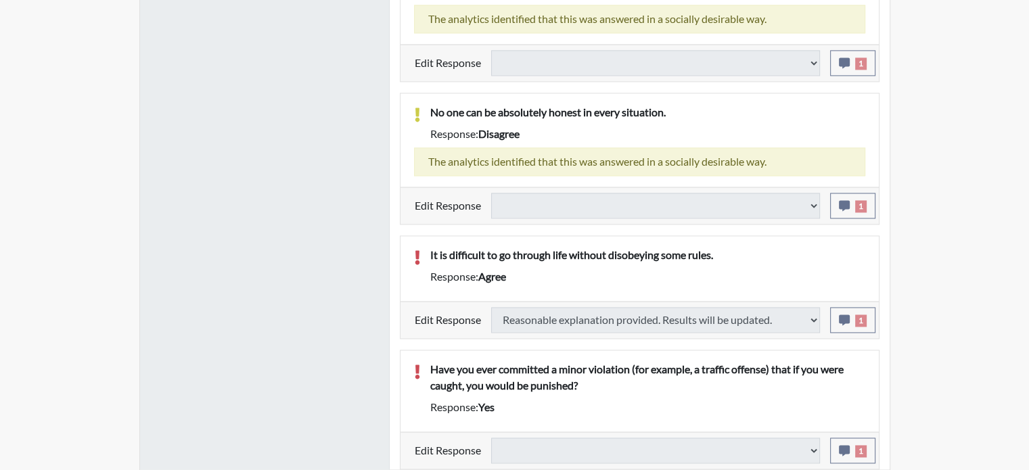
select select
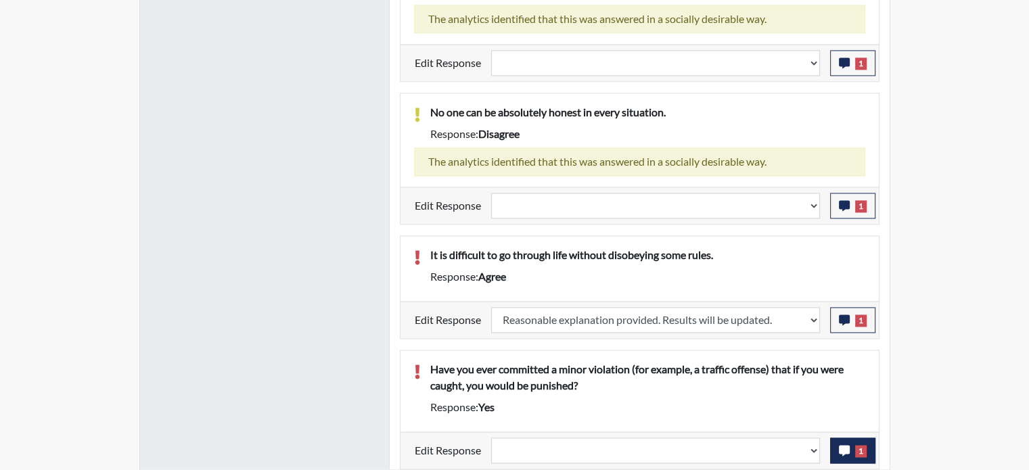
scroll to position [225, 562]
click at [848, 448] on icon "button" at bounding box center [844, 450] width 11 height 11
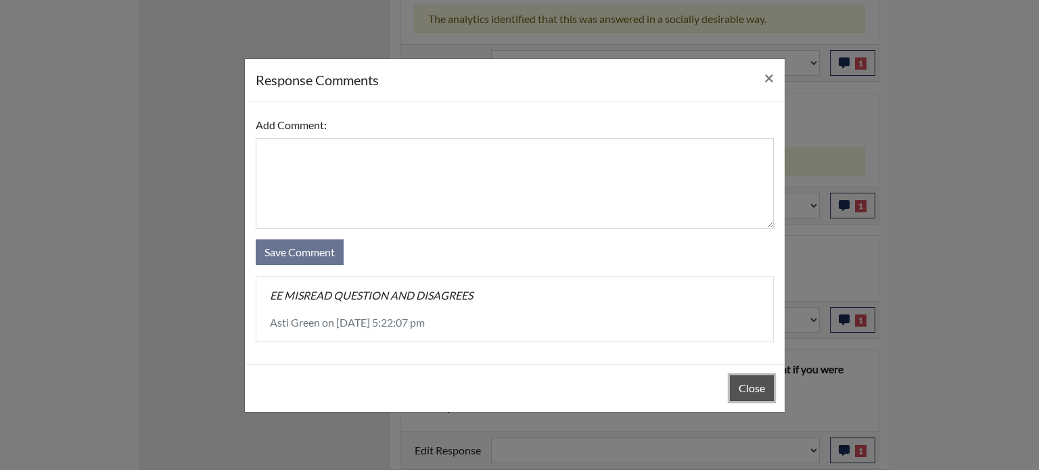
click at [755, 385] on button "Close" at bounding box center [752, 388] width 44 height 26
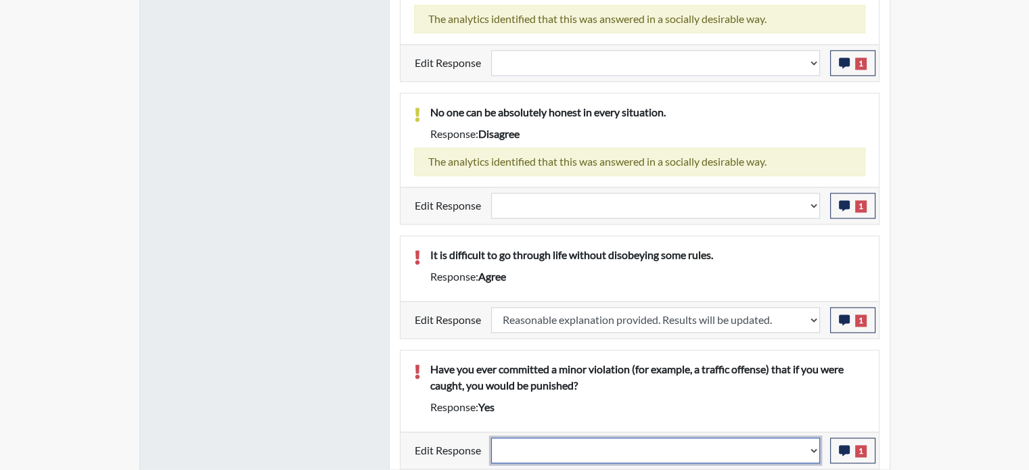
click at [812, 448] on select "Question is not relevant. Results will be updated. Reasonable explanation provi…" at bounding box center [655, 451] width 329 height 26
select select "reasonable-explanation-provided"
click at [491, 438] on select "Question is not relevant. Results will be updated. Reasonable explanation provi…" at bounding box center [655, 451] width 329 height 26
select select
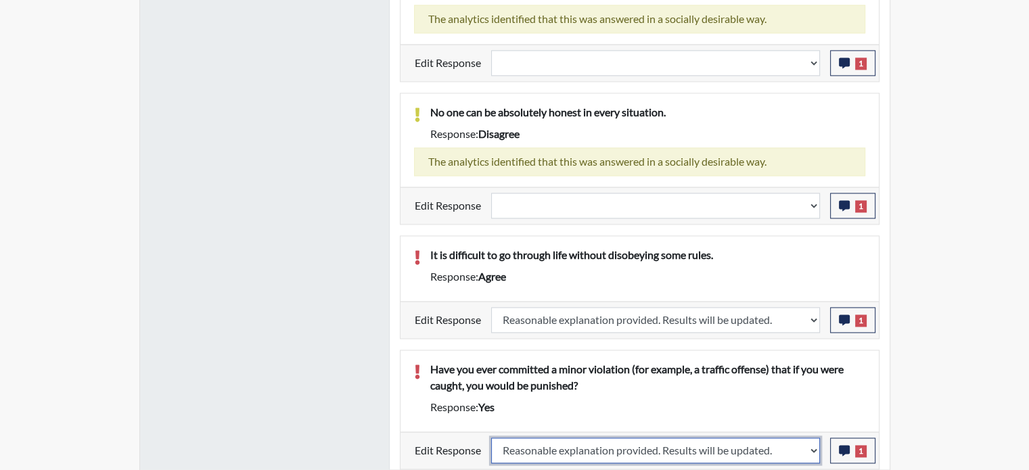
select select
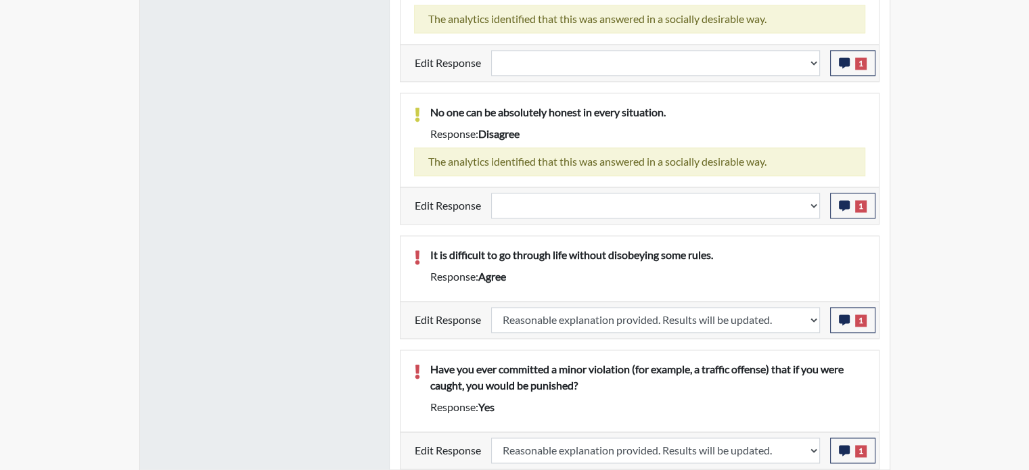
select select
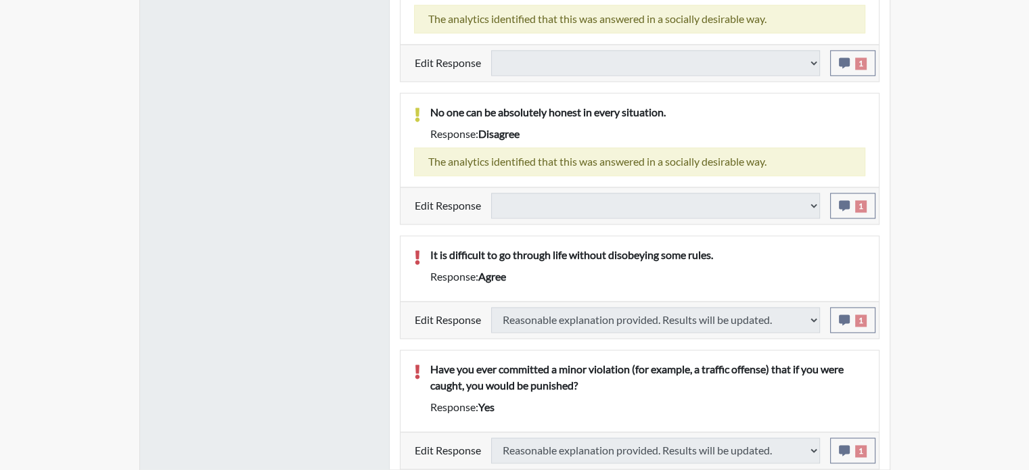
select select
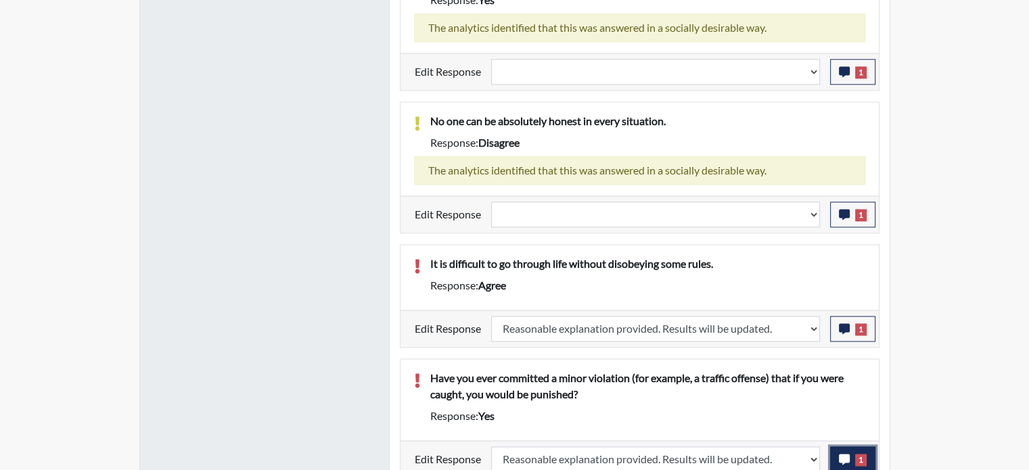
click at [845, 454] on icon "button" at bounding box center [844, 459] width 11 height 11
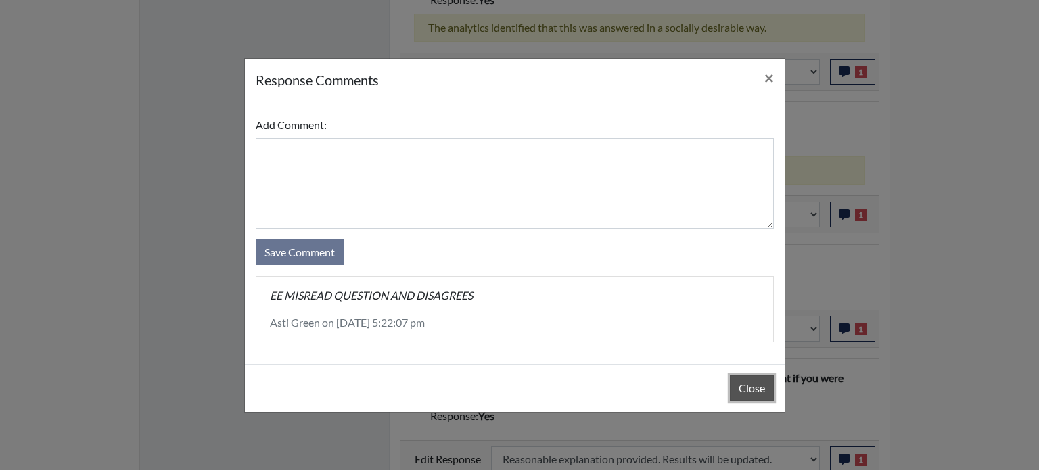
click at [763, 386] on button "Close" at bounding box center [752, 388] width 44 height 26
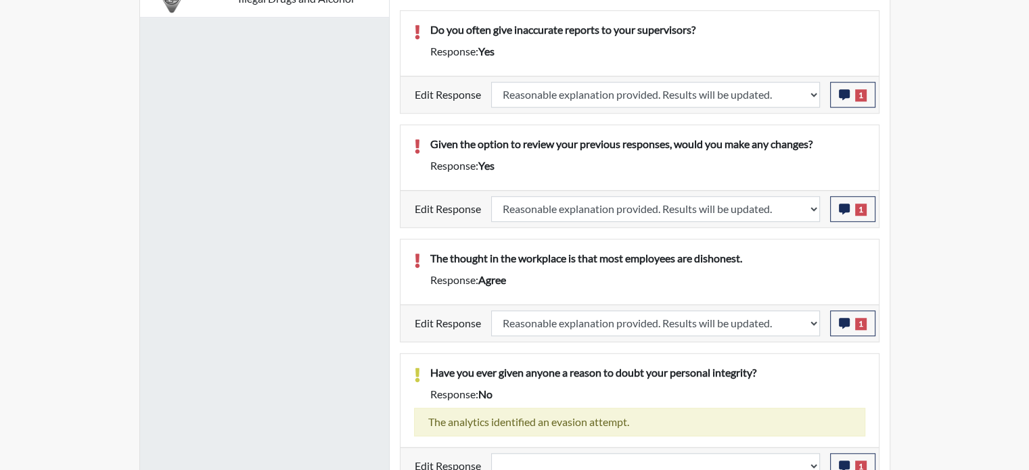
scroll to position [685, 0]
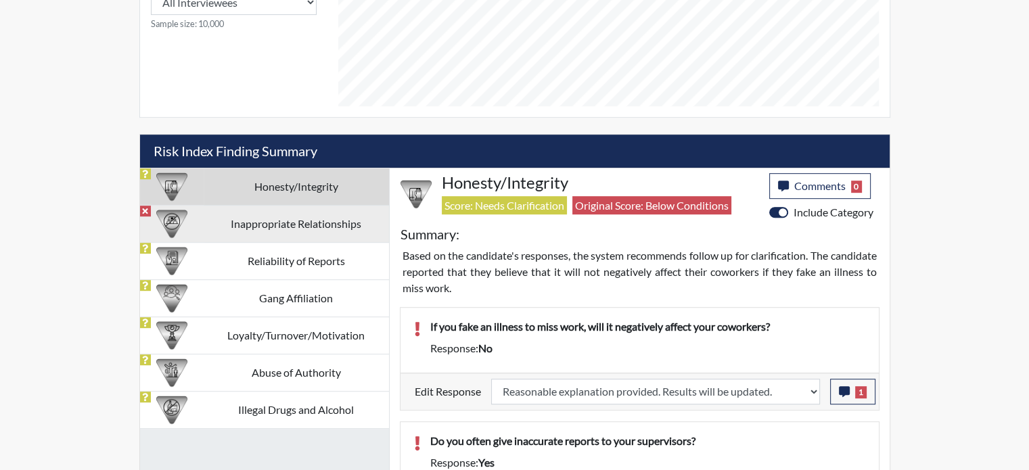
click at [323, 227] on td "Inappropriate Relationships" at bounding box center [296, 223] width 185 height 37
select select
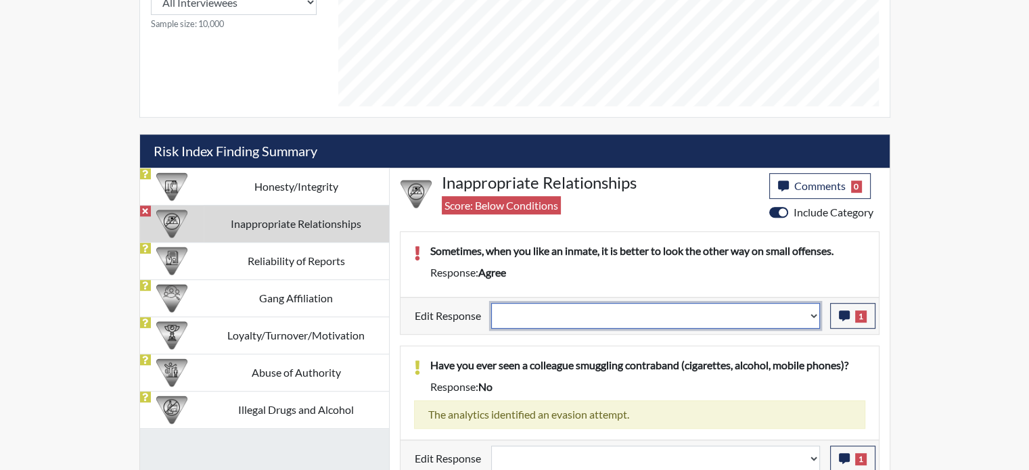
click at [819, 310] on select "Question is not relevant. Results will be updated. Reasonable explanation provi…" at bounding box center [655, 316] width 329 height 26
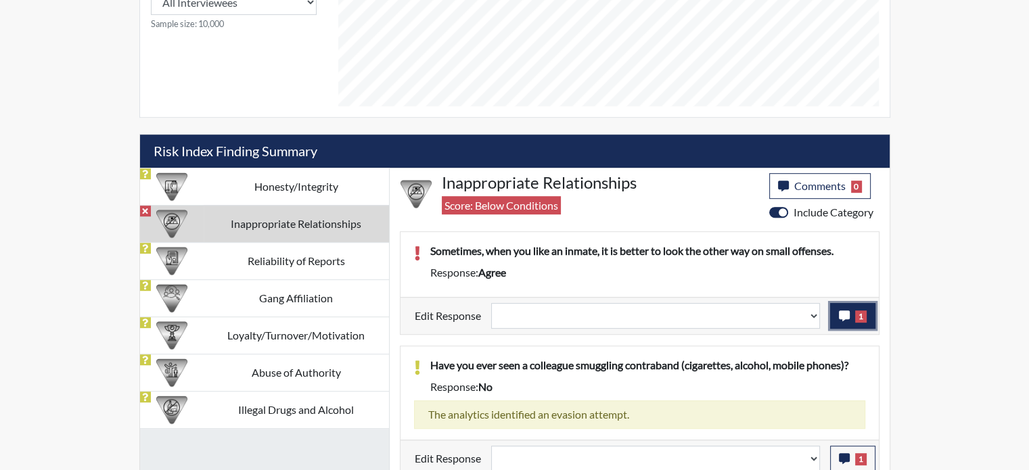
click at [842, 310] on icon "button" at bounding box center [844, 315] width 11 height 11
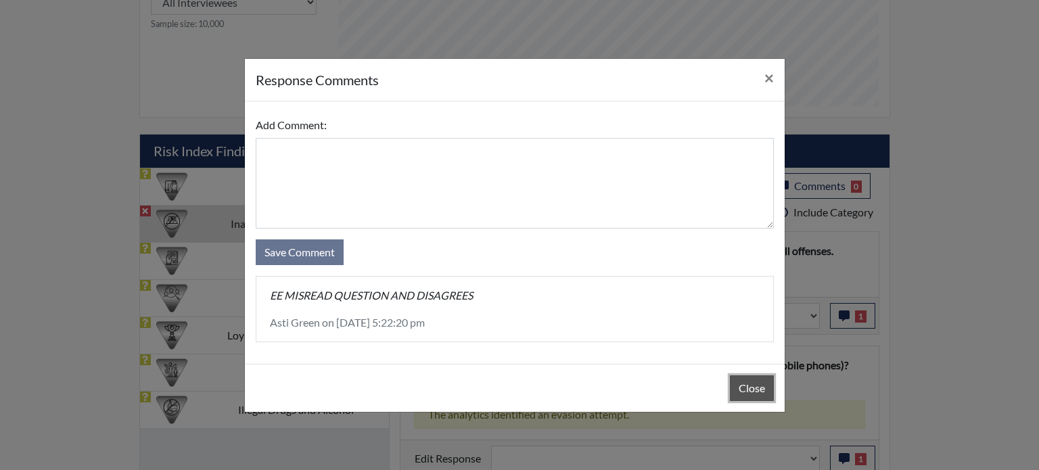
click at [758, 388] on button "Close" at bounding box center [752, 388] width 44 height 26
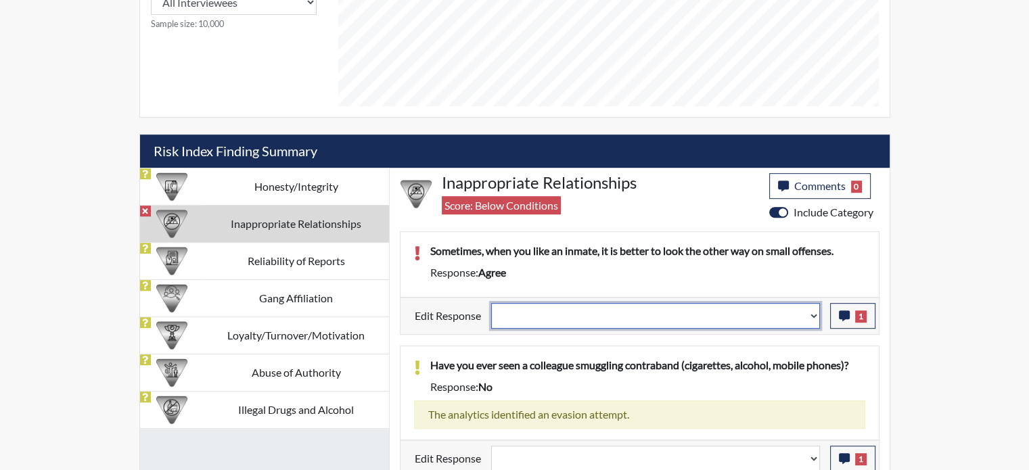
click at [814, 307] on select "Question is not relevant. Results will be updated. Reasonable explanation provi…" at bounding box center [655, 316] width 329 height 26
select select "reasonable-explanation-provided"
click at [491, 303] on select "Question is not relevant. Results will be updated. Reasonable explanation provi…" at bounding box center [655, 316] width 329 height 26
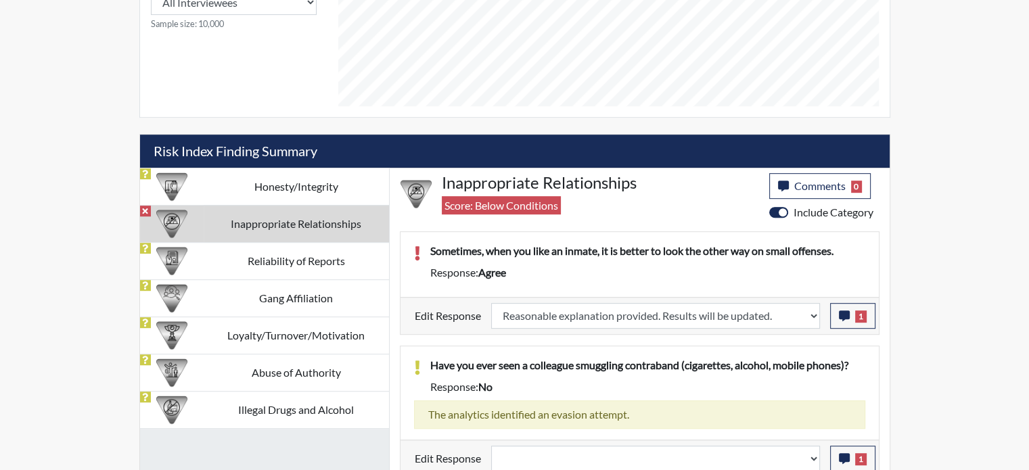
select select
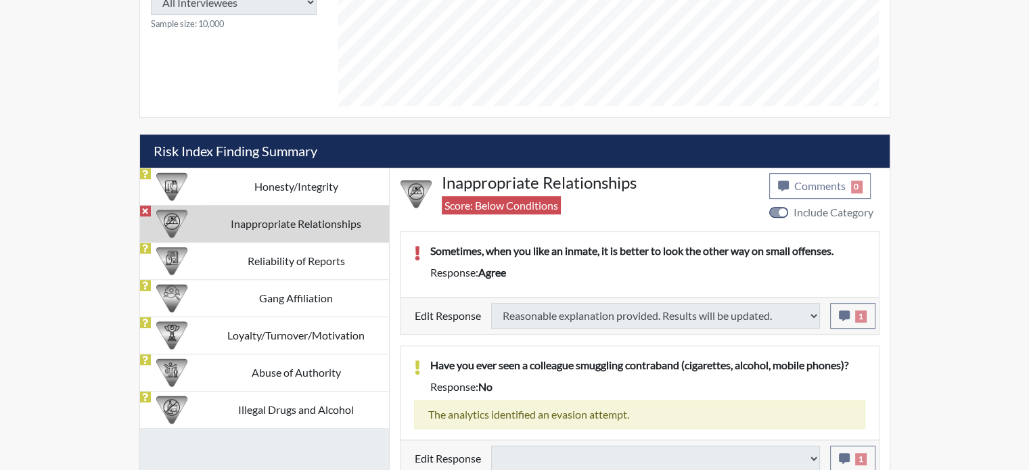
type input "Above Conditions"
select select
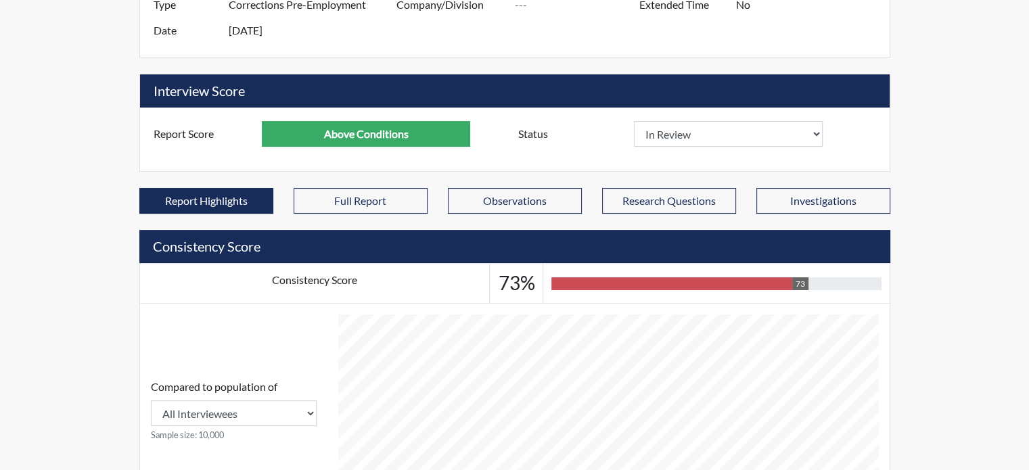
scroll to position [0, 0]
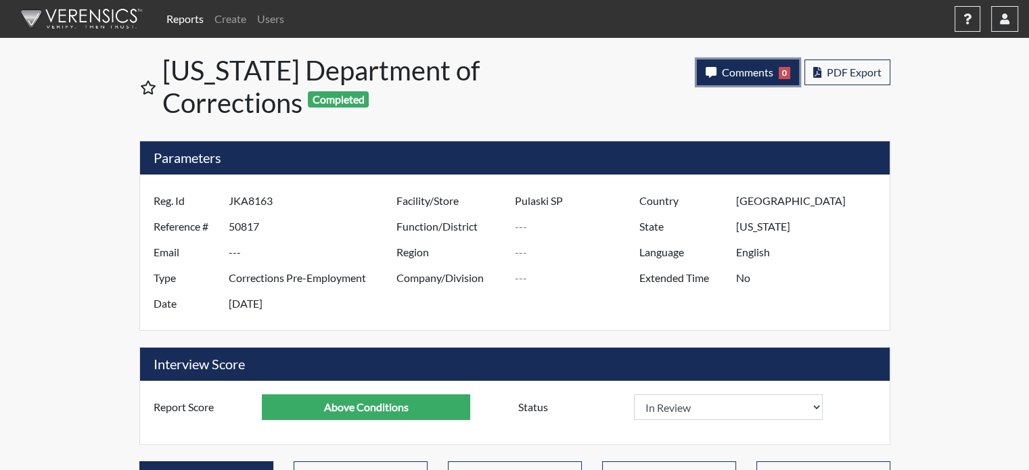
click at [750, 78] on span "Comments" at bounding box center [747, 72] width 51 height 13
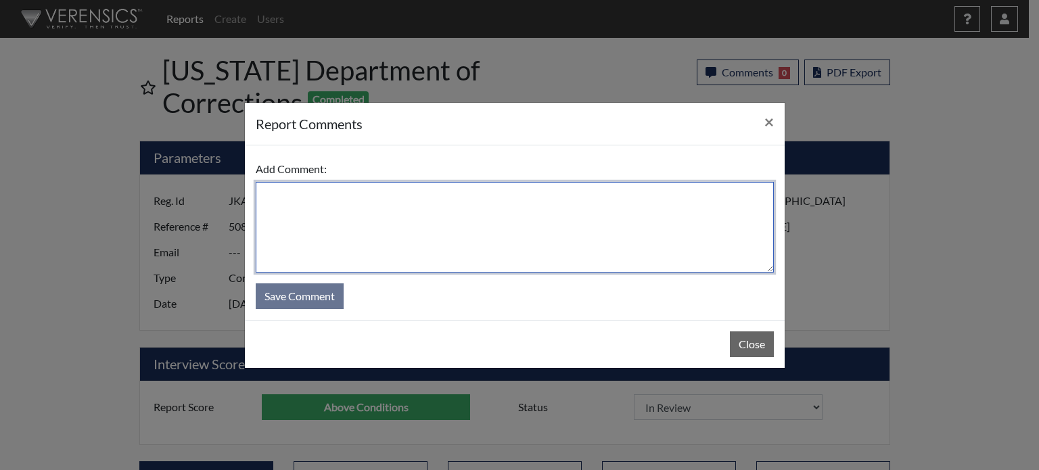
click at [527, 230] on textarea at bounding box center [515, 227] width 518 height 91
type textarea "SL 8/27/25"
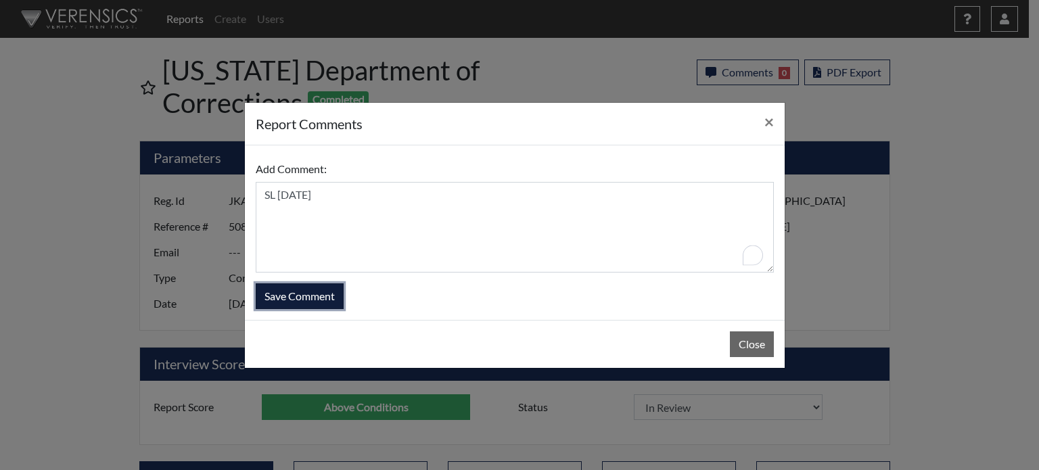
click at [281, 294] on button "Save Comment" at bounding box center [300, 296] width 88 height 26
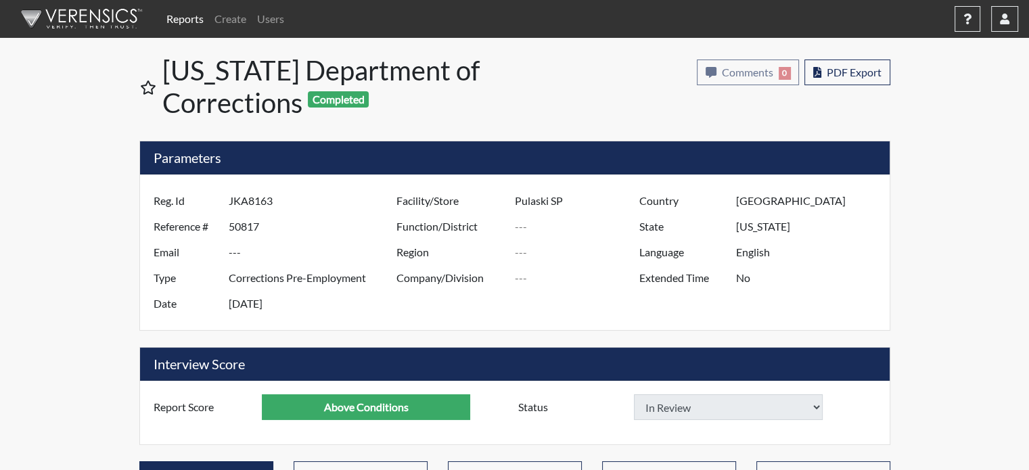
select select
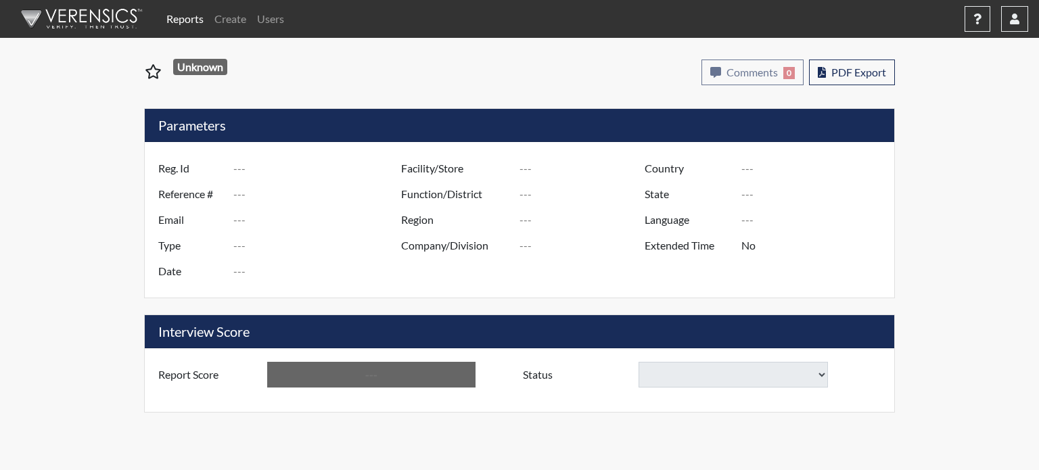
type input "Clt7107"
type input "50812"
type input "---"
type input "Corrections Pre-Employment"
type input "[DATE]"
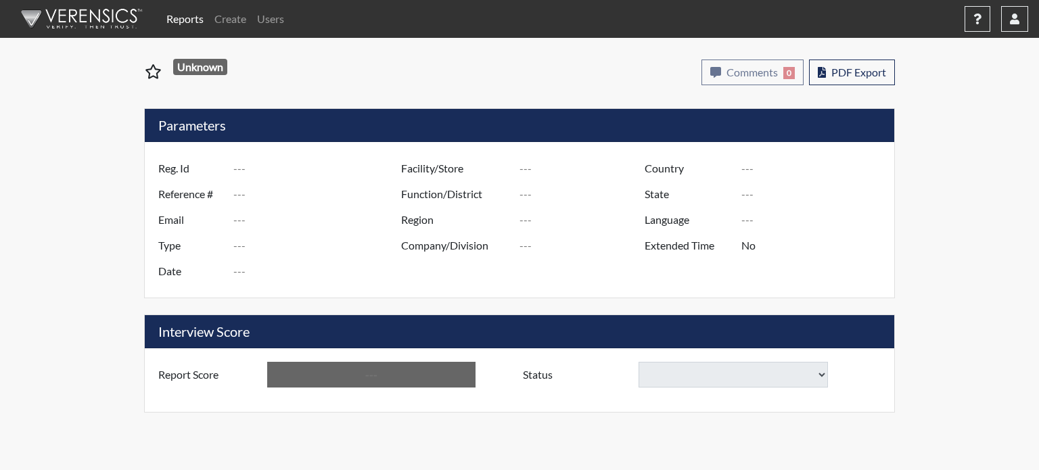
type input "Pulaski SP"
type input "[GEOGRAPHIC_DATA]"
type input "[US_STATE]"
type input "English"
type input "Below Conditions"
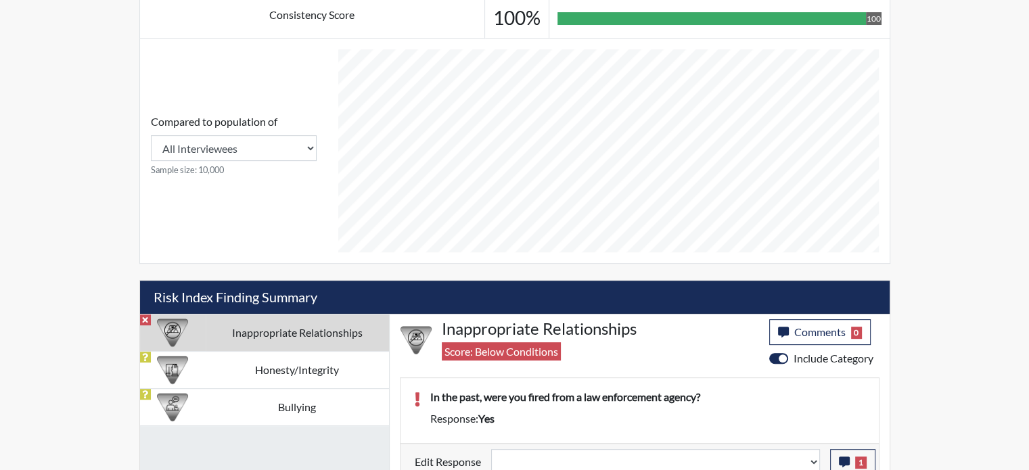
scroll to position [547, 0]
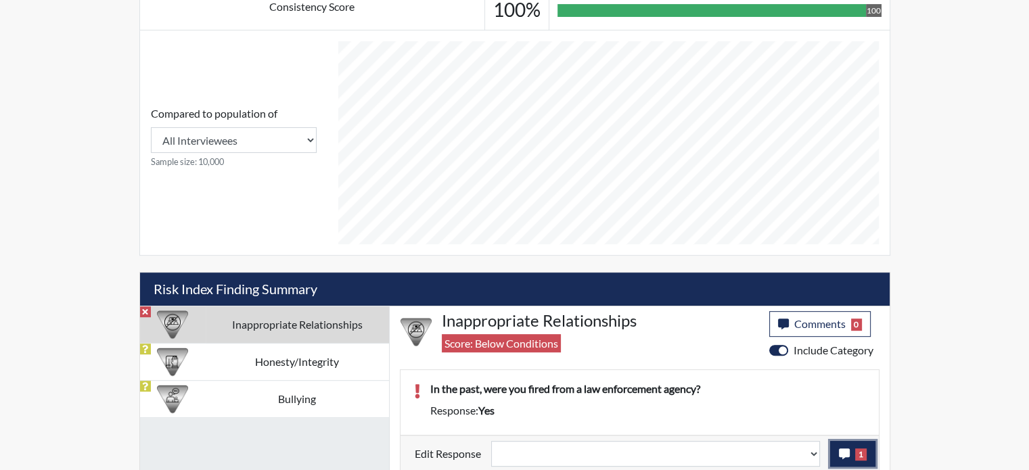
click at [848, 455] on icon "button" at bounding box center [844, 453] width 11 height 11
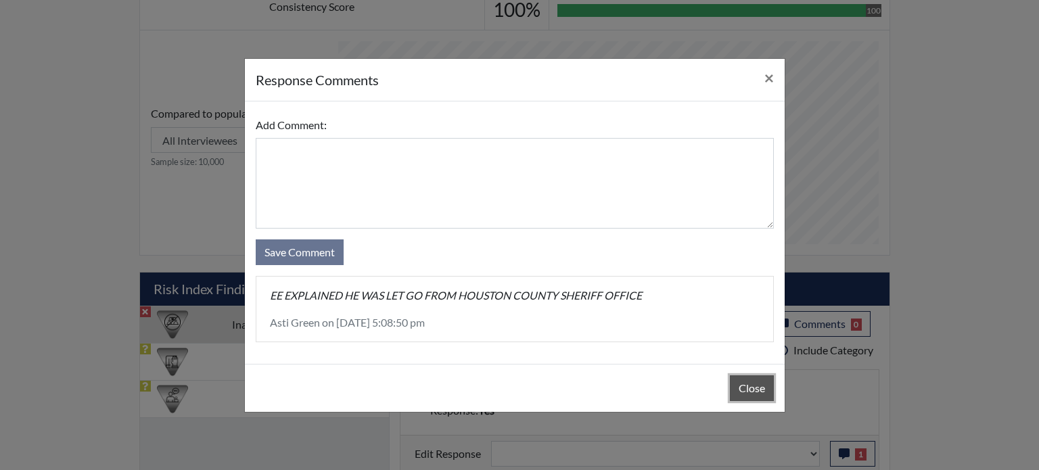
click at [756, 394] on button "Close" at bounding box center [752, 388] width 44 height 26
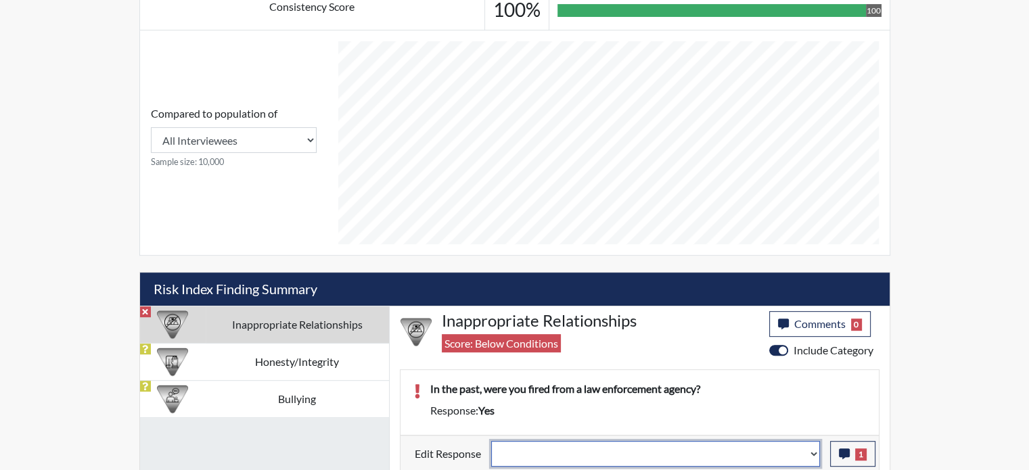
click at [815, 444] on select "Question is not relevant. Results will be updated. Reasonable explanation provi…" at bounding box center [655, 454] width 329 height 26
select select "reasonable-explanation-provided"
click at [491, 441] on select "Question is not relevant. Results will be updated. Reasonable explanation provi…" at bounding box center [655, 454] width 329 height 26
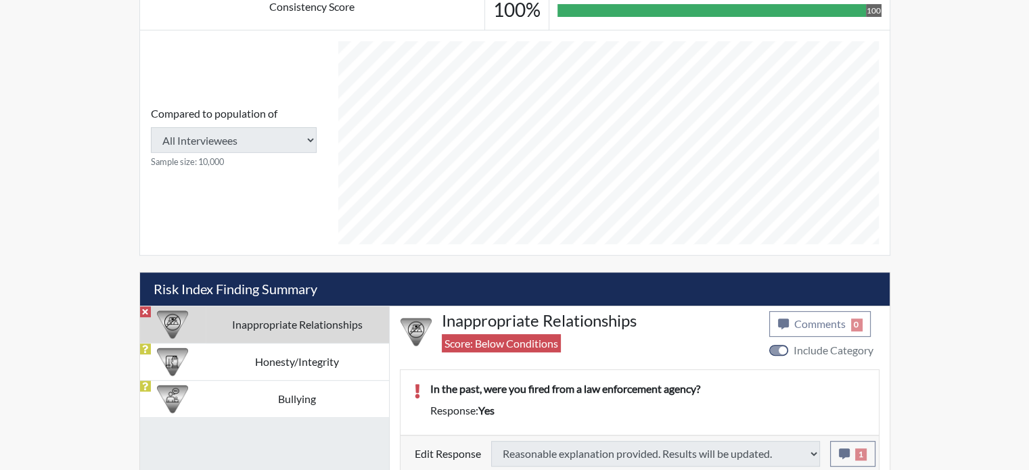
type input "Above Conditions"
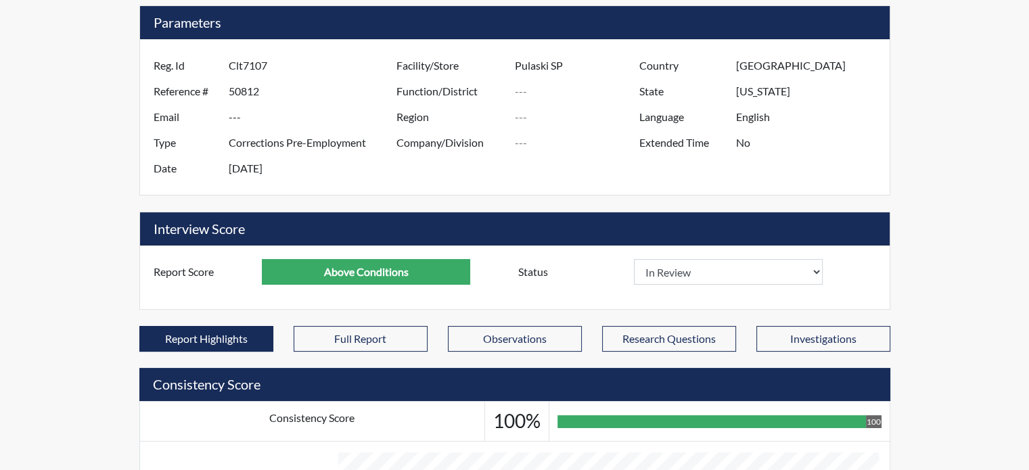
scroll to position [0, 0]
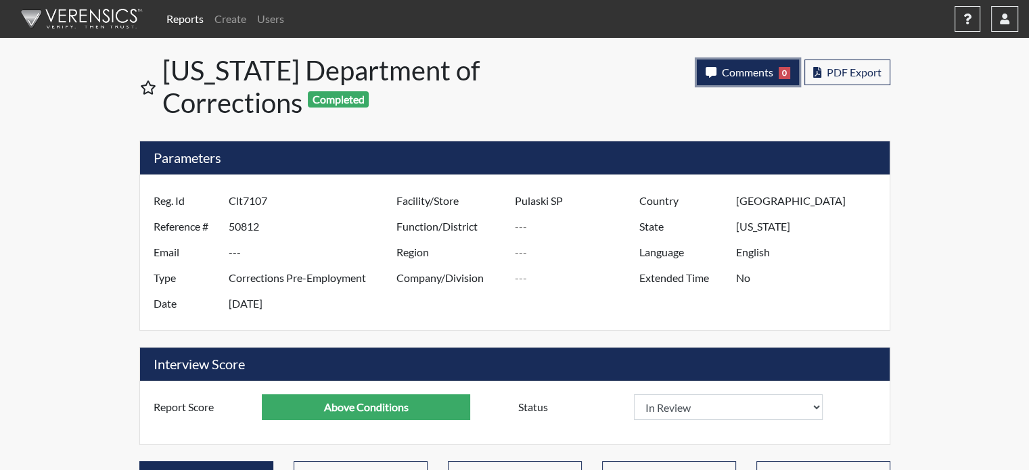
click at [735, 68] on span "Comments" at bounding box center [747, 72] width 51 height 13
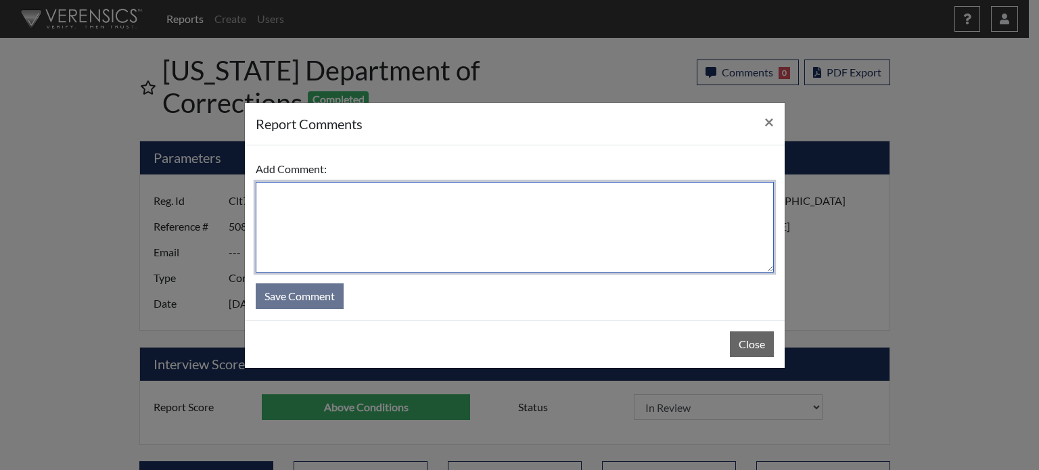
click at [645, 219] on textarea at bounding box center [515, 227] width 518 height 91
type textarea "sl [DATE]"
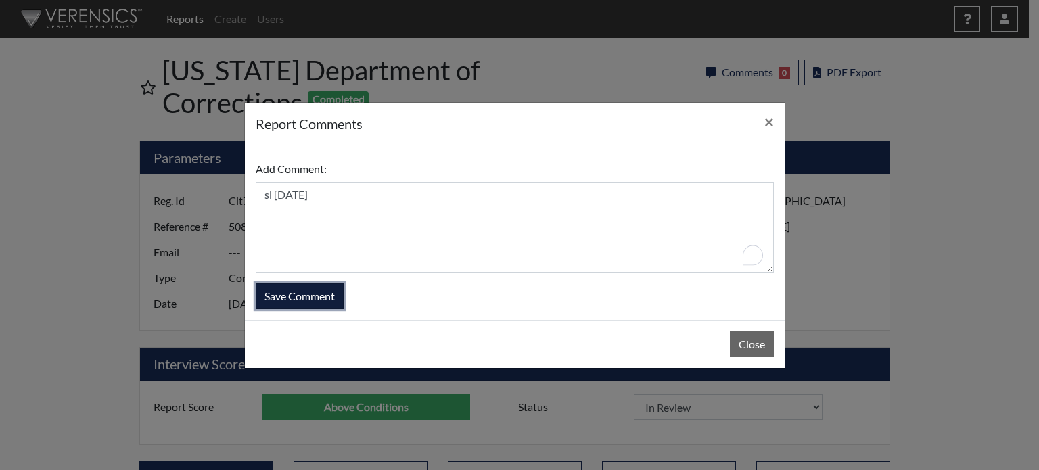
click at [298, 297] on button "Save Comment" at bounding box center [300, 296] width 88 height 26
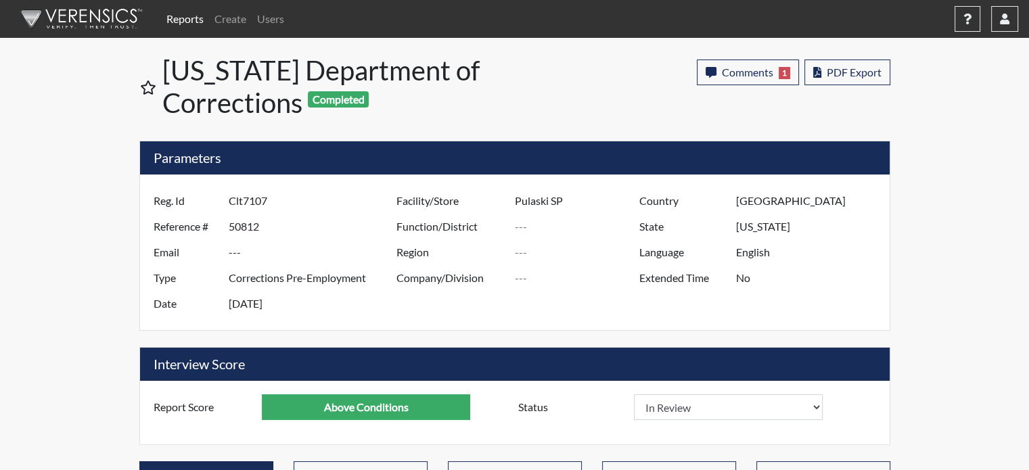
scroll to position [225, 562]
